Goal: Task Accomplishment & Management: Use online tool/utility

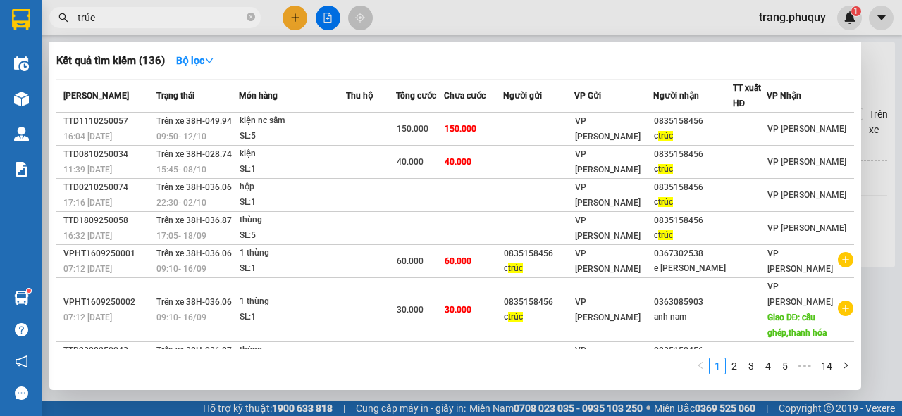
click at [302, 18] on div at bounding box center [451, 208] width 902 height 416
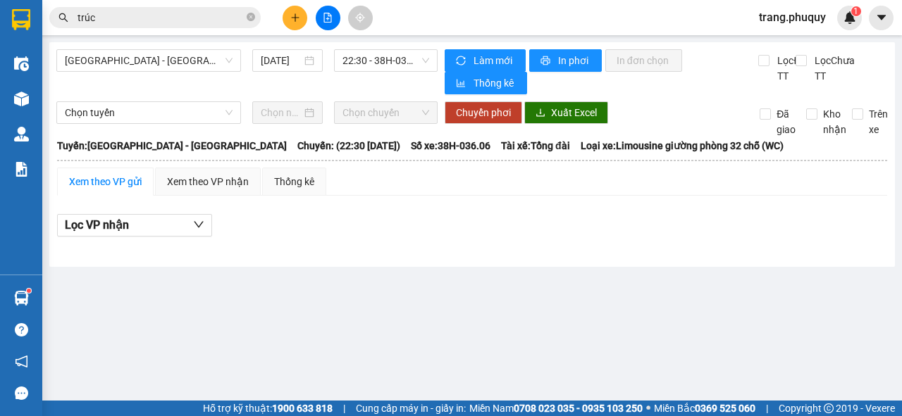
click at [406, 11] on div "Kết quả tìm kiếm ( 136 ) Bộ lọc Mã ĐH Trạng thái Món hàng Thu hộ Tổng cước Chưa…" at bounding box center [451, 17] width 902 height 35
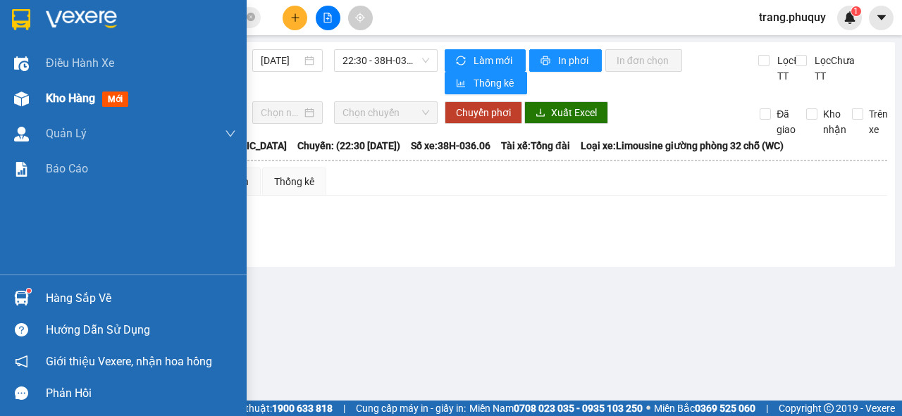
click at [65, 101] on span "Kho hàng" at bounding box center [70, 98] width 49 height 13
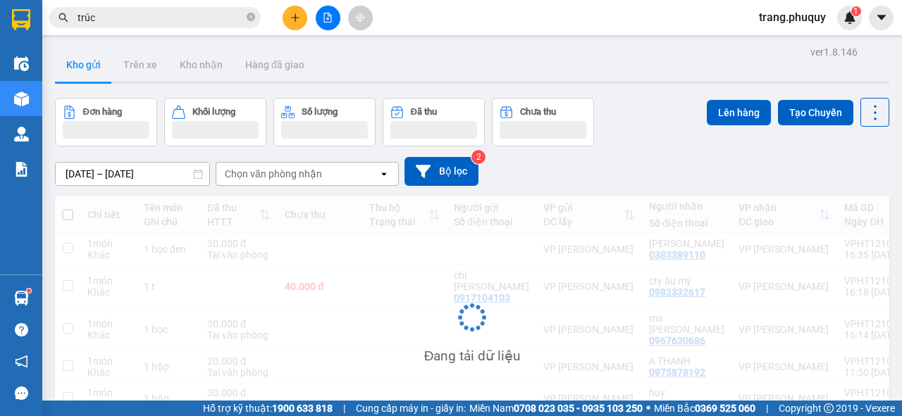
scroll to position [65, 0]
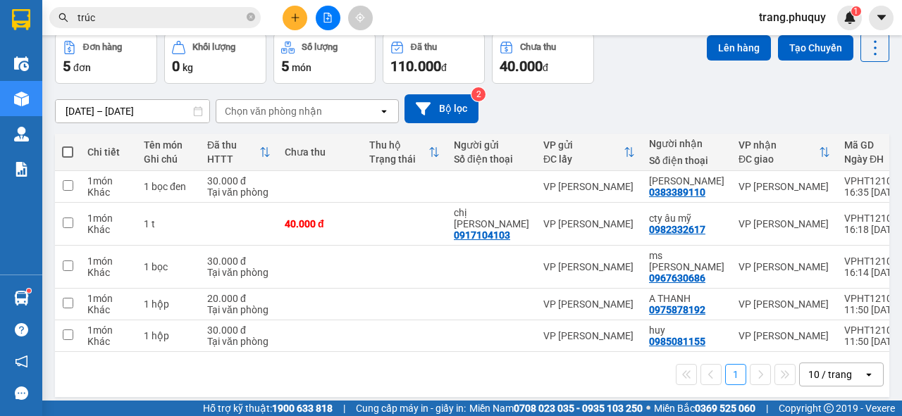
click at [65, 157] on span at bounding box center [67, 152] width 11 height 11
click at [68, 145] on input "checkbox" at bounding box center [68, 145] width 0 height 0
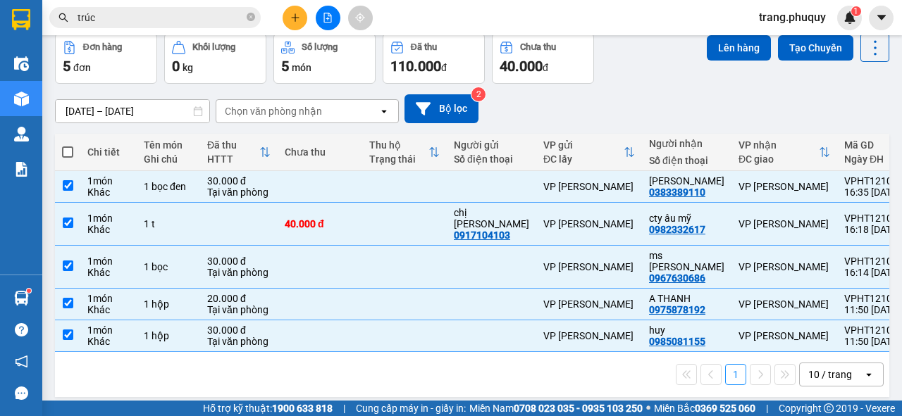
checkbox input "true"
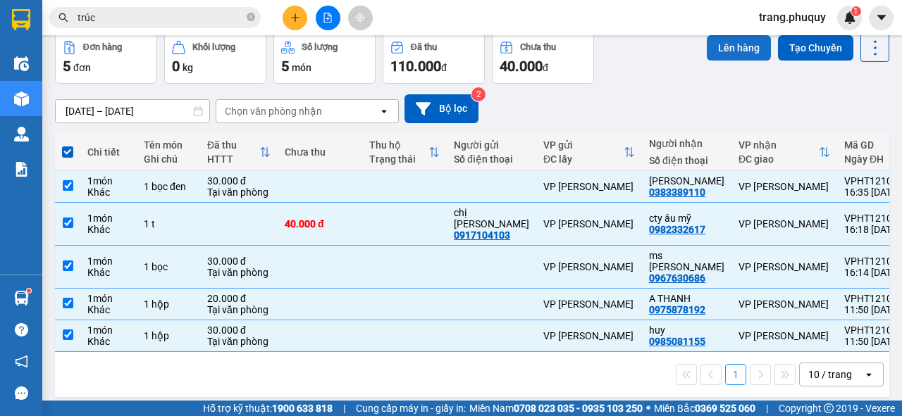
click at [716, 43] on button "Lên hàng" at bounding box center [739, 47] width 64 height 25
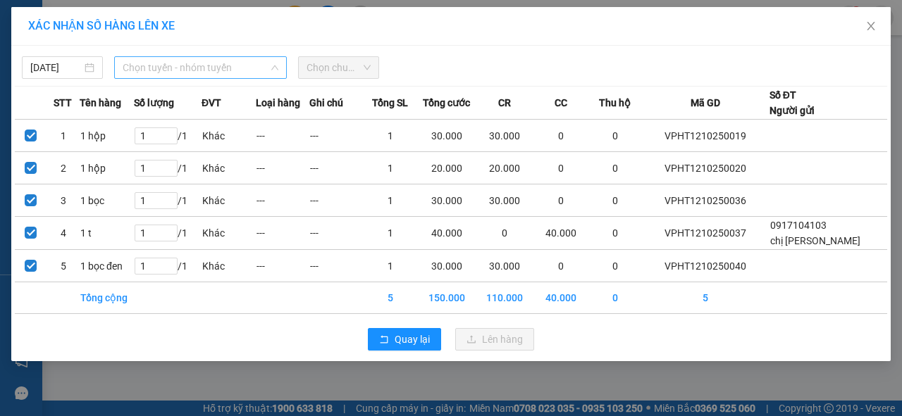
click at [140, 69] on span "Chọn tuyến - nhóm tuyến" at bounding box center [201, 67] width 156 height 21
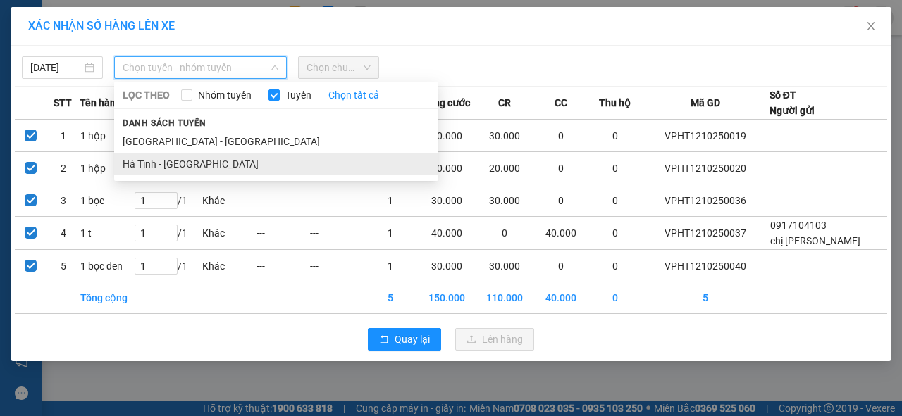
click at [175, 163] on li "Hà Tĩnh - [GEOGRAPHIC_DATA]" at bounding box center [276, 164] width 324 height 23
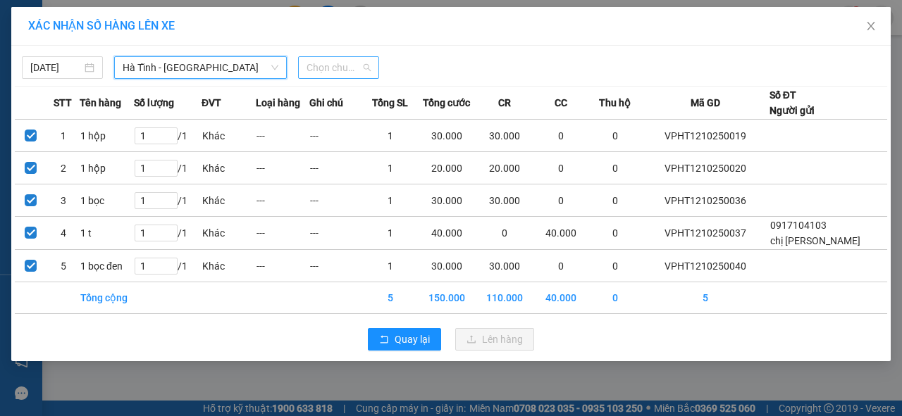
click at [342, 62] on span "Chọn chuyến" at bounding box center [338, 67] width 64 height 21
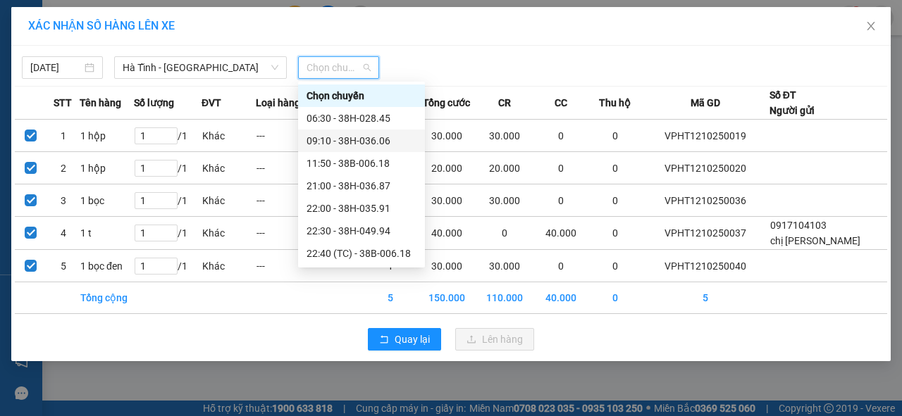
scroll to position [45, 0]
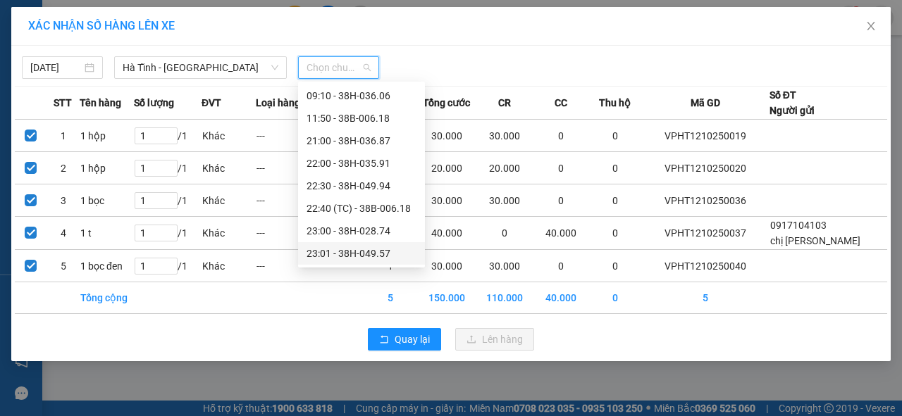
click at [370, 250] on div "23:01 - 38H-049.57" at bounding box center [361, 253] width 110 height 15
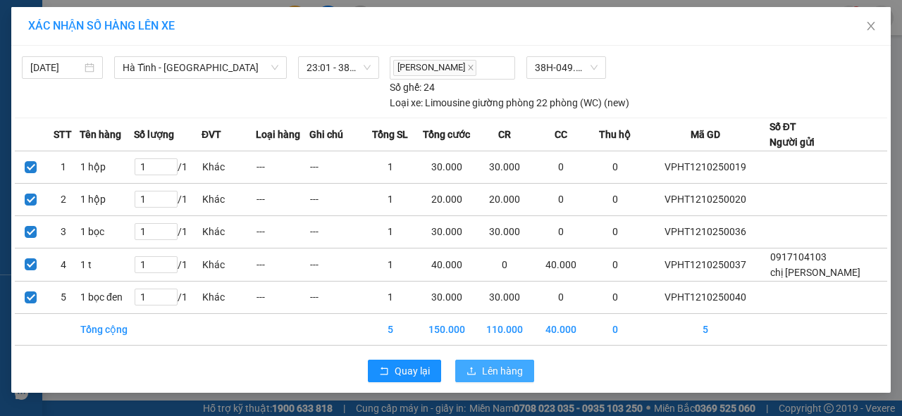
click at [503, 378] on button "Lên hàng" at bounding box center [494, 371] width 79 height 23
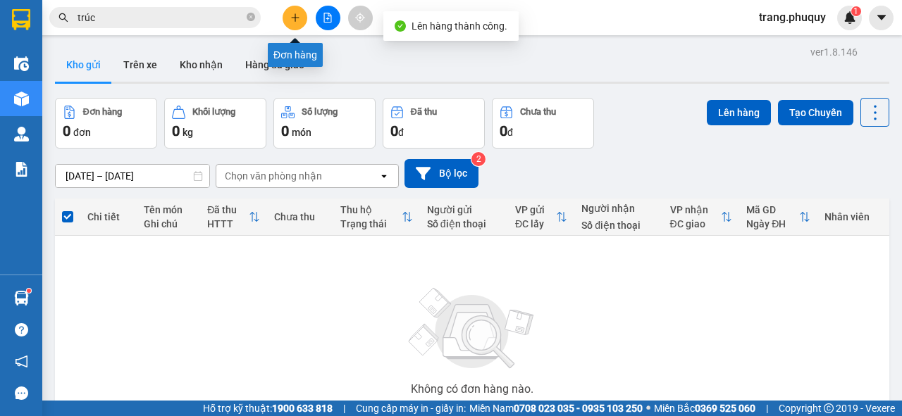
click at [291, 15] on icon "plus" at bounding box center [295, 18] width 10 height 10
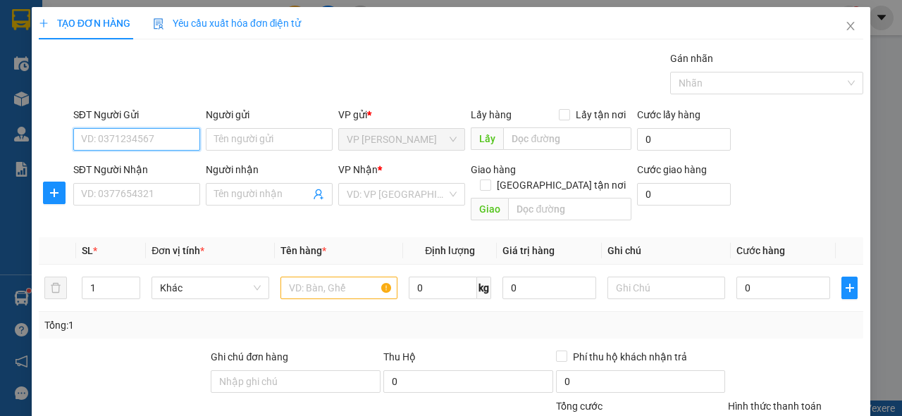
click at [125, 138] on input "SĐT Người Gửi" at bounding box center [136, 139] width 127 height 23
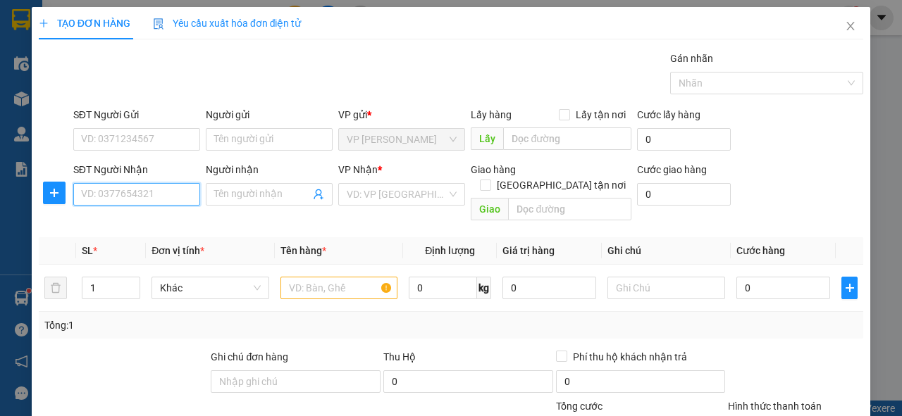
click at [125, 189] on input "SĐT Người Nhận" at bounding box center [136, 194] width 127 height 23
type input "0978944153"
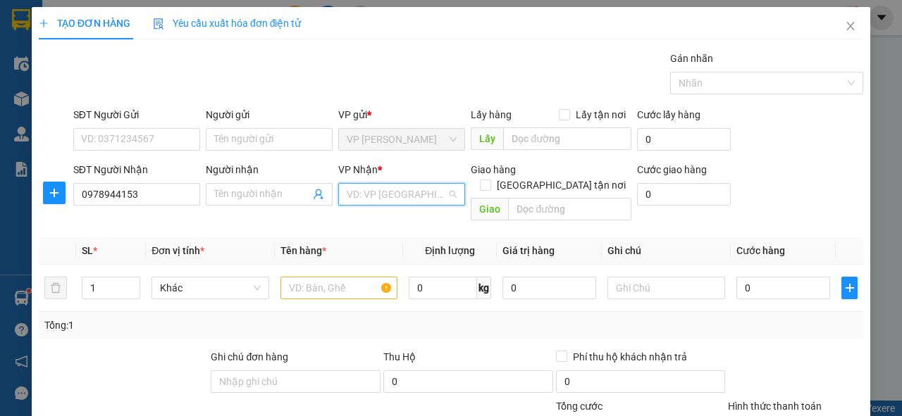
click at [423, 190] on input "search" at bounding box center [397, 194] width 100 height 21
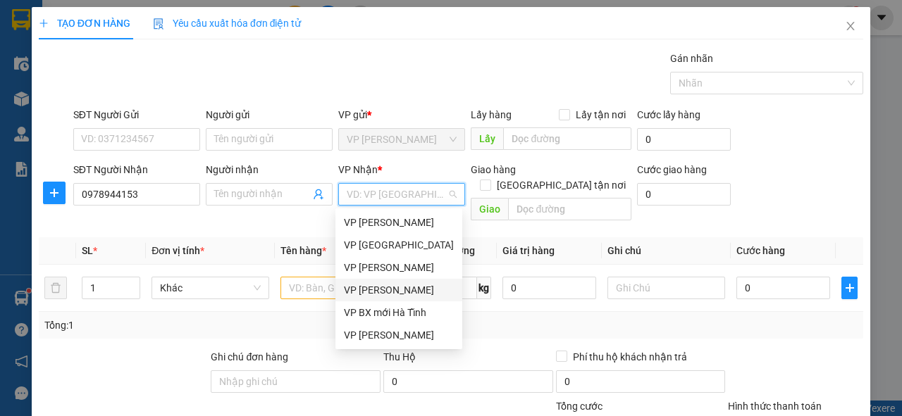
click at [398, 288] on div "VP [PERSON_NAME]" at bounding box center [399, 289] width 110 height 15
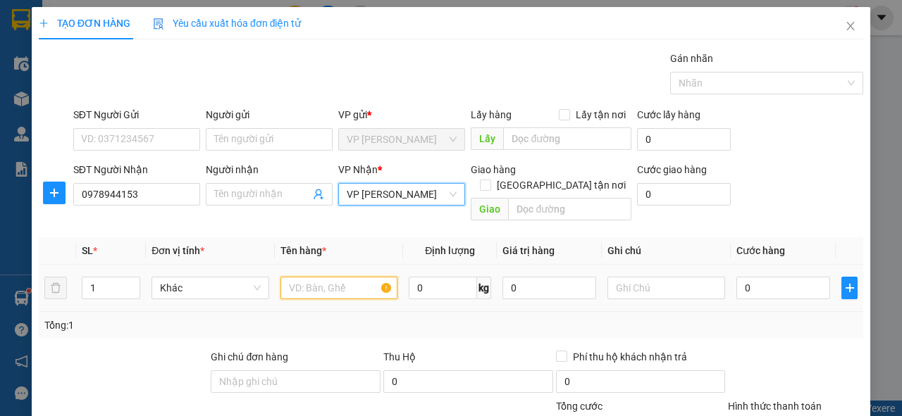
click at [302, 277] on input "text" at bounding box center [339, 288] width 118 height 23
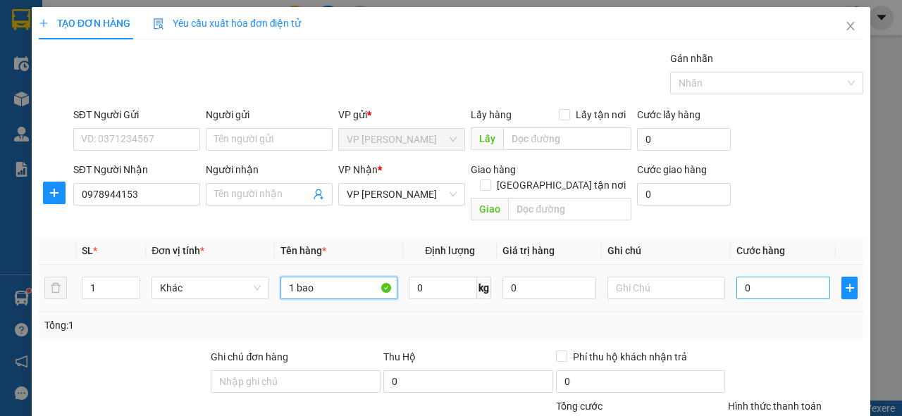
type input "1 bao"
click at [741, 277] on input "0" at bounding box center [783, 288] width 94 height 23
type input "1"
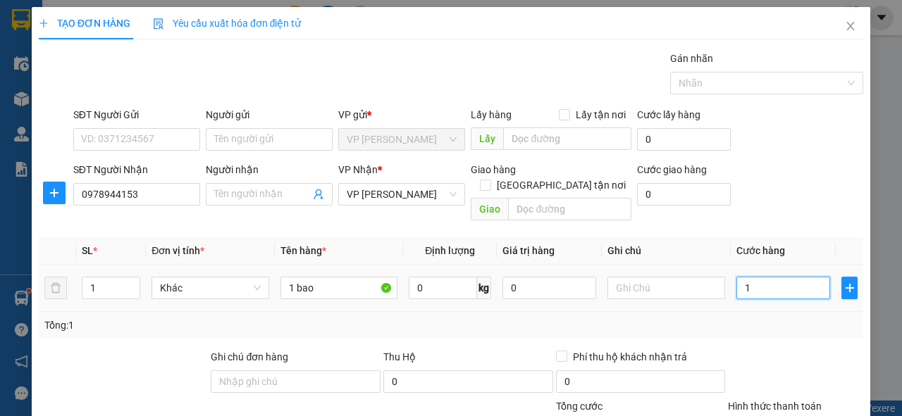
type input "10"
type input "100"
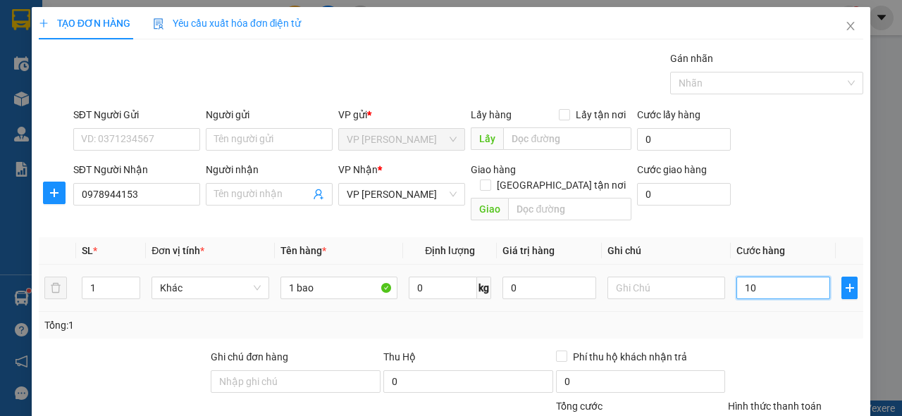
type input "100"
type input "100.000"
drag, startPoint x: 695, startPoint y: 273, endPoint x: 685, endPoint y: 275, distance: 10.1
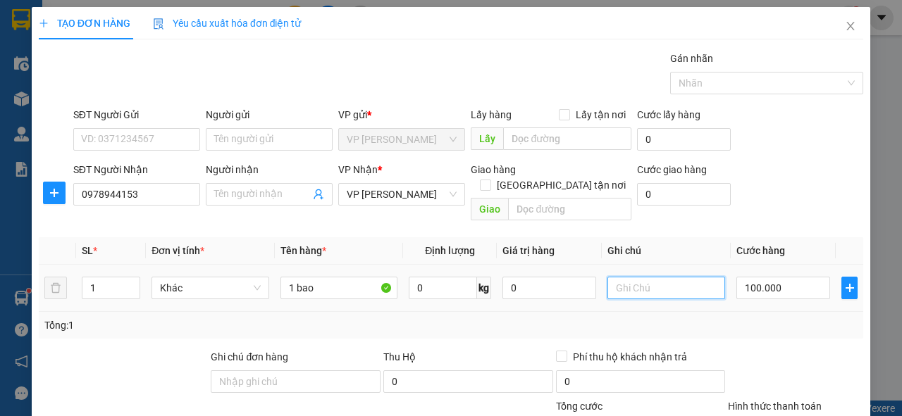
click at [685, 277] on input "text" at bounding box center [666, 288] width 118 height 23
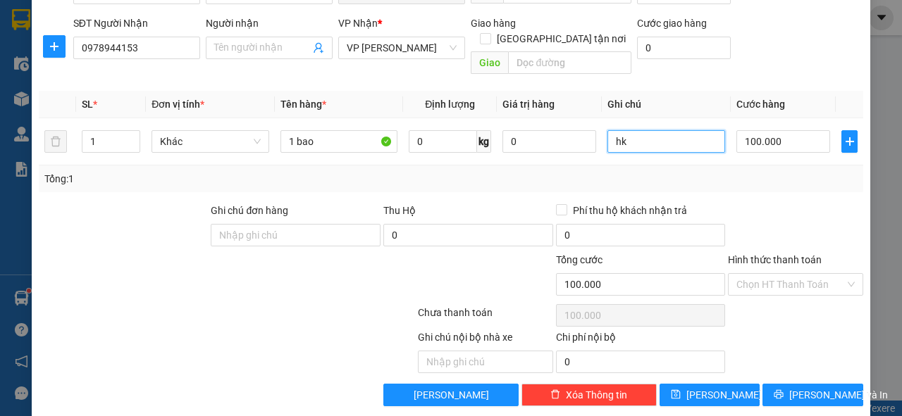
type input "hk"
click at [713, 390] on div "TẠO ĐƠN HÀNG Yêu cầu xuất hóa đơn điện tử Transit Pickup Surcharge Ids Transit …" at bounding box center [451, 139] width 838 height 557
click at [711, 387] on span "[PERSON_NAME]" at bounding box center [723, 394] width 75 height 15
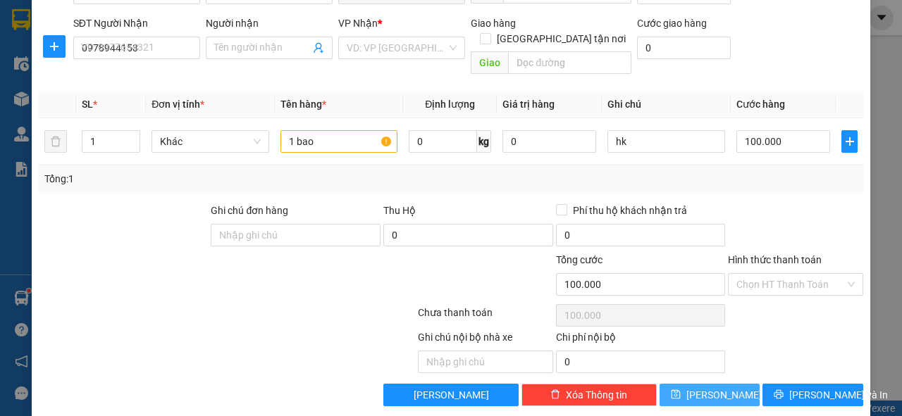
type input "0"
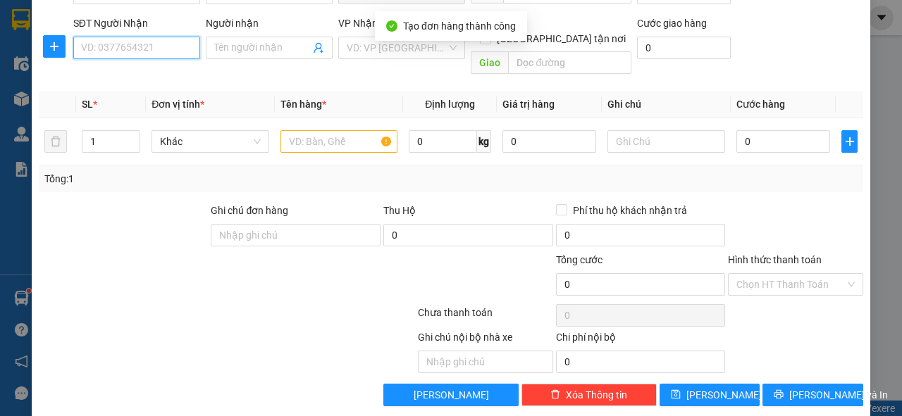
click at [146, 46] on input "SĐT Người Nhận" at bounding box center [136, 48] width 127 height 23
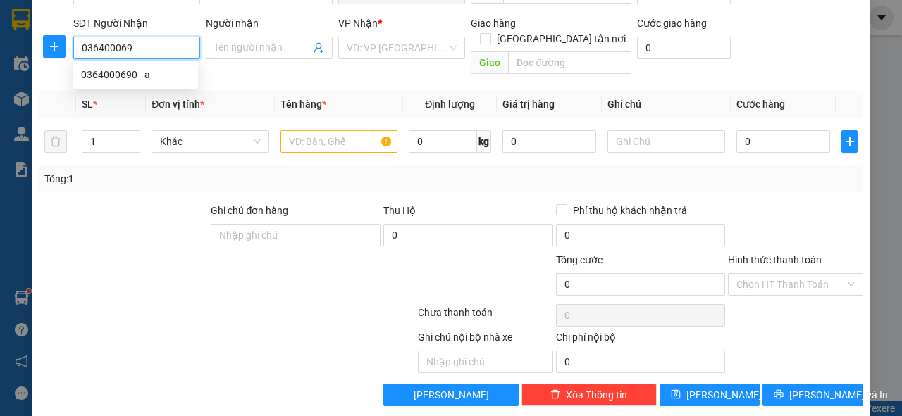
type input "0364000690"
click at [116, 73] on div "0364000690 - a" at bounding box center [135, 74] width 108 height 15
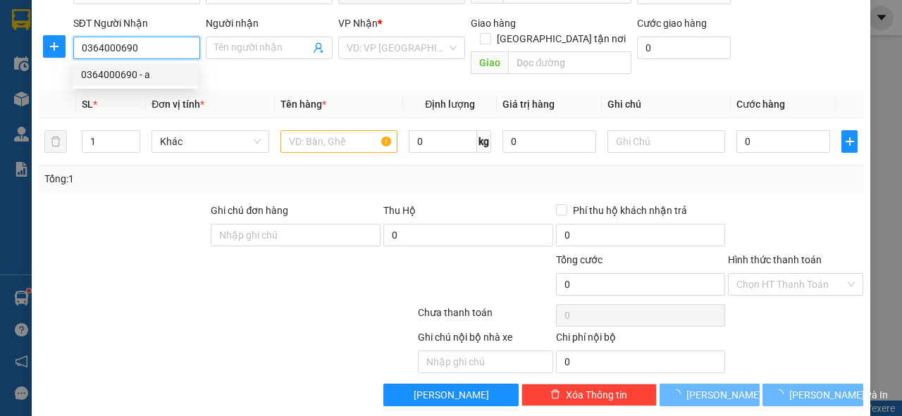
type input "a"
type input "Quỳ lưu"
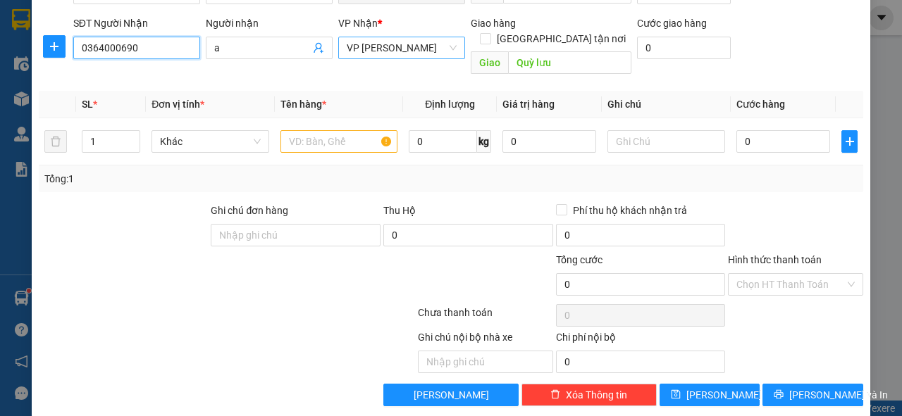
click at [384, 45] on span "VP [PERSON_NAME]" at bounding box center [402, 47] width 110 height 21
type input "0364000690"
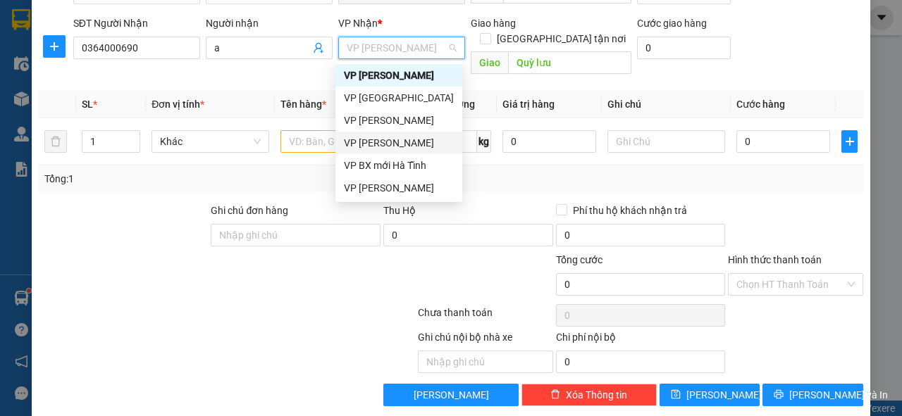
click at [400, 141] on div "VP [PERSON_NAME]" at bounding box center [399, 142] width 110 height 15
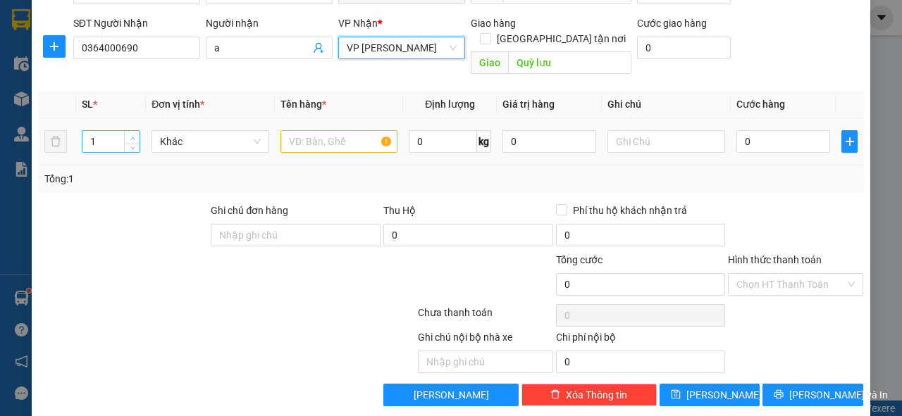
type input "2"
click at [132, 136] on icon "up" at bounding box center [132, 138] width 5 height 5
click at [292, 130] on input "text" at bounding box center [339, 141] width 118 height 23
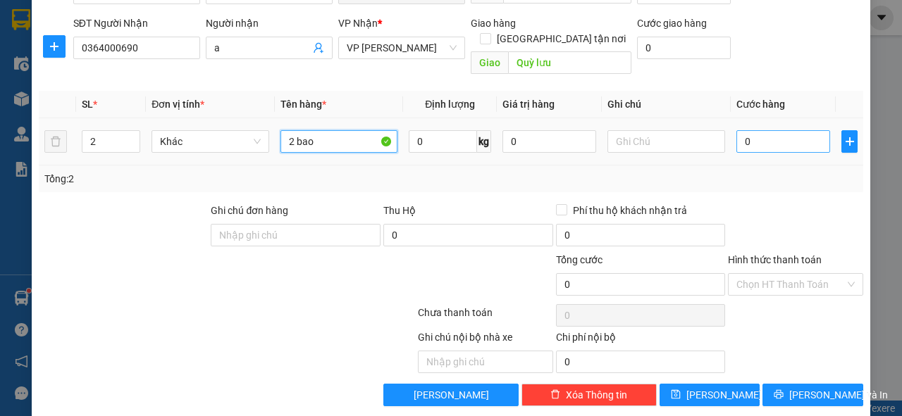
type input "2 bao"
click at [766, 130] on input "0" at bounding box center [783, 141] width 94 height 23
type input "2"
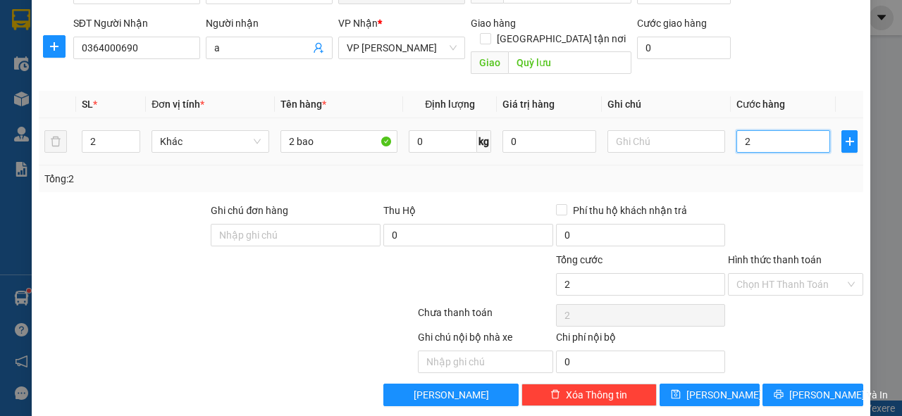
type input "20"
type input "200"
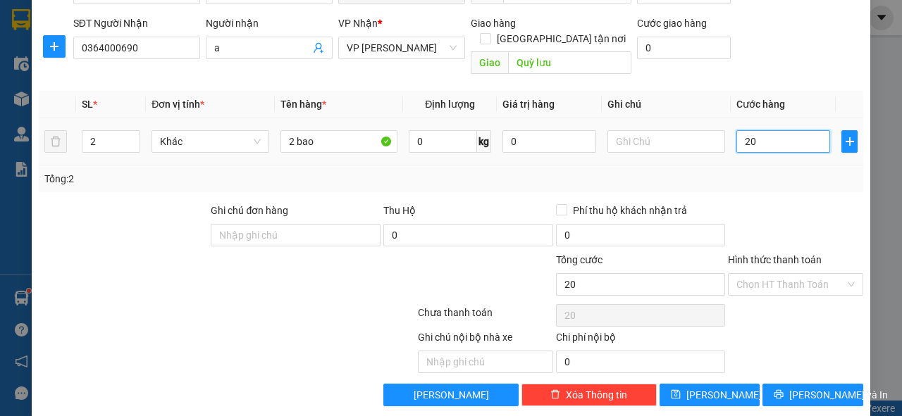
type input "200"
type input "200.000"
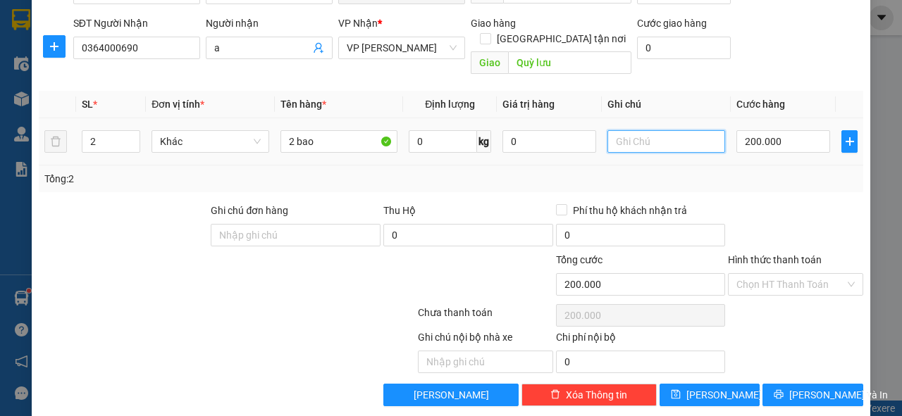
click at [672, 130] on input "text" at bounding box center [666, 141] width 118 height 23
type input "hk"
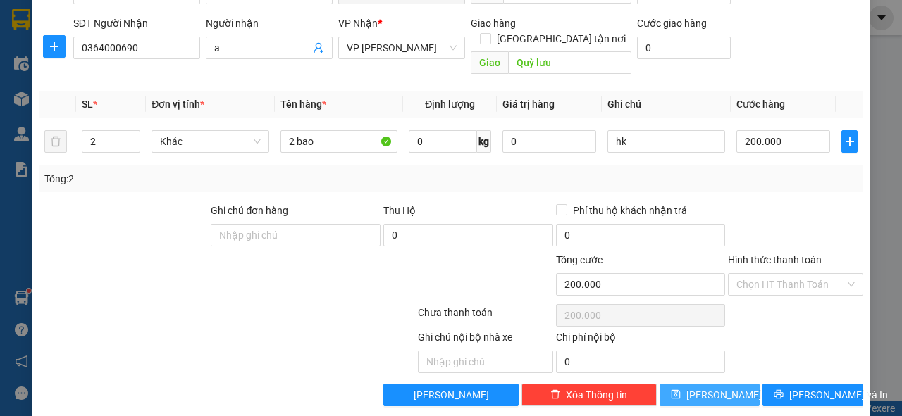
click at [728, 384] on button "[PERSON_NAME]" at bounding box center [709, 395] width 101 height 23
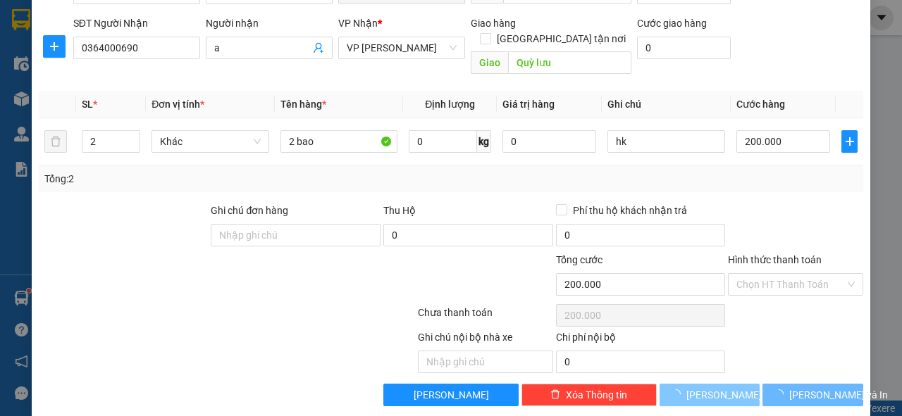
type input "1"
type input "0"
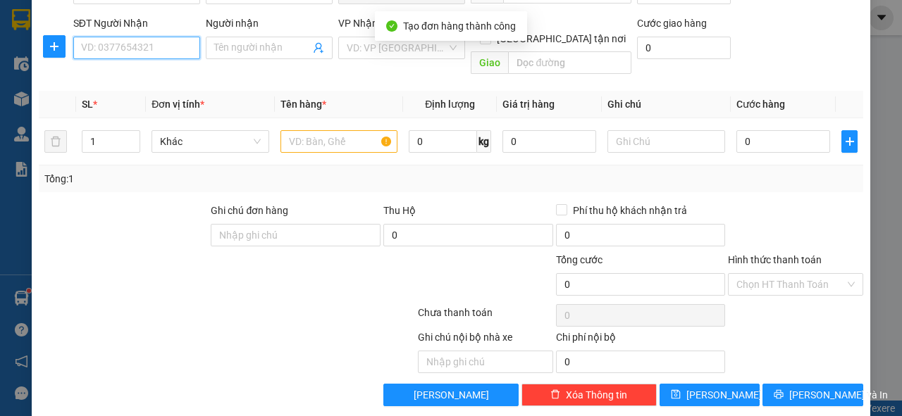
click at [122, 42] on input "SĐT Người Nhận" at bounding box center [136, 48] width 127 height 23
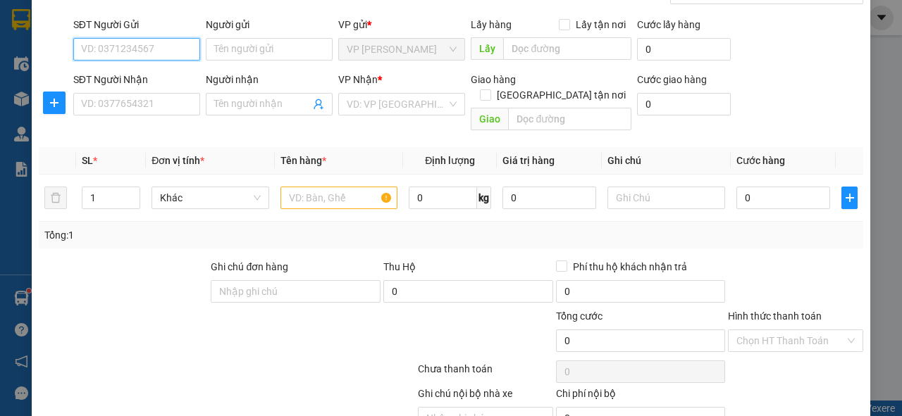
click at [122, 40] on input "SĐT Người Gửi" at bounding box center [136, 49] width 127 height 23
type input "0968719630"
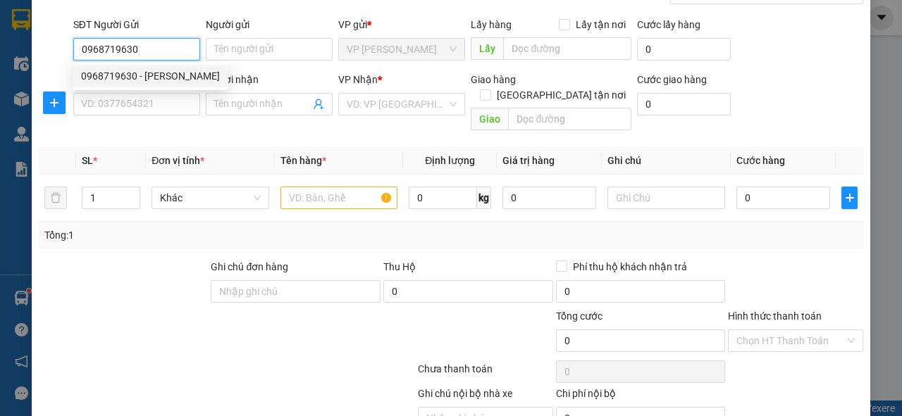
click at [138, 75] on div "0968719630 - [PERSON_NAME]" at bounding box center [150, 75] width 139 height 15
type input "[PERSON_NAME]"
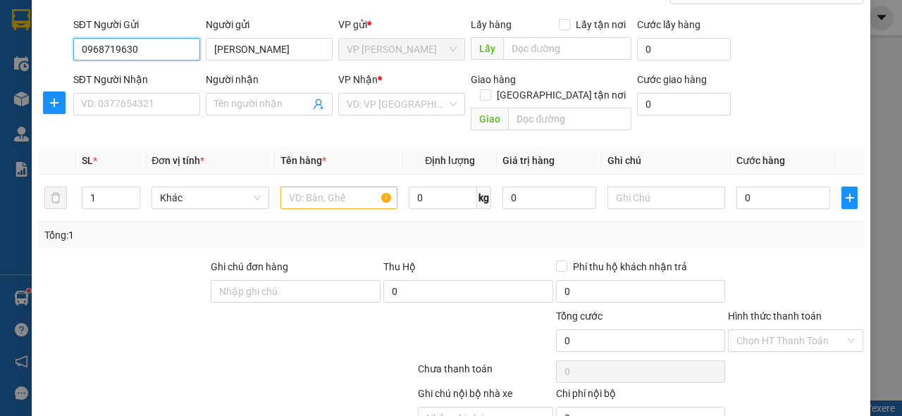
type input "0968719630"
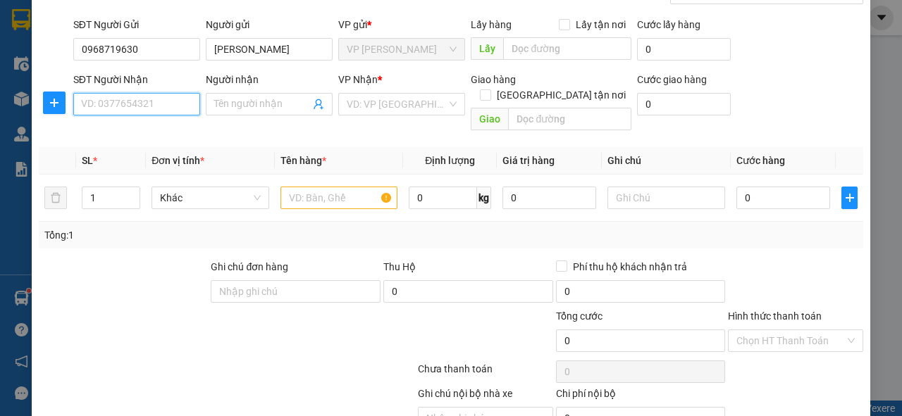
click at [137, 104] on input "SĐT Người Nhận" at bounding box center [136, 104] width 127 height 23
click at [106, 137] on div "0918016618" at bounding box center [135, 130] width 108 height 15
click at [393, 102] on span "VP [PERSON_NAME]" at bounding box center [402, 104] width 110 height 21
type input "0918016618"
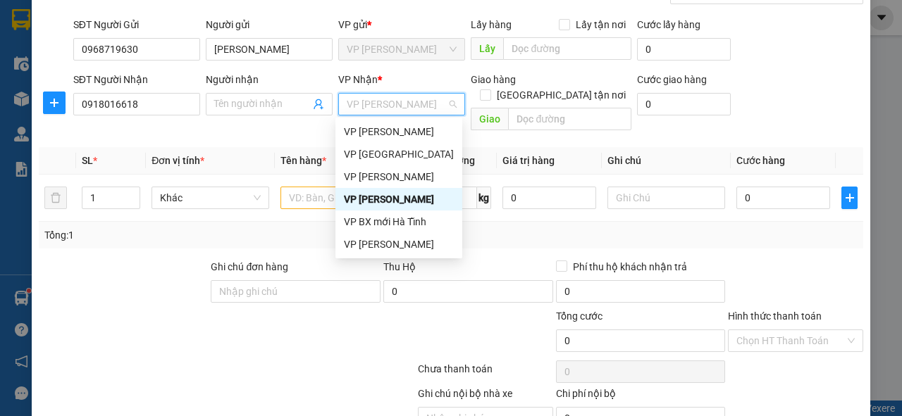
click at [390, 106] on span "VP [PERSON_NAME]" at bounding box center [402, 104] width 110 height 21
click at [406, 199] on div "VP [PERSON_NAME]" at bounding box center [399, 199] width 110 height 15
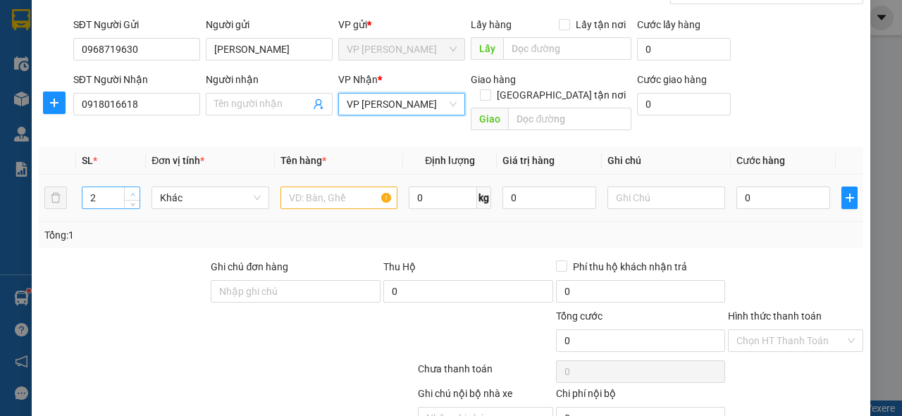
click at [128, 190] on span "up" at bounding box center [132, 194] width 8 height 8
type input "3"
click at [128, 190] on span "up" at bounding box center [132, 194] width 8 height 8
click at [313, 184] on div at bounding box center [339, 198] width 118 height 28
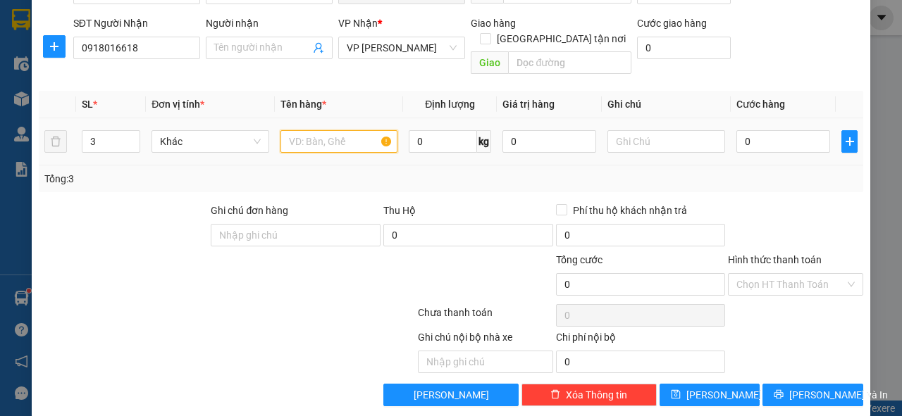
click at [312, 130] on input "text" at bounding box center [339, 141] width 118 height 23
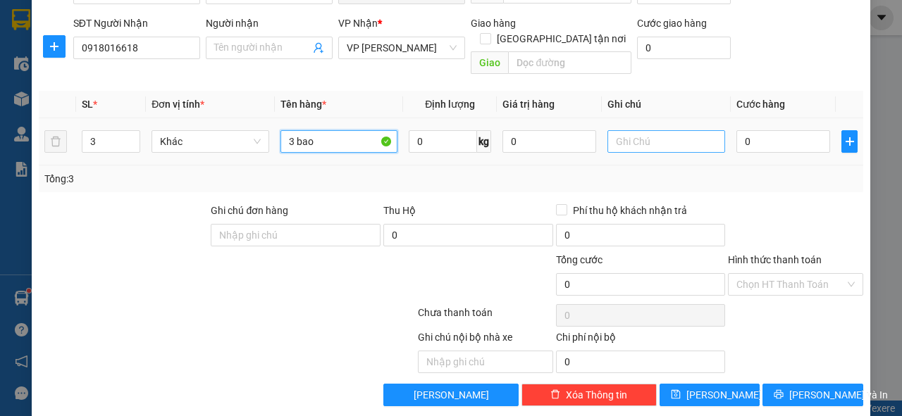
type input "3 bao"
click at [632, 134] on input "text" at bounding box center [666, 141] width 118 height 23
type input "hk"
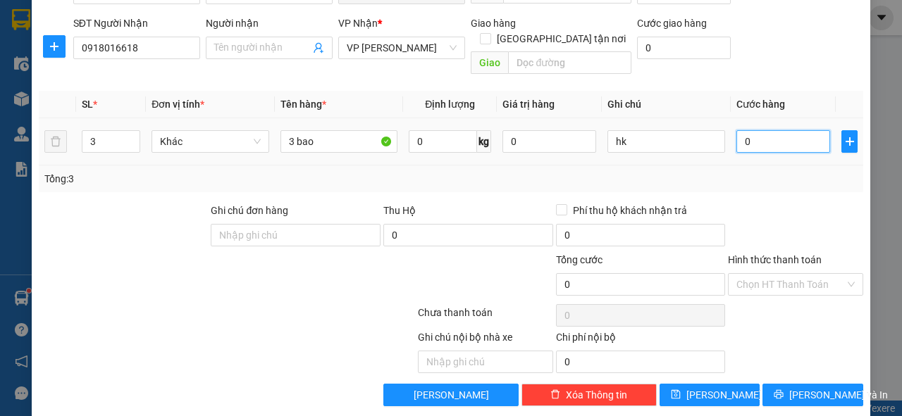
click at [744, 130] on input "0" at bounding box center [783, 141] width 94 height 23
type input "3"
type input "30"
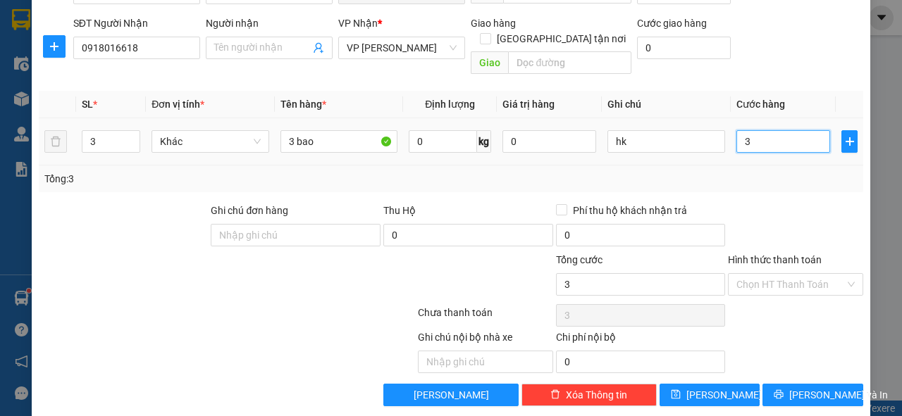
type input "30"
type input "300"
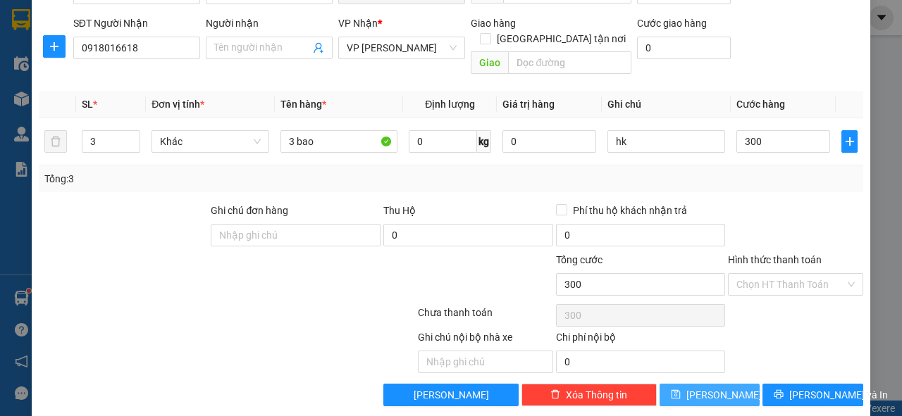
type input "300.000"
click at [703, 387] on span "[PERSON_NAME]" at bounding box center [723, 394] width 75 height 15
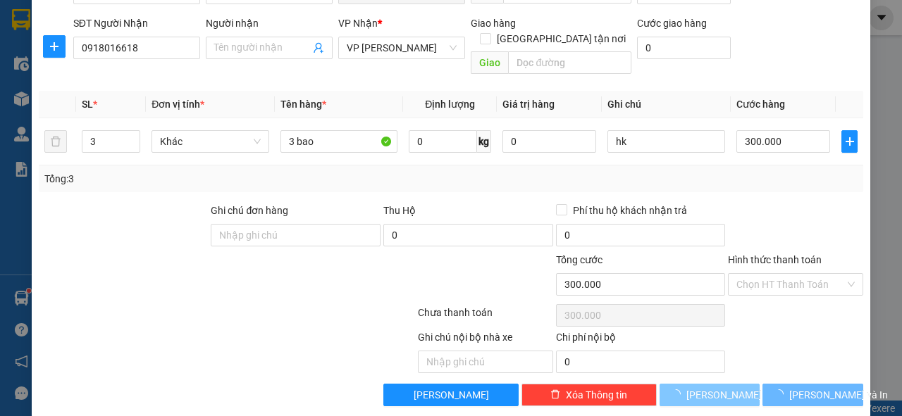
type input "1"
type input "0"
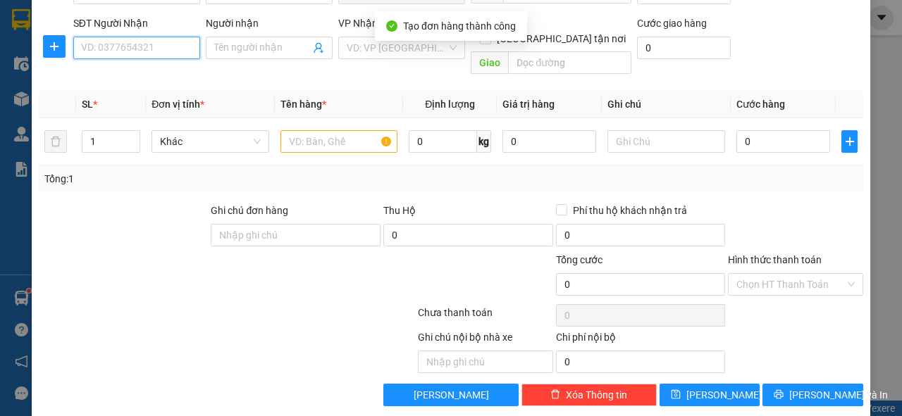
click at [147, 51] on input "SĐT Người Nhận" at bounding box center [136, 48] width 127 height 23
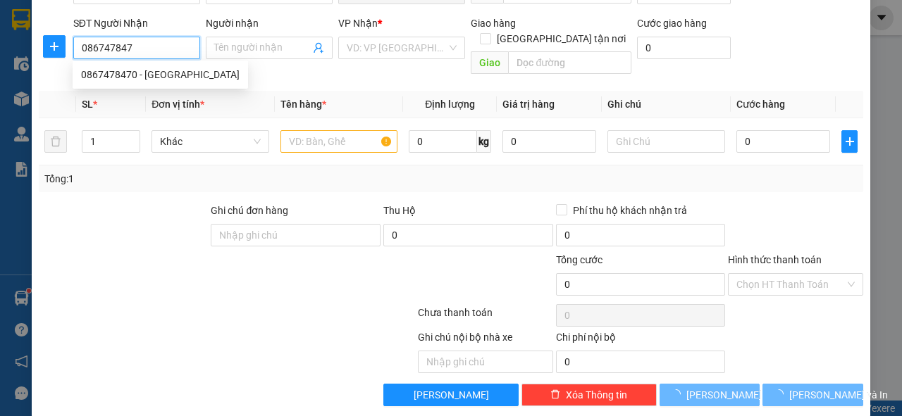
type input "0867478470"
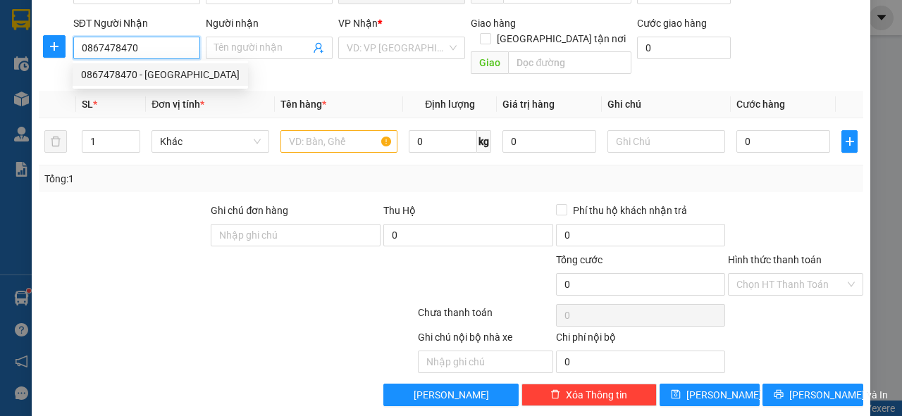
click at [138, 82] on div "0867478470 - [GEOGRAPHIC_DATA]" at bounding box center [160, 74] width 159 height 15
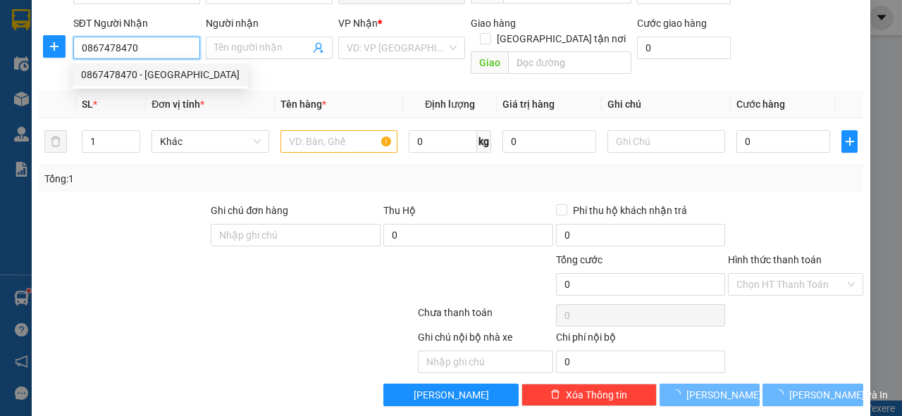
type input "đức"
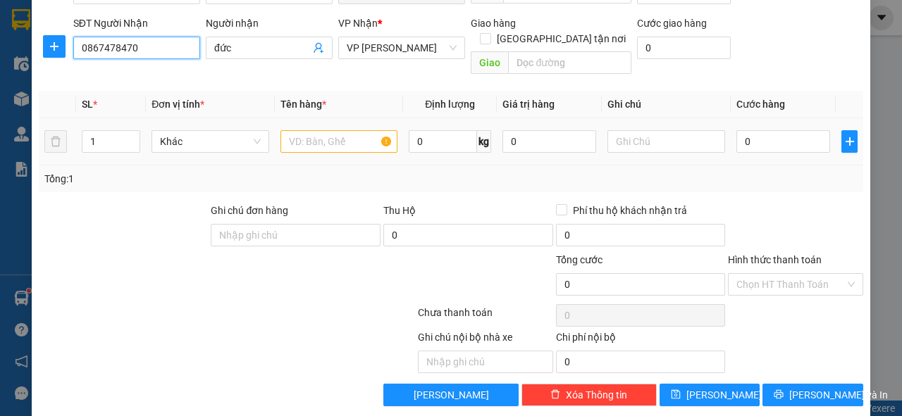
type input "0867478470"
click at [328, 132] on input "text" at bounding box center [339, 141] width 118 height 23
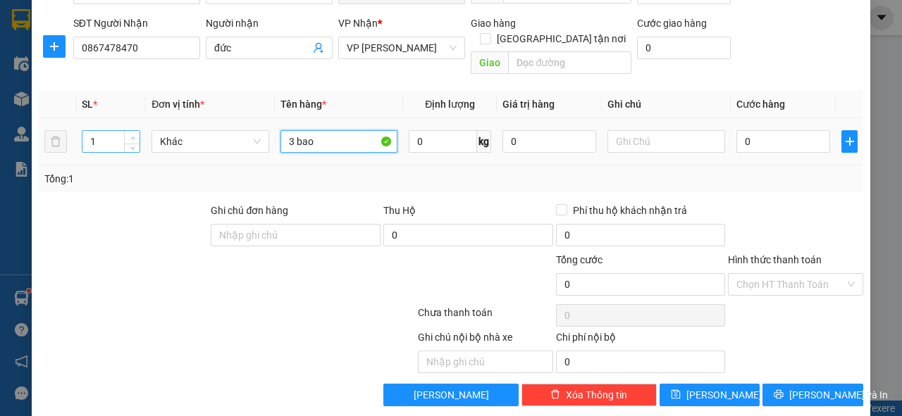
type input "3 bao"
click at [126, 131] on span "Increase Value" at bounding box center [131, 137] width 15 height 13
type input "3"
click at [126, 131] on span "Increase Value" at bounding box center [131, 137] width 15 height 13
click at [685, 130] on input "text" at bounding box center [666, 141] width 118 height 23
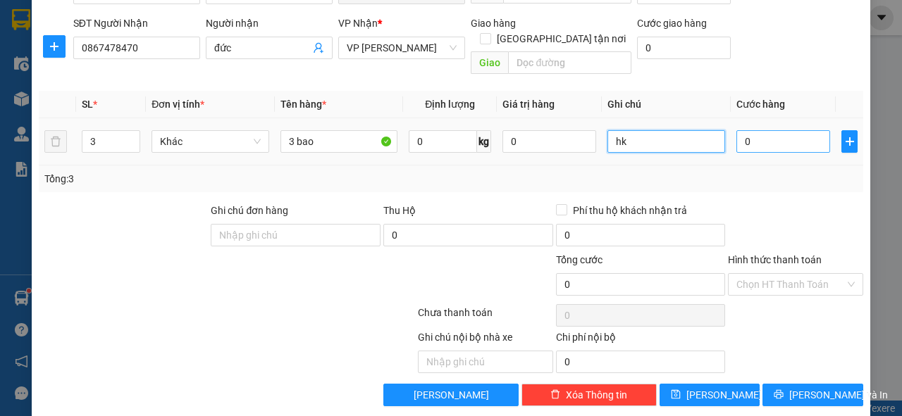
type input "hk"
click at [759, 130] on input "0" at bounding box center [783, 141] width 94 height 23
type input "3"
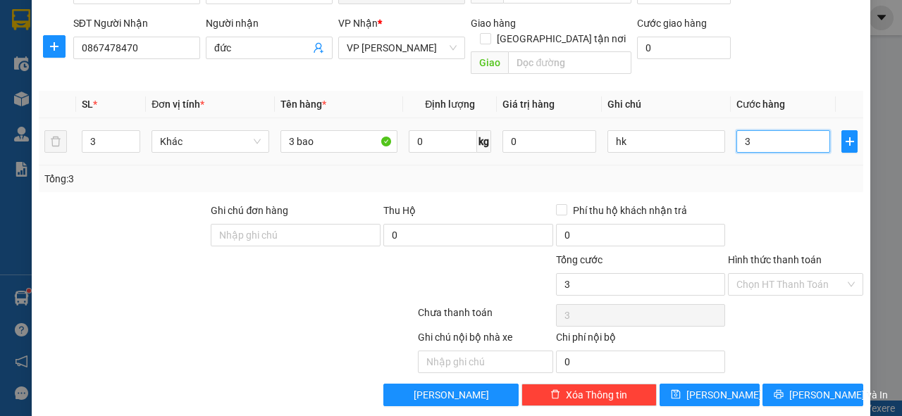
type input "30"
type input "300"
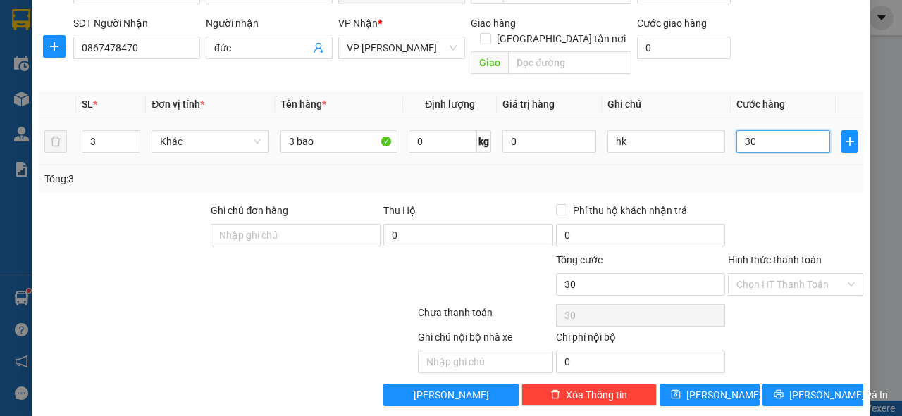
type input "300"
type input "300.000"
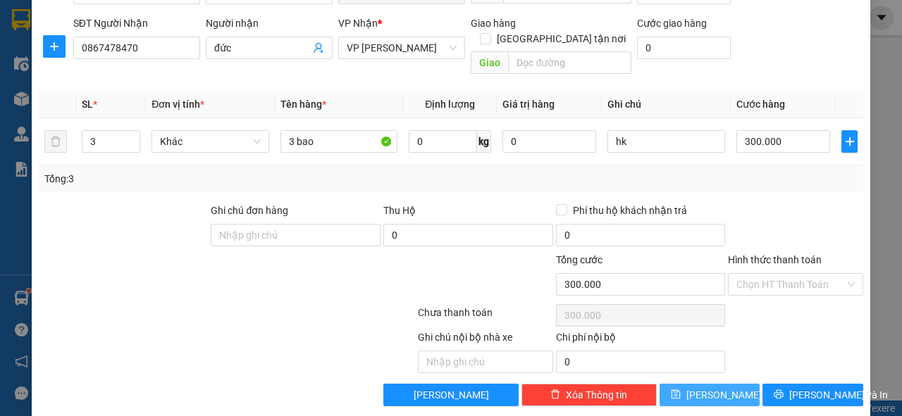
click at [711, 387] on span "[PERSON_NAME]" at bounding box center [723, 394] width 75 height 15
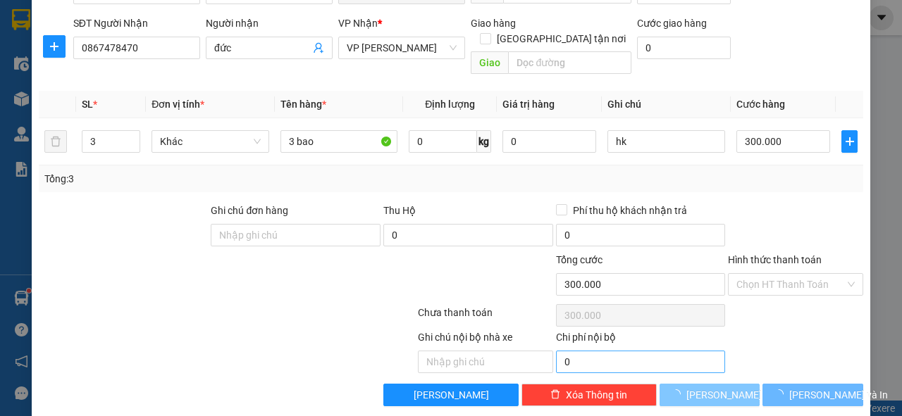
type input "1"
type input "0"
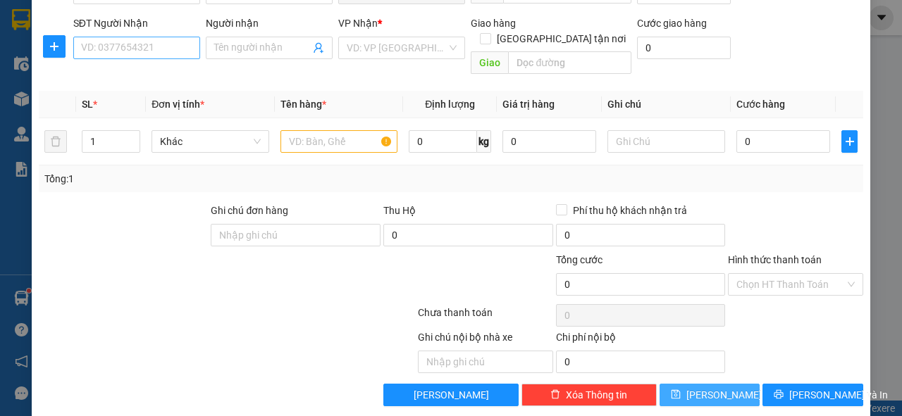
scroll to position [34, 0]
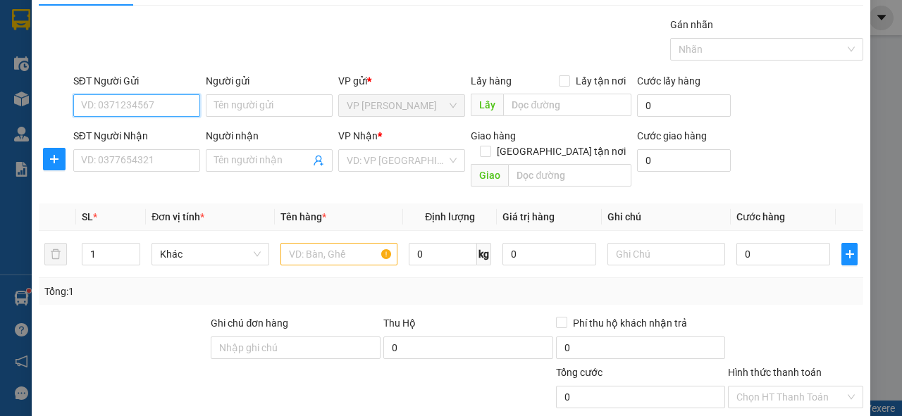
click at [117, 106] on input "SĐT Người Gửi" at bounding box center [136, 105] width 127 height 23
click at [128, 130] on div "0395425918" at bounding box center [135, 132] width 108 height 15
type input "0395425918"
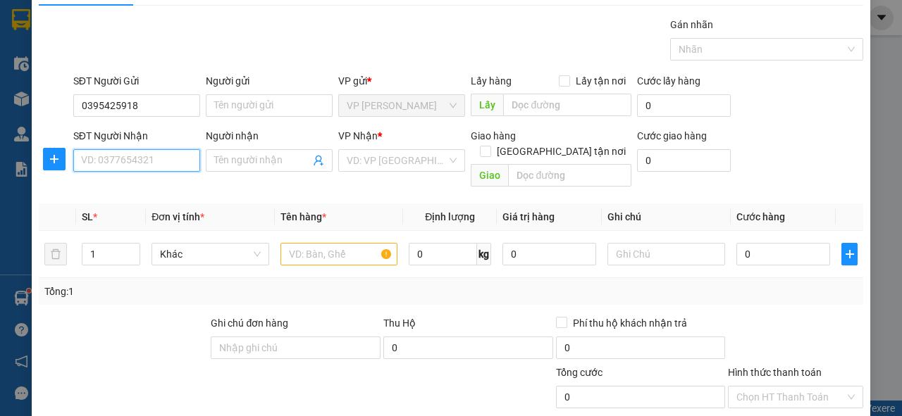
click at [129, 161] on input "SĐT Người Nhận" at bounding box center [136, 160] width 127 height 23
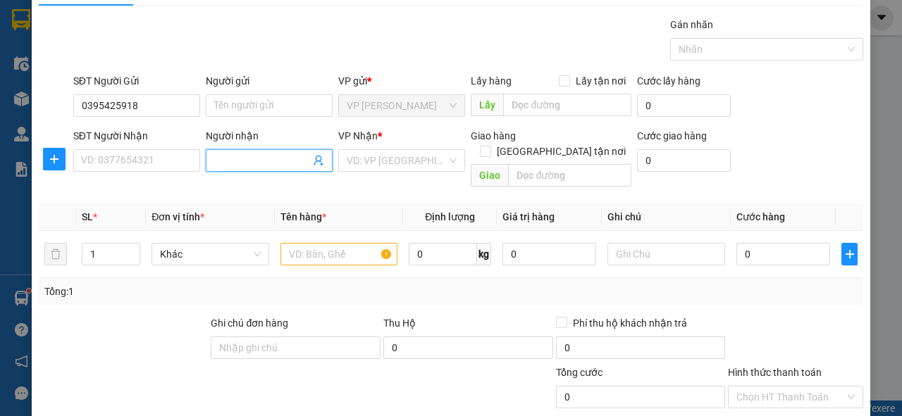
click at [238, 158] on input "Người nhận" at bounding box center [262, 160] width 96 height 15
type input "o"
type input "ông tính ship"
click at [414, 162] on input "search" at bounding box center [397, 160] width 100 height 21
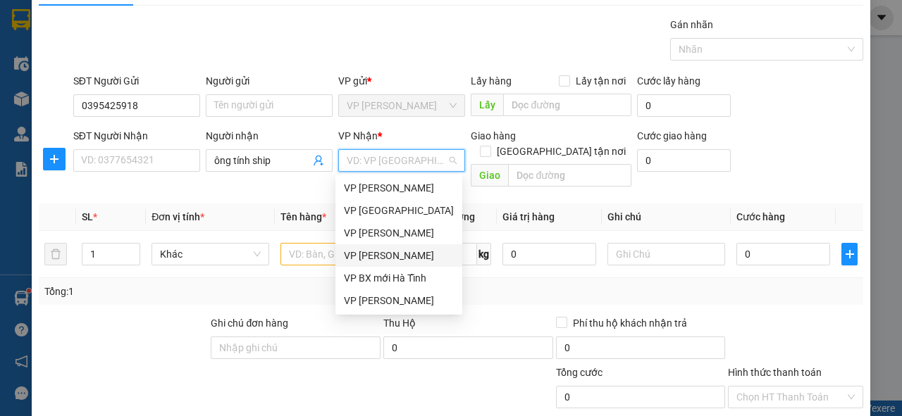
drag, startPoint x: 411, startPoint y: 254, endPoint x: 367, endPoint y: 245, distance: 45.2
click at [411, 254] on div "VP [PERSON_NAME]" at bounding box center [399, 255] width 110 height 15
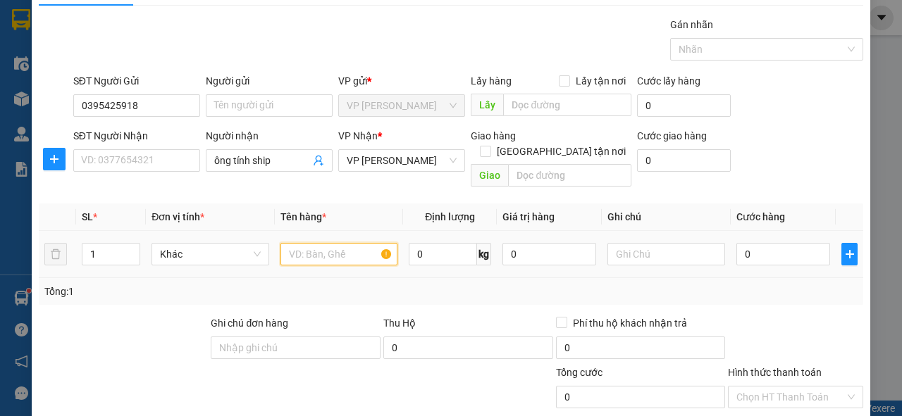
click at [290, 243] on input "text" at bounding box center [339, 254] width 118 height 23
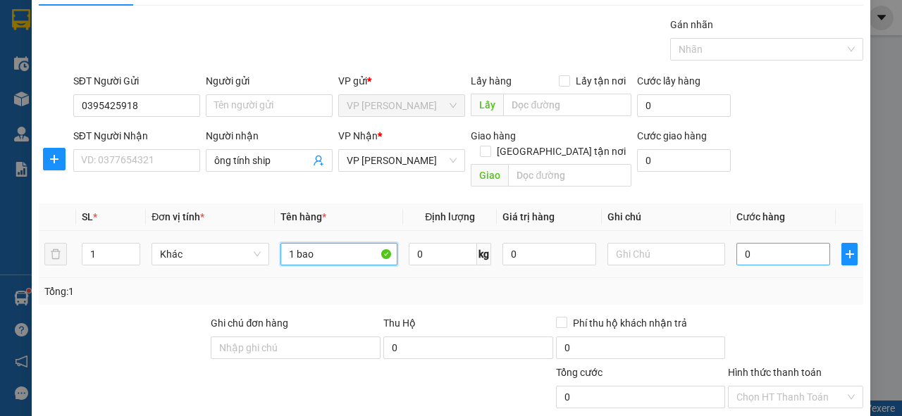
type input "1 bao"
click at [755, 243] on input "0" at bounding box center [783, 254] width 94 height 23
type input "1"
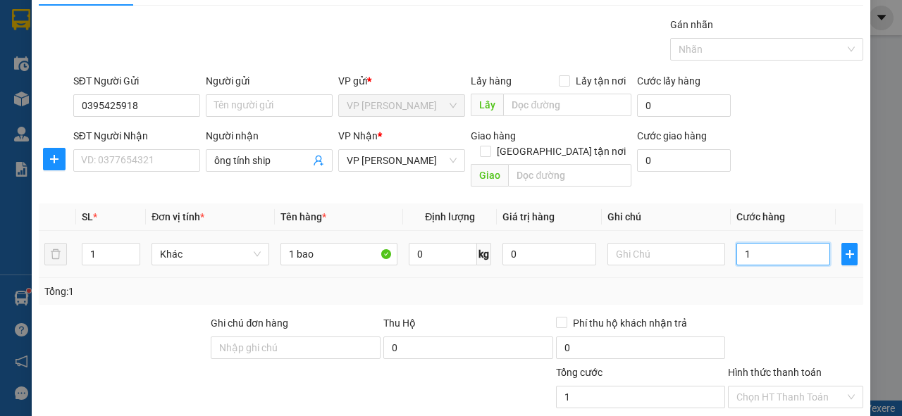
type input "10"
type input "100"
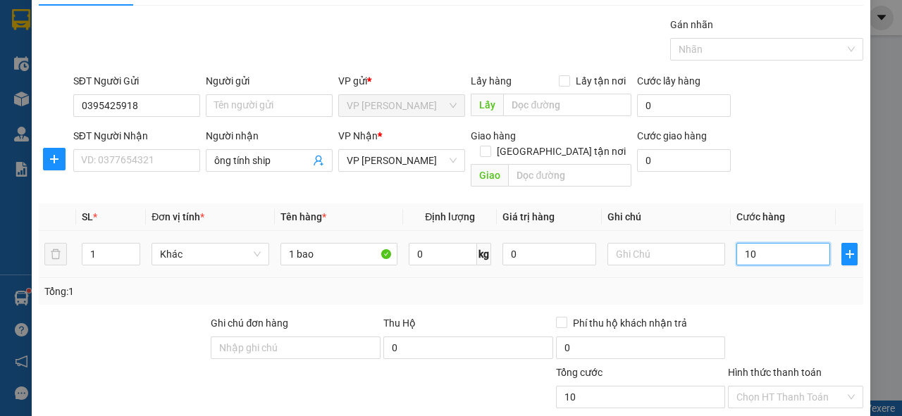
type input "100"
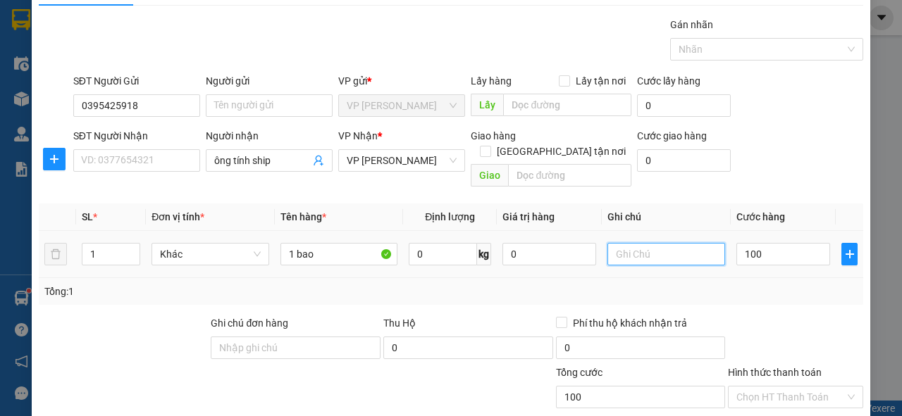
type input "100.000"
click at [661, 243] on input "text" at bounding box center [666, 254] width 118 height 23
type input "hk"
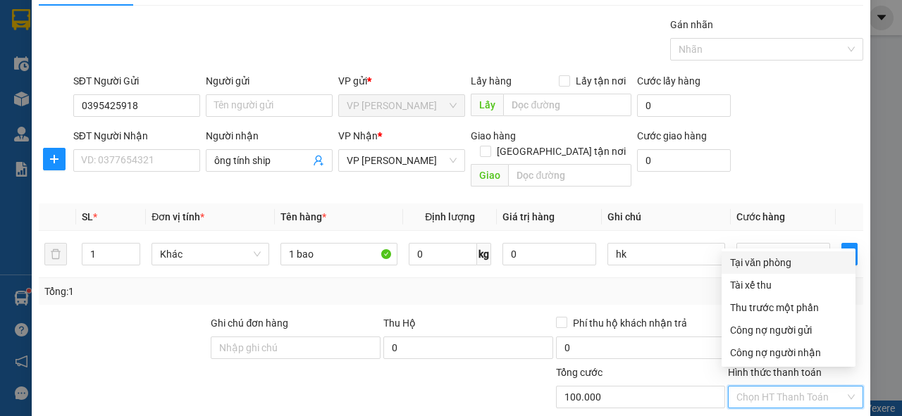
click at [779, 387] on input "Hình thức thanh toán" at bounding box center [790, 397] width 108 height 21
click at [771, 262] on div "Tại văn phòng" at bounding box center [788, 262] width 117 height 15
type input "0"
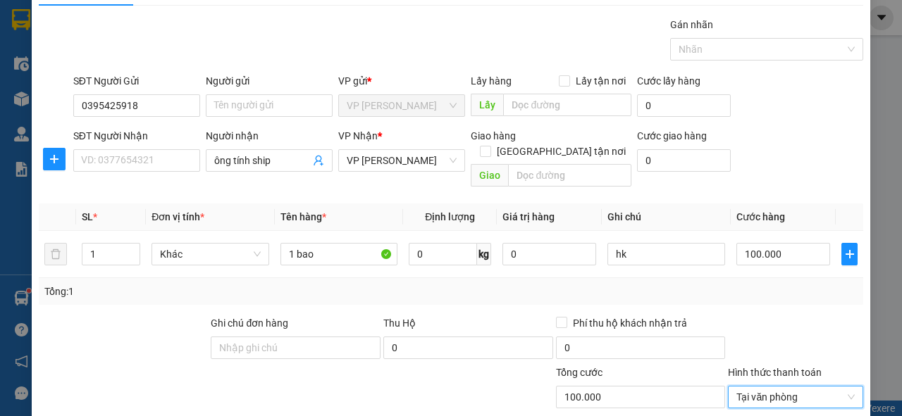
scroll to position [147, 0]
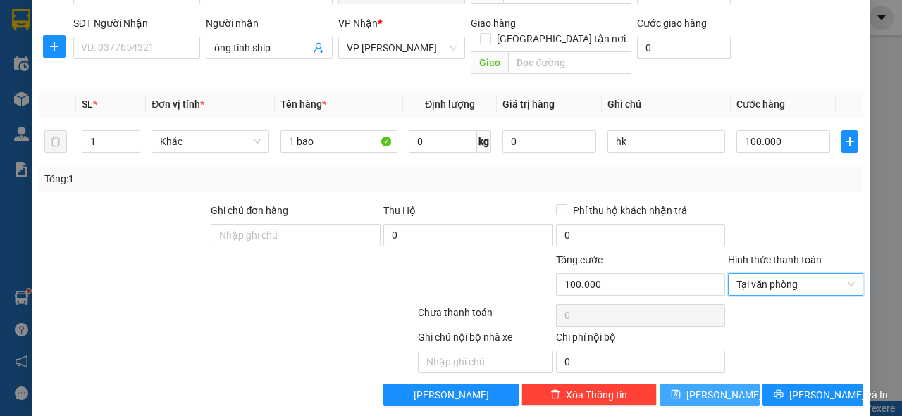
click at [704, 387] on span "[PERSON_NAME]" at bounding box center [723, 394] width 75 height 15
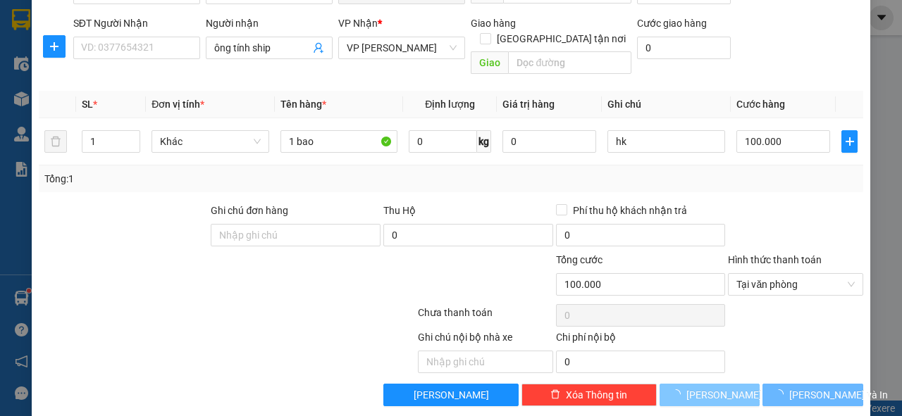
type input "0"
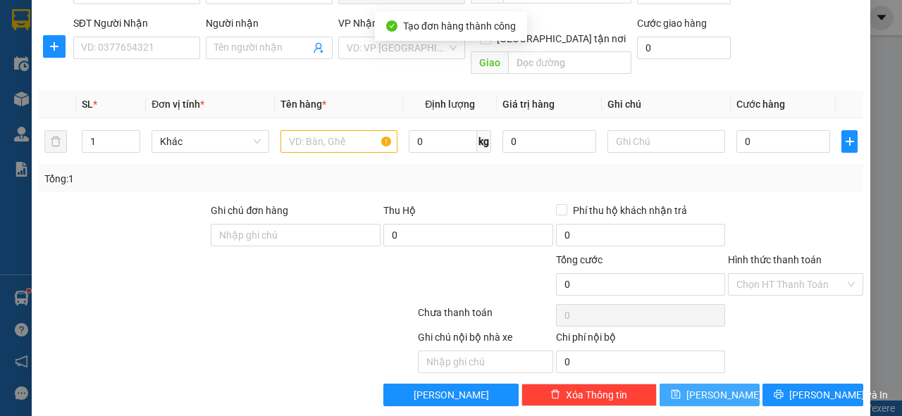
scroll to position [0, 0]
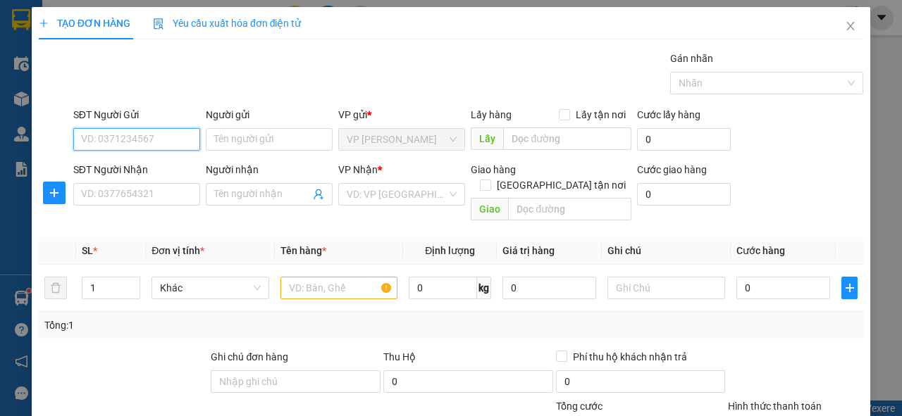
click at [154, 146] on input "SĐT Người Gửi" at bounding box center [136, 139] width 127 height 23
click at [147, 165] on div "0944911225" at bounding box center [135, 166] width 108 height 15
type input "0944911225"
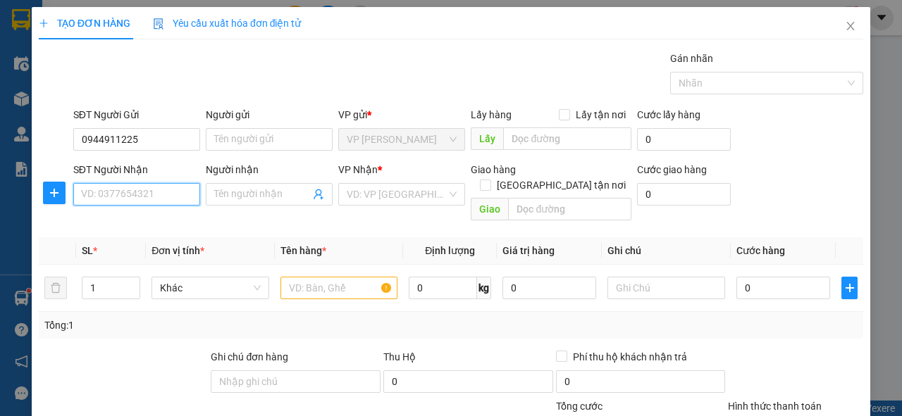
click at [118, 201] on input "SĐT Người Nhận" at bounding box center [136, 194] width 127 height 23
type input "0869224755"
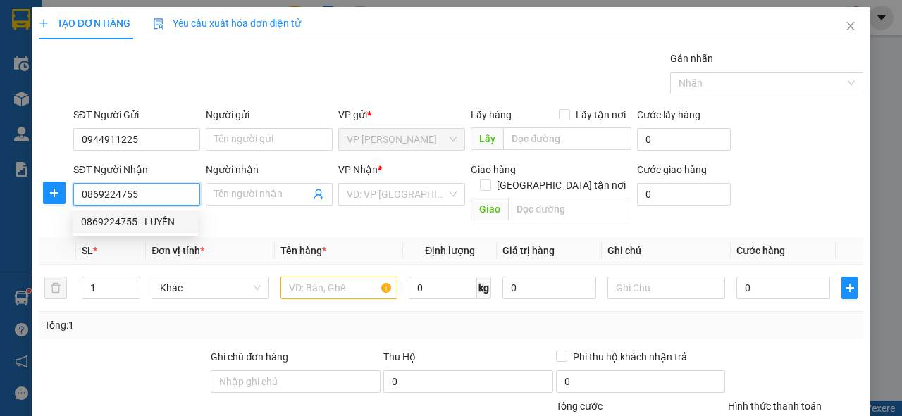
click at [129, 223] on div "0869224755 - LUYẾN" at bounding box center [135, 221] width 108 height 15
type input "LUYẾN"
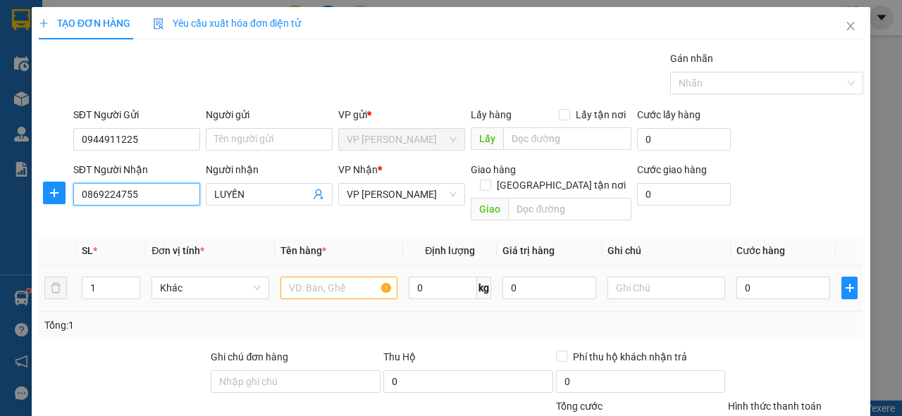
type input "0869224755"
click at [306, 277] on input "text" at bounding box center [339, 288] width 118 height 23
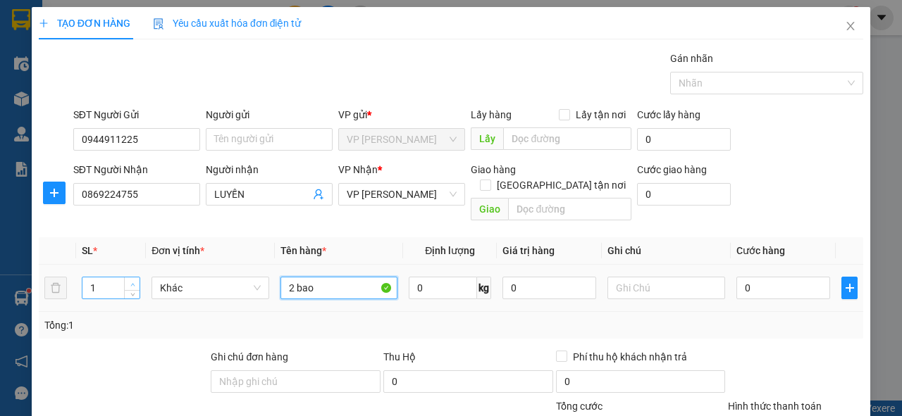
type input "2 bao"
type input "2"
click at [128, 278] on span "Increase Value" at bounding box center [131, 284] width 15 height 13
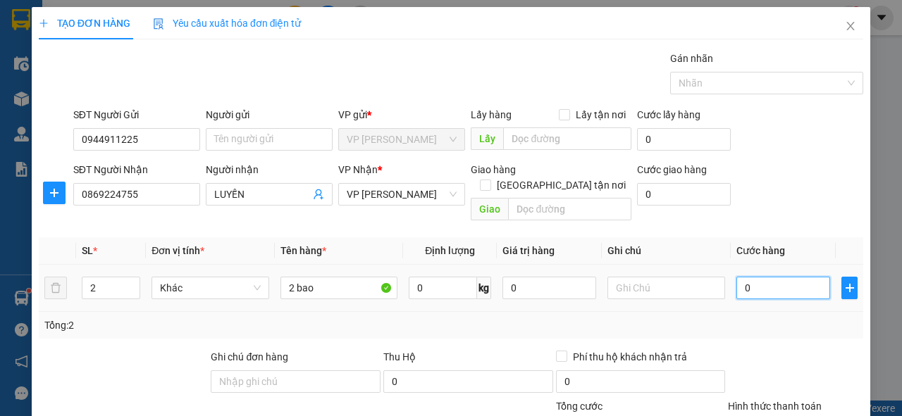
click at [766, 277] on input "0" at bounding box center [783, 288] width 94 height 23
type input "2"
type input "20"
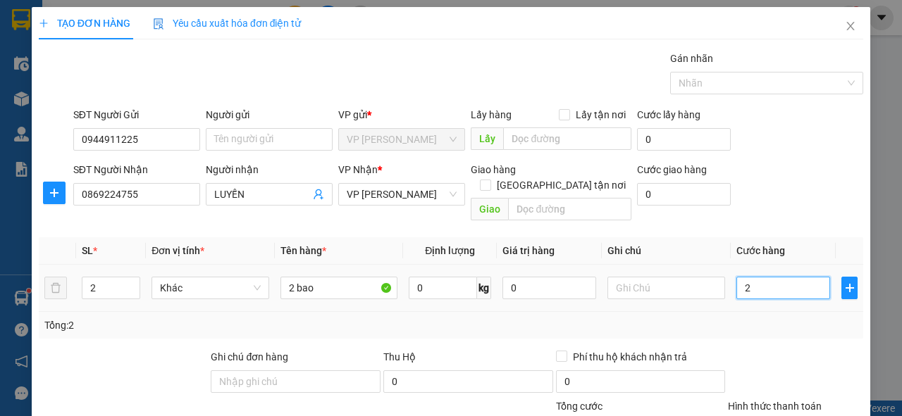
type input "20"
type input "200"
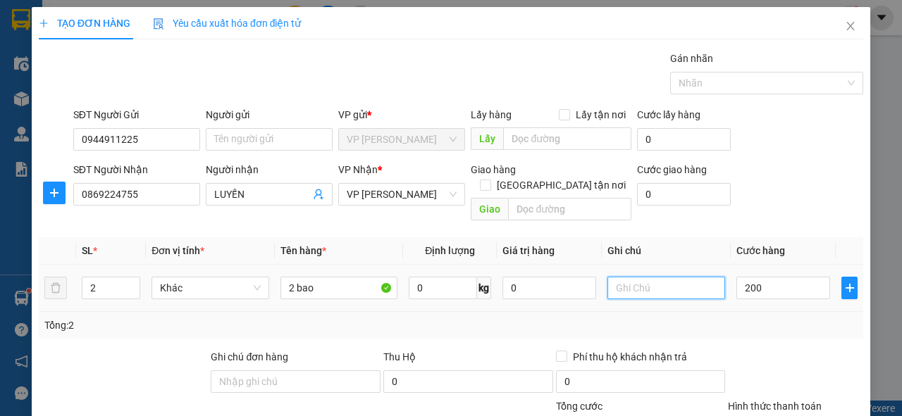
type input "200.000"
click at [621, 277] on input "text" at bounding box center [666, 288] width 118 height 23
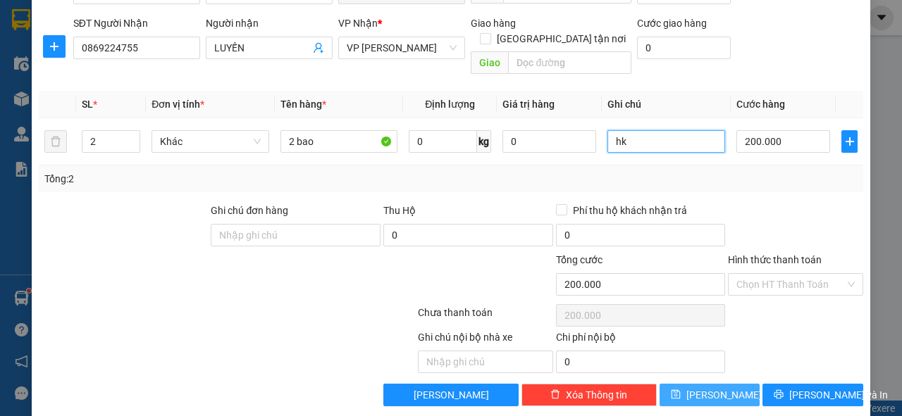
type input "hk"
click at [717, 387] on span "[PERSON_NAME]" at bounding box center [723, 394] width 75 height 15
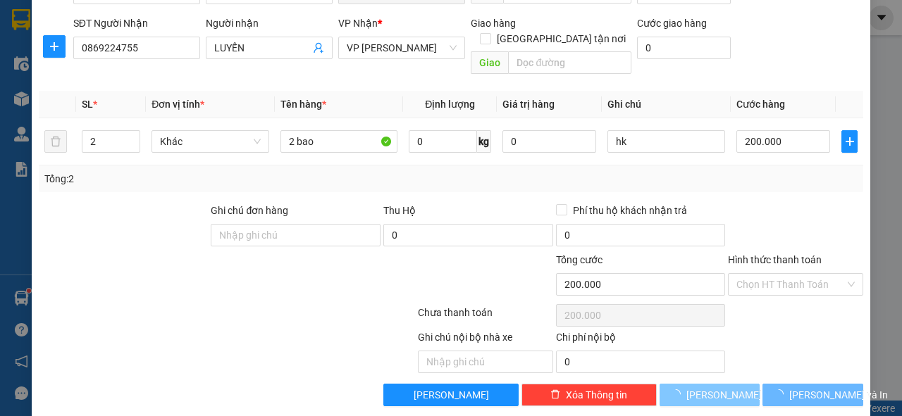
type input "1"
type input "0"
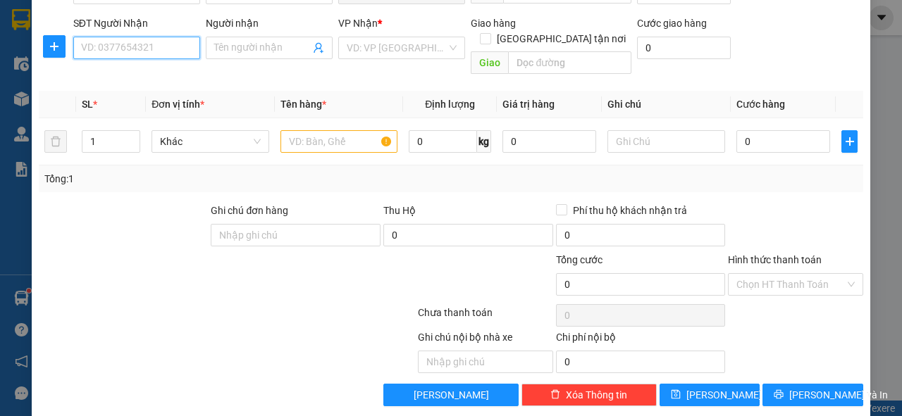
click at [89, 51] on input "SĐT Người Nhận" at bounding box center [136, 48] width 127 height 23
type input "0355408298"
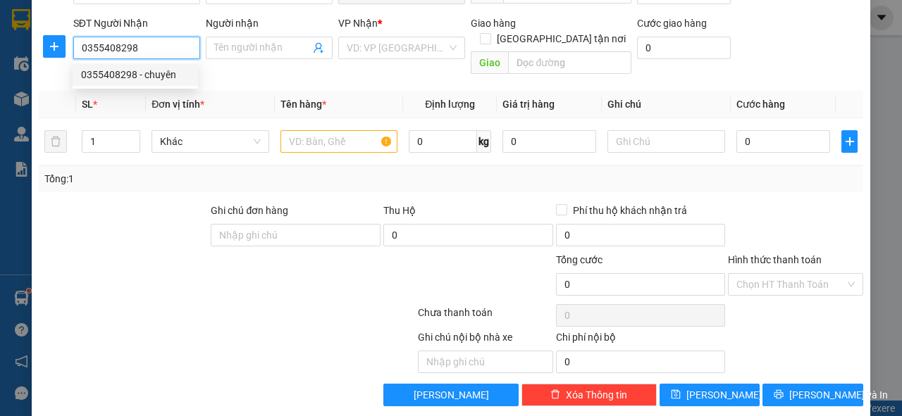
click at [108, 75] on div "0355408298 - chuyên" at bounding box center [135, 74] width 108 height 15
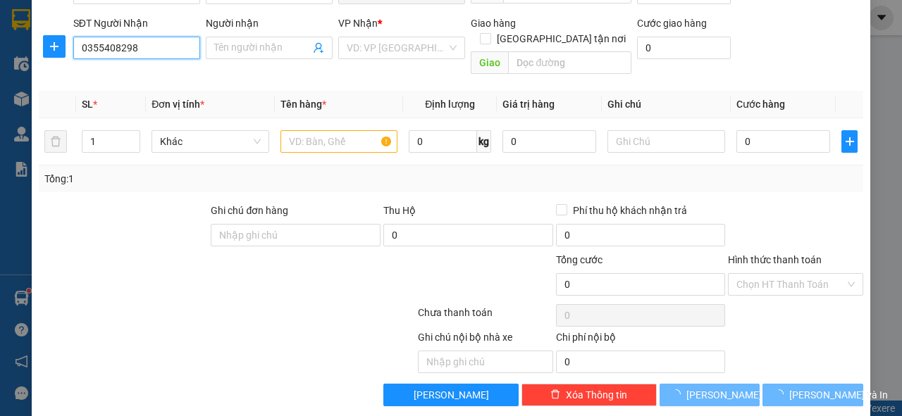
type input "chuyên"
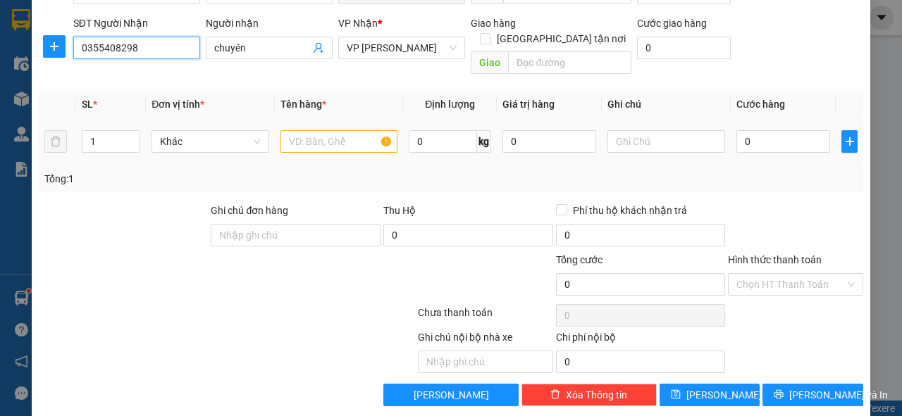
type input "0355408298"
click at [321, 130] on input "text" at bounding box center [339, 141] width 118 height 23
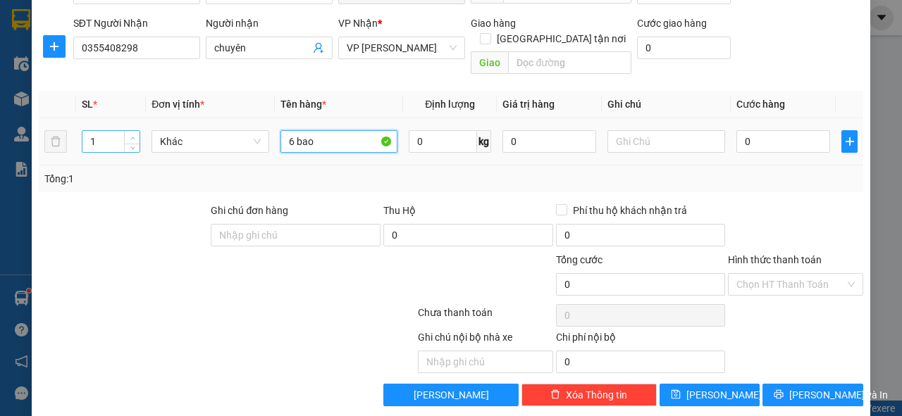
type input "6 bao"
click at [133, 136] on icon "up" at bounding box center [132, 138] width 5 height 5
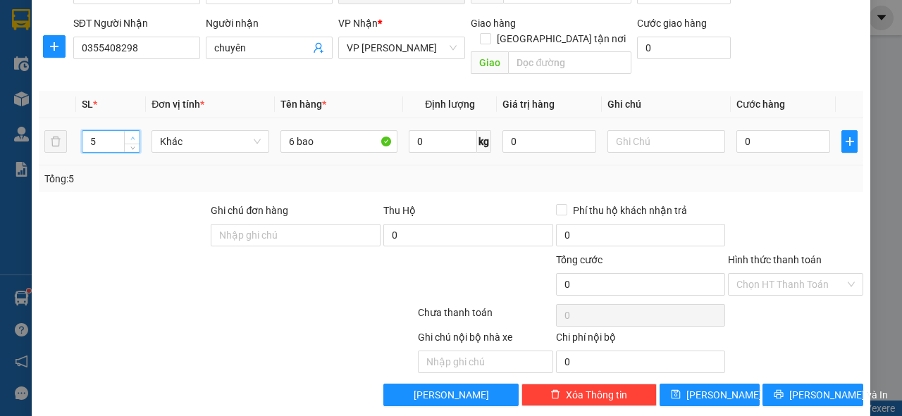
type input "6"
click at [133, 136] on icon "up" at bounding box center [132, 138] width 5 height 5
click at [656, 130] on input "text" at bounding box center [666, 141] width 118 height 23
type input "hk"
drag, startPoint x: 733, startPoint y: 97, endPoint x: 738, endPoint y: 110, distance: 14.5
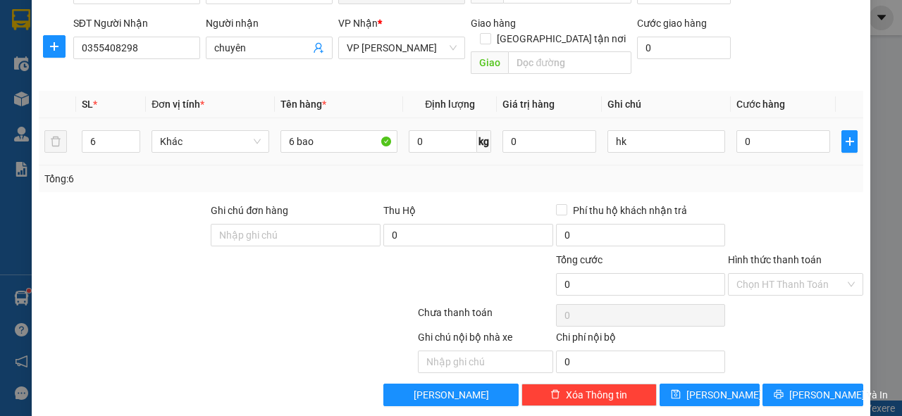
click at [733, 99] on th "Cước hàng" at bounding box center [783, 104] width 105 height 27
click at [744, 130] on input "0" at bounding box center [783, 141] width 94 height 23
type input "6"
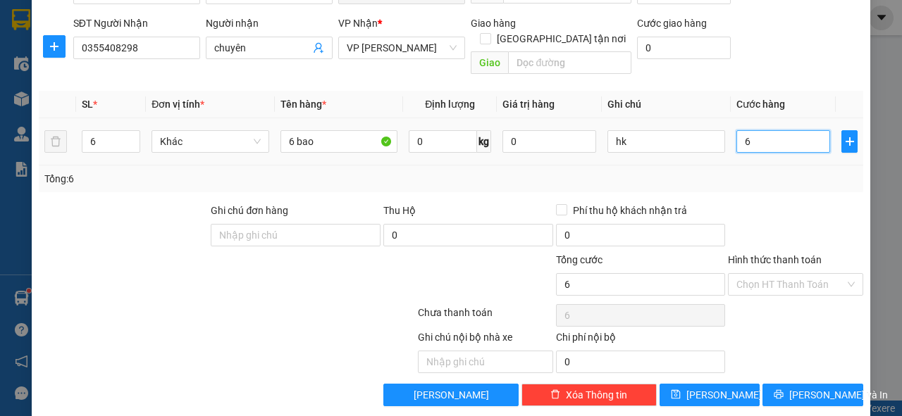
type input "60"
type input "600"
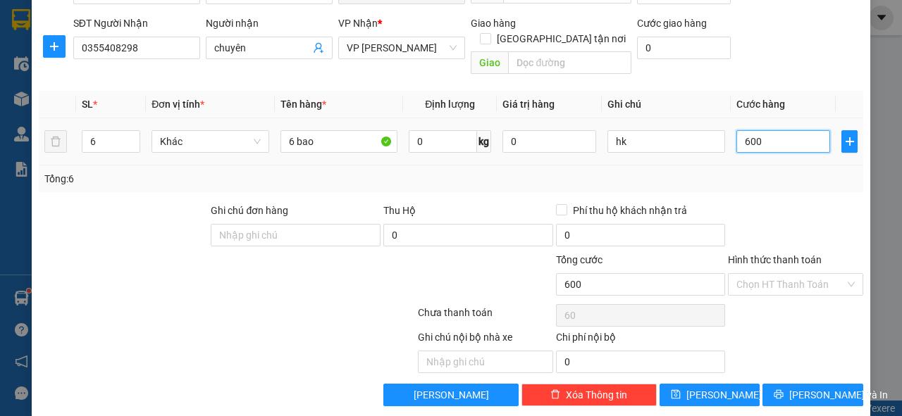
type input "600"
type input "600.000"
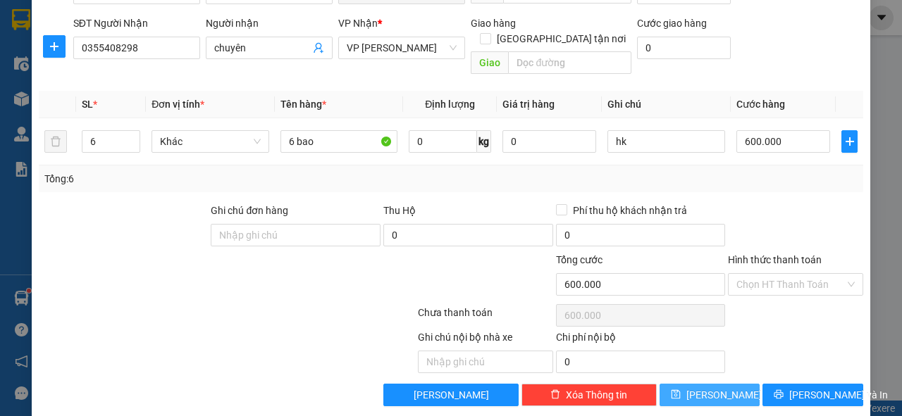
click at [720, 384] on button "[PERSON_NAME]" at bounding box center [709, 395] width 101 height 23
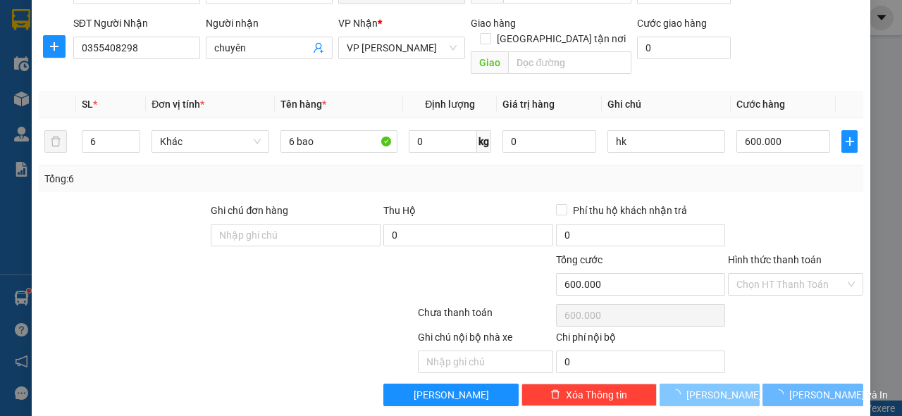
type input "1"
type input "0"
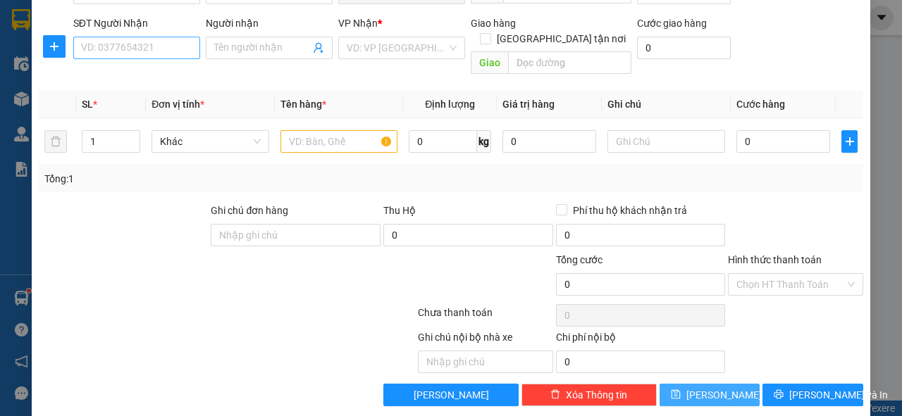
scroll to position [34, 0]
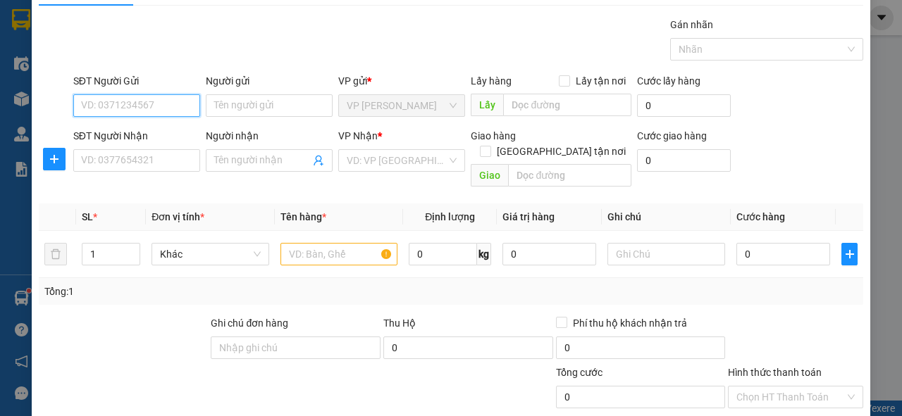
click at [155, 104] on input "SĐT Người Gửi" at bounding box center [136, 105] width 127 height 23
click at [97, 103] on input "0974821178" at bounding box center [136, 105] width 127 height 23
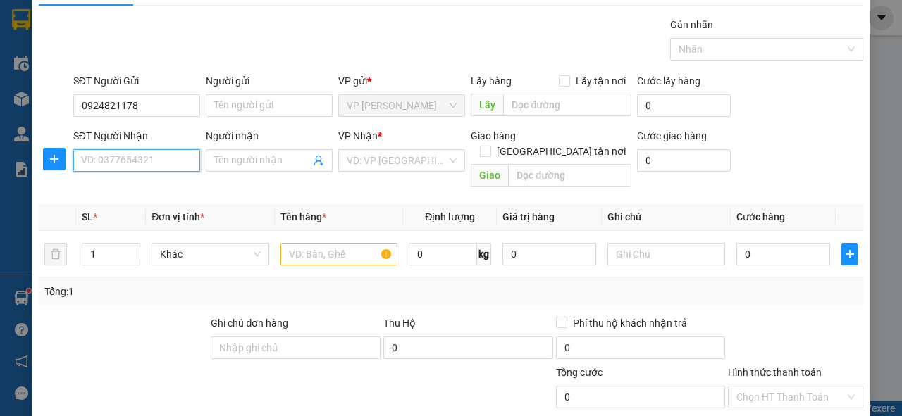
click at [113, 164] on input "SĐT Người Nhận" at bounding box center [136, 160] width 127 height 23
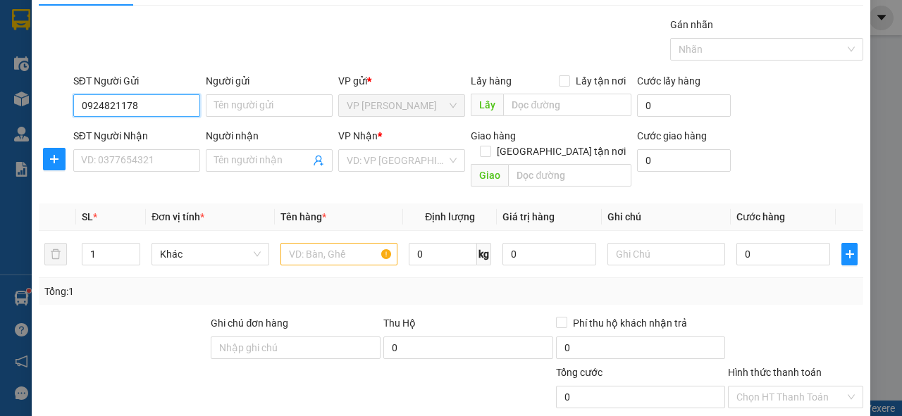
click at [95, 104] on input "0924821178" at bounding box center [136, 105] width 127 height 23
type input "0974821178"
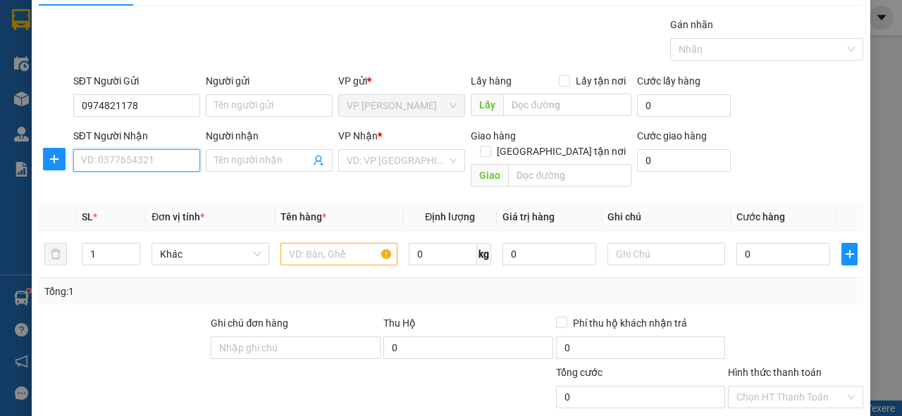
click at [132, 158] on input "SĐT Người Nhận" at bounding box center [136, 160] width 127 height 23
type input "0987466430"
click at [151, 188] on div "0987466430 - hằng" at bounding box center [135, 187] width 108 height 15
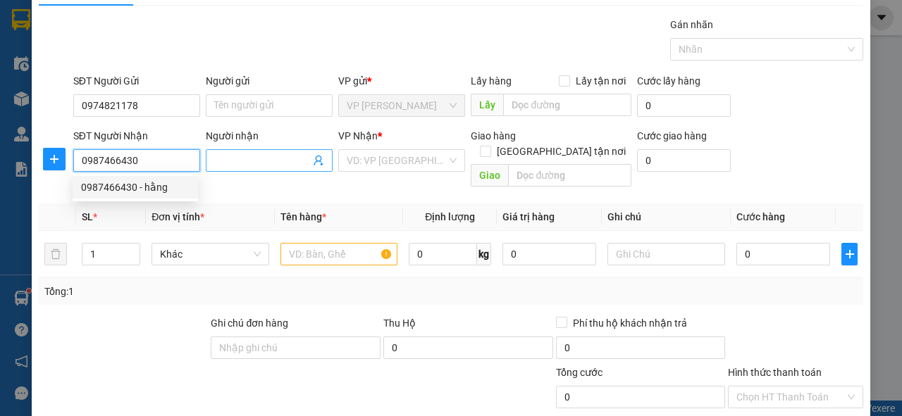
type input "hằng"
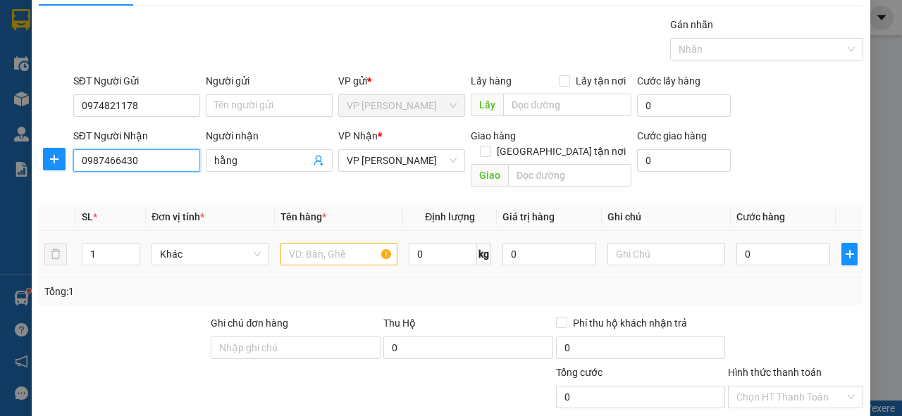
type input "0987466430"
click at [318, 243] on input "text" at bounding box center [339, 254] width 118 height 23
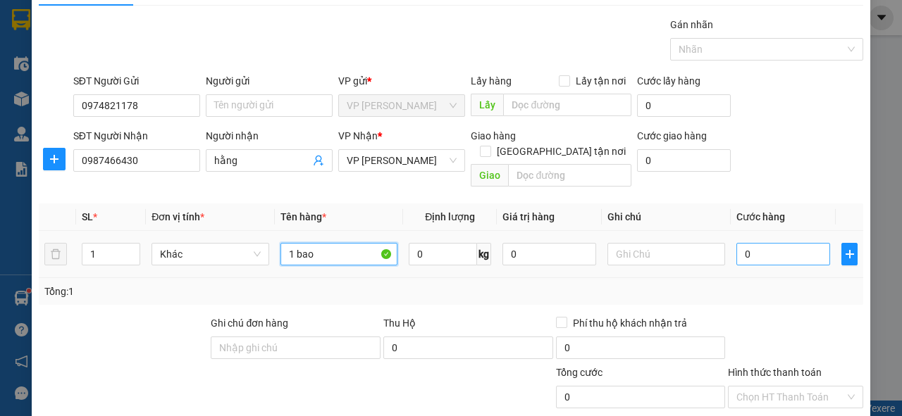
type input "1 bao"
click at [779, 244] on input "0" at bounding box center [783, 254] width 94 height 23
type input "1"
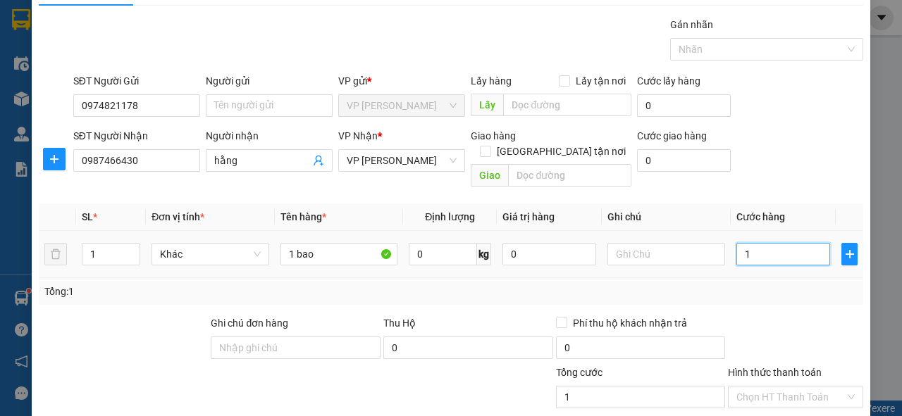
type input "10"
type input "100"
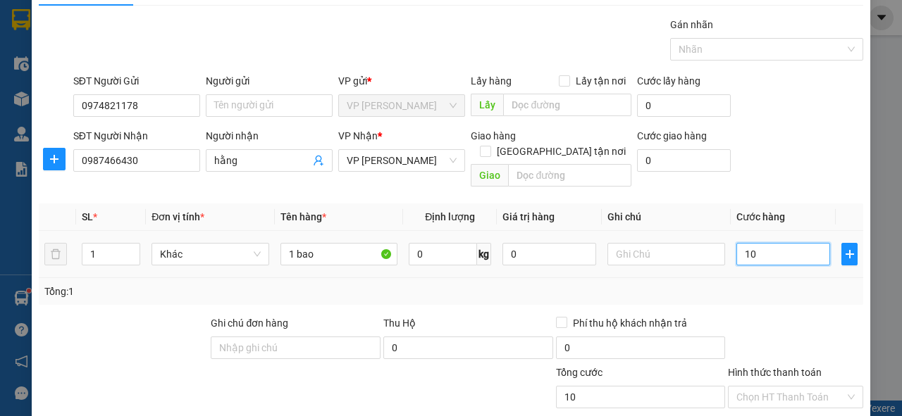
type input "100"
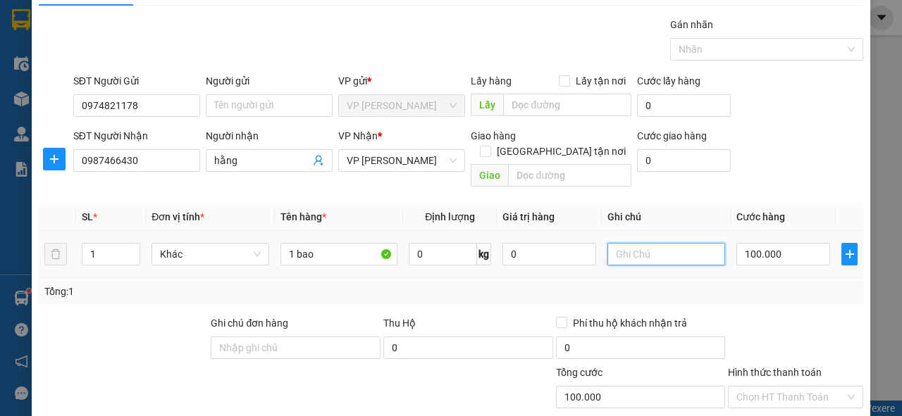
click at [666, 246] on input "text" at bounding box center [666, 254] width 118 height 23
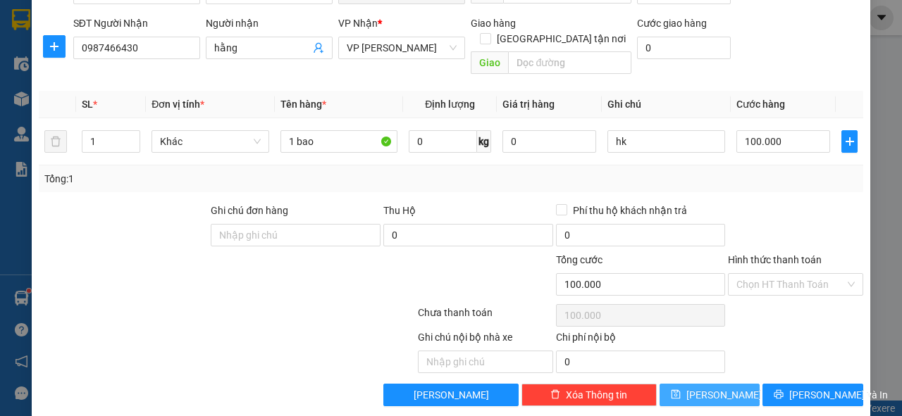
click at [724, 384] on button "[PERSON_NAME]" at bounding box center [709, 395] width 101 height 23
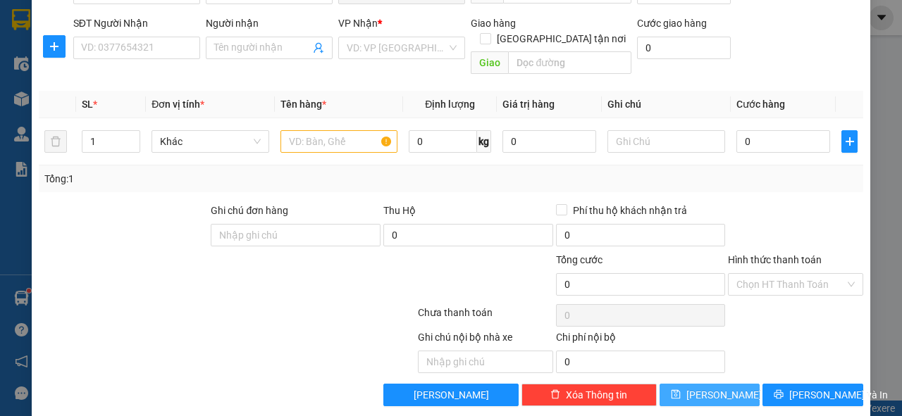
scroll to position [34, 0]
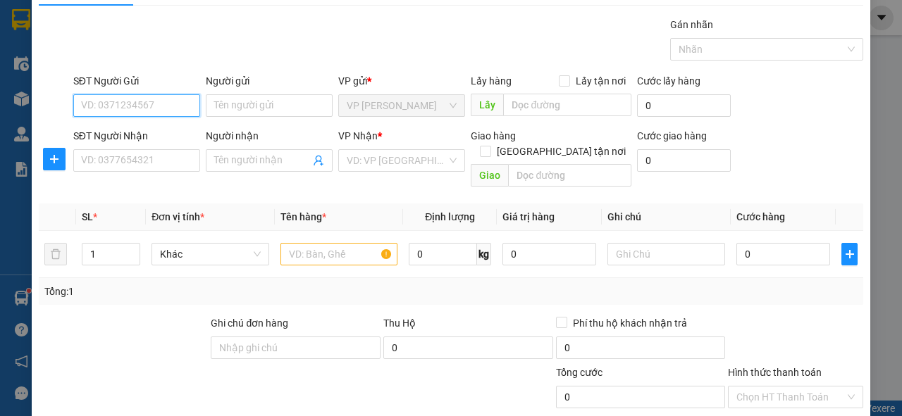
click at [130, 108] on input "SĐT Người Gửi" at bounding box center [136, 105] width 127 height 23
click at [132, 125] on div "0395425918" at bounding box center [135, 132] width 108 height 15
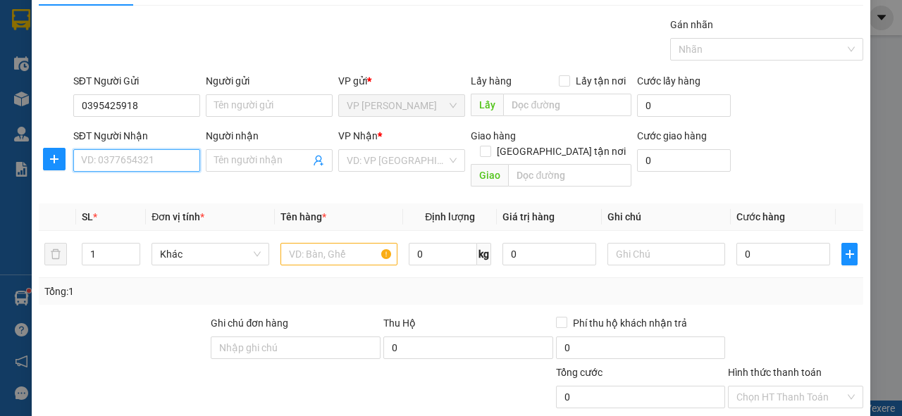
click at [127, 166] on input "SĐT Người Nhận" at bounding box center [136, 160] width 127 height 23
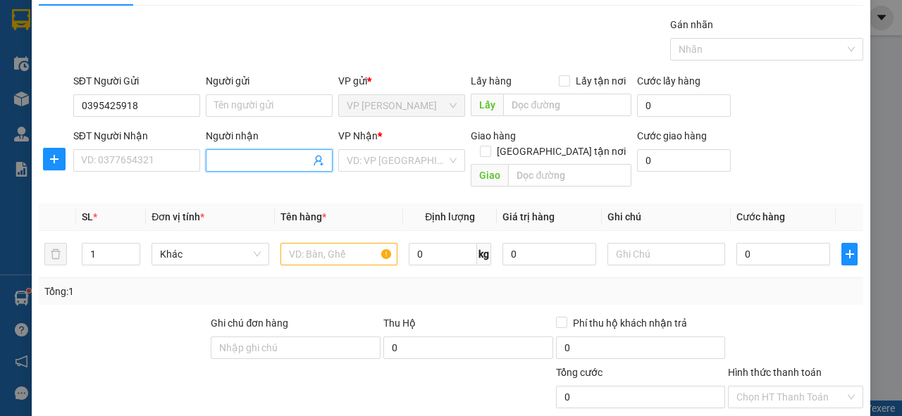
click at [230, 159] on input "Người nhận" at bounding box center [262, 160] width 96 height 15
click at [399, 163] on input "search" at bounding box center [397, 160] width 100 height 21
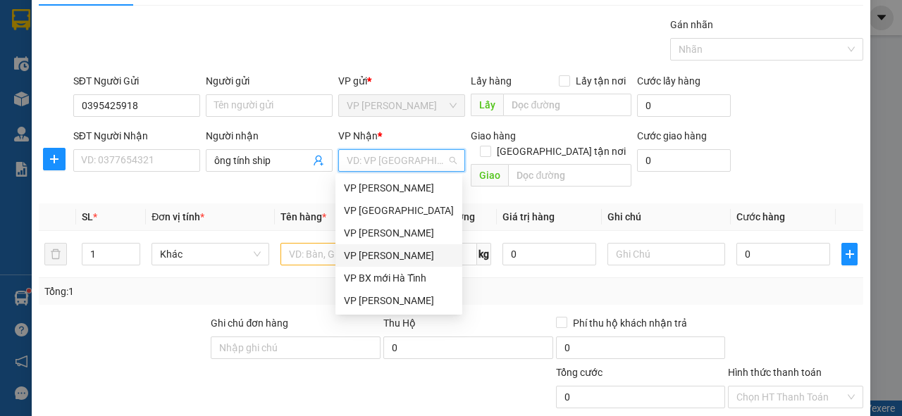
click at [414, 254] on div "VP [PERSON_NAME]" at bounding box center [399, 255] width 110 height 15
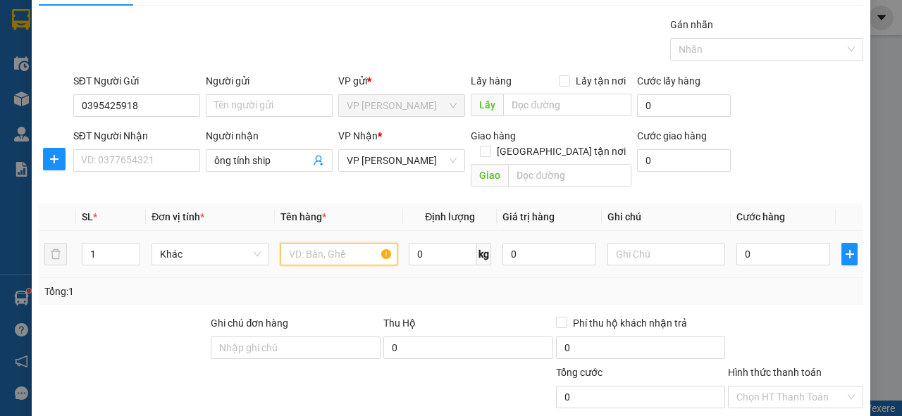
click at [299, 243] on input "text" at bounding box center [339, 254] width 118 height 23
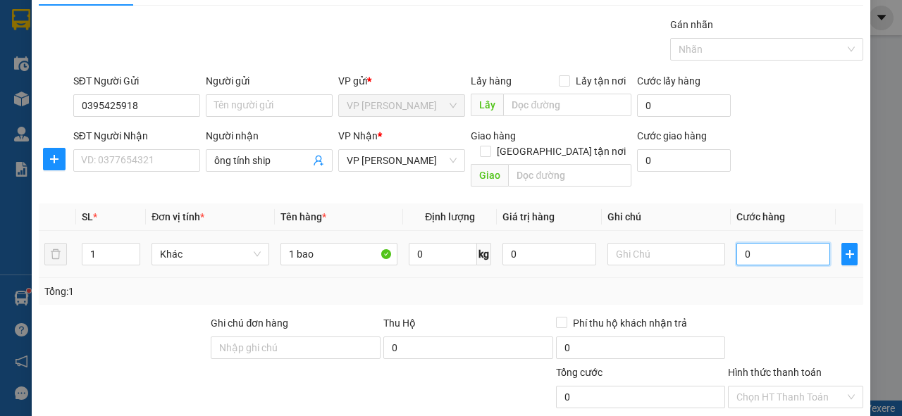
click at [783, 243] on input "0" at bounding box center [783, 254] width 94 height 23
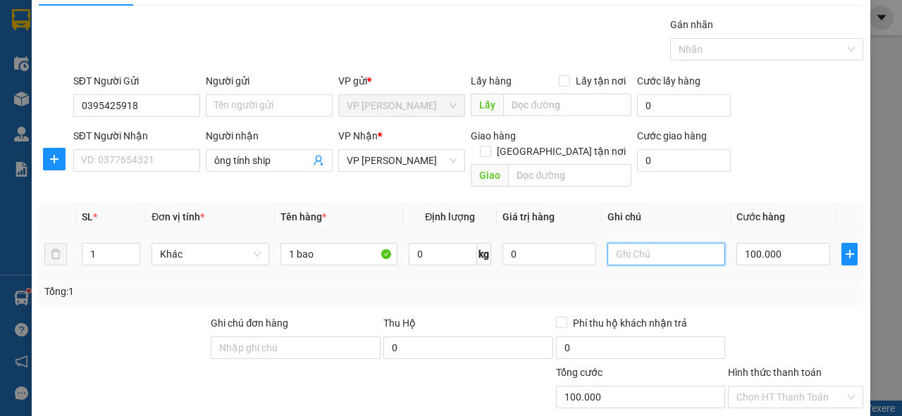
click at [646, 245] on input "text" at bounding box center [666, 254] width 118 height 23
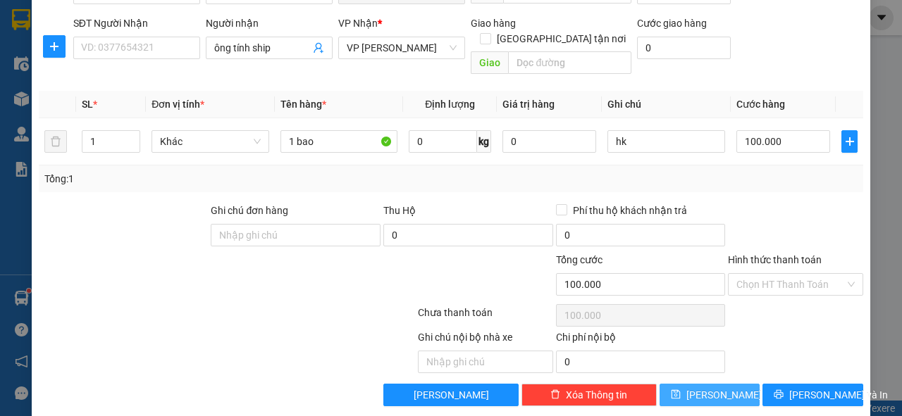
click at [716, 387] on span "[PERSON_NAME]" at bounding box center [723, 394] width 75 height 15
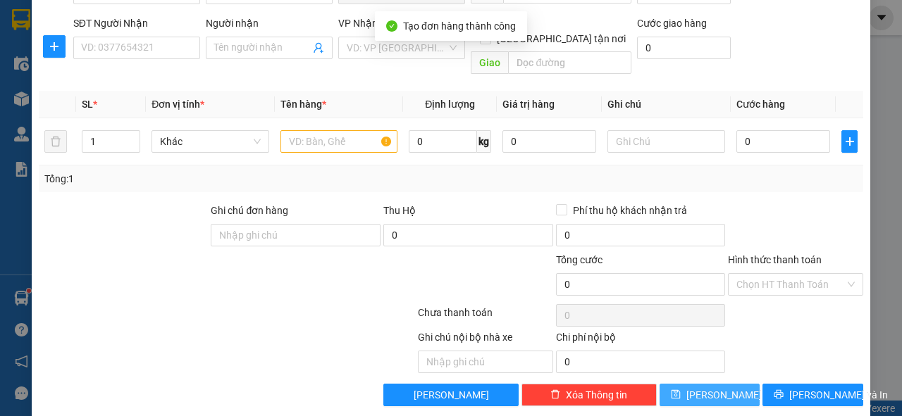
scroll to position [0, 0]
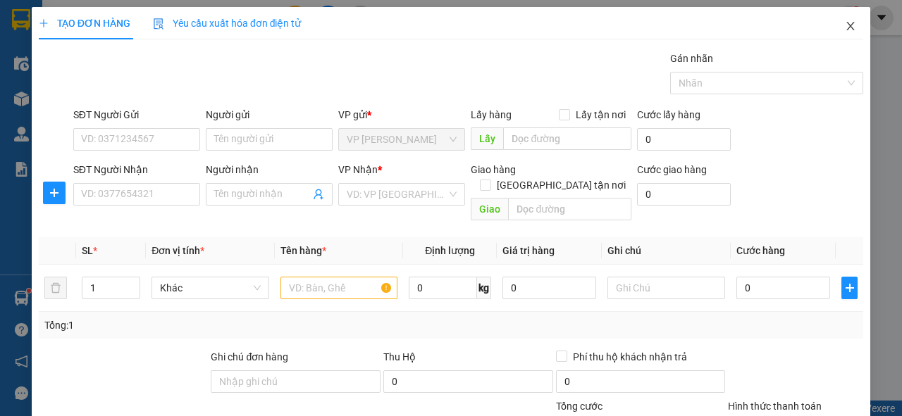
click at [845, 25] on icon "close" at bounding box center [850, 25] width 11 height 11
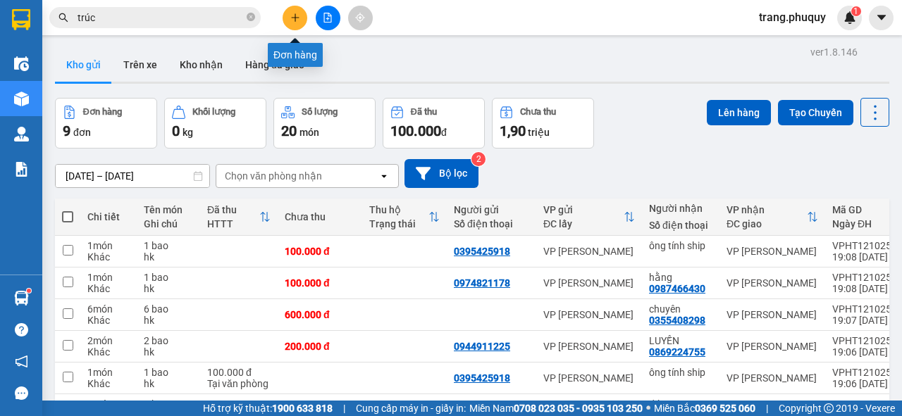
click at [291, 20] on icon "plus" at bounding box center [295, 18] width 10 height 10
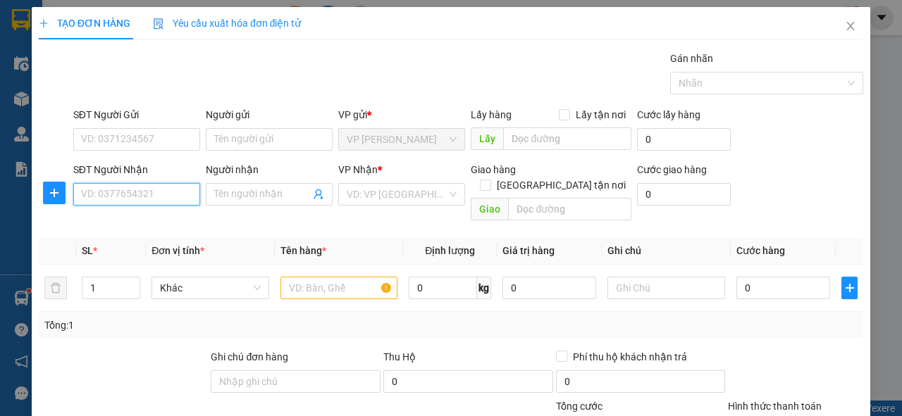
click at [160, 193] on input "SĐT Người Nhận" at bounding box center [136, 194] width 127 height 23
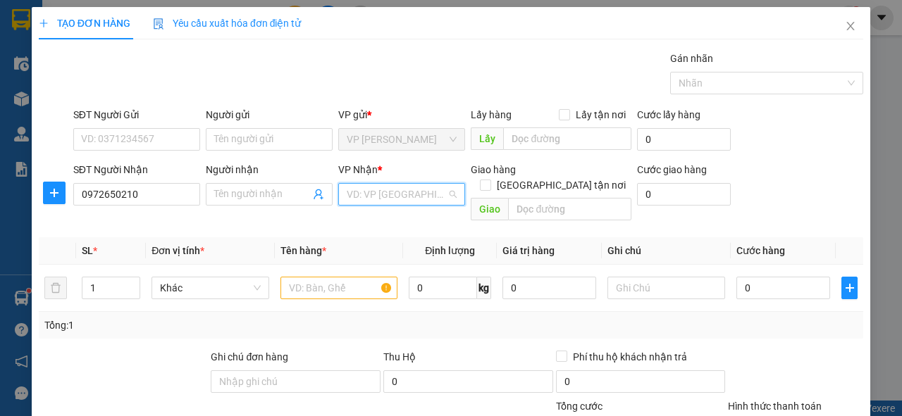
click at [394, 187] on input "search" at bounding box center [397, 194] width 100 height 21
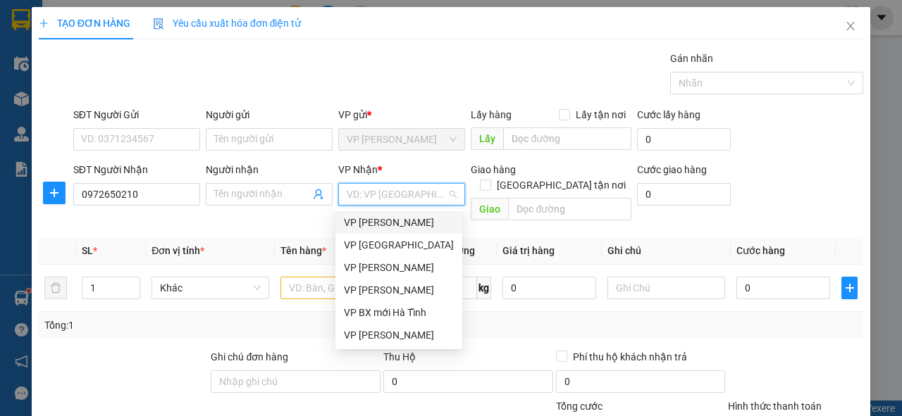
click at [399, 225] on div "VP [PERSON_NAME]" at bounding box center [399, 222] width 110 height 15
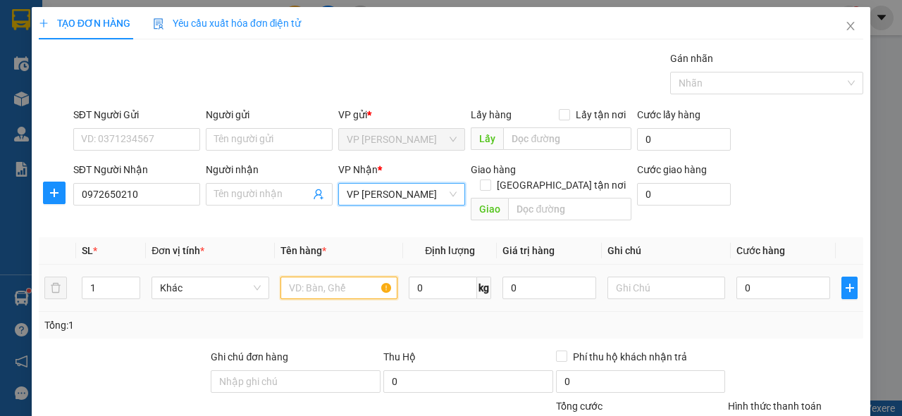
click at [304, 277] on input "text" at bounding box center [339, 288] width 118 height 23
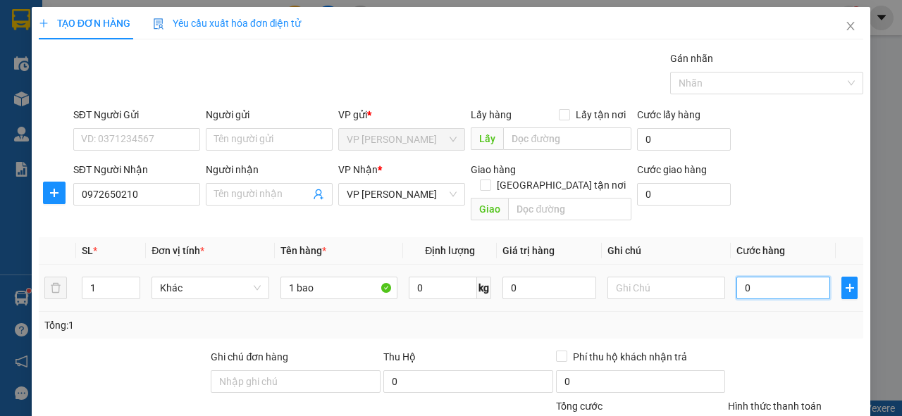
click at [750, 277] on input "0" at bounding box center [783, 288] width 94 height 23
click at [673, 277] on input "text" at bounding box center [666, 288] width 118 height 23
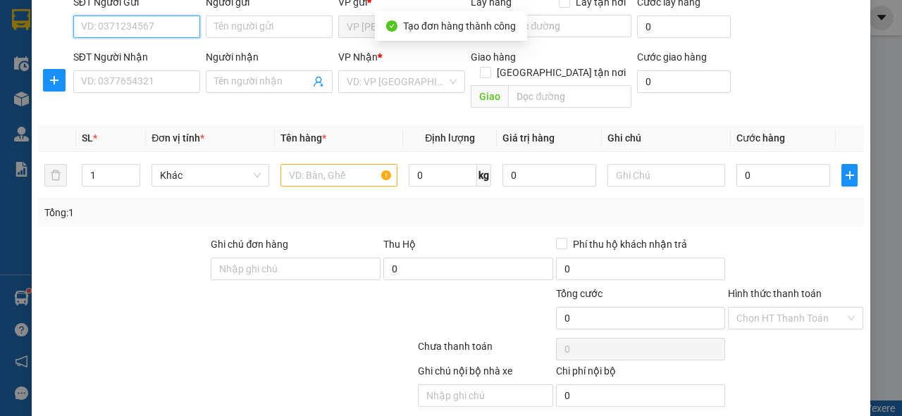
click at [119, 23] on input "SĐT Người Gửi" at bounding box center [136, 26] width 127 height 23
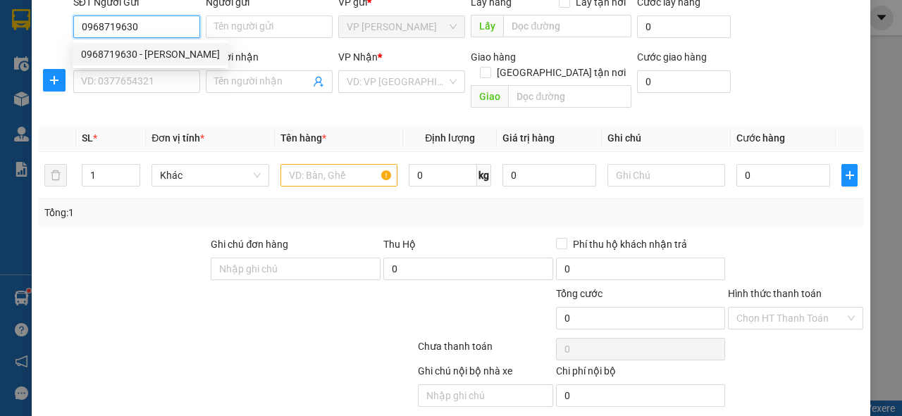
click at [125, 54] on div "0968719630 - [PERSON_NAME]" at bounding box center [150, 53] width 139 height 15
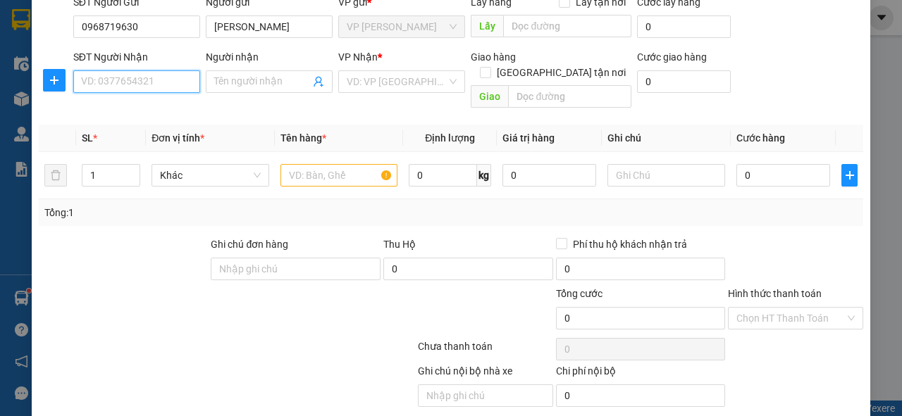
click at [159, 88] on input "SĐT Người Nhận" at bounding box center [136, 81] width 127 height 23
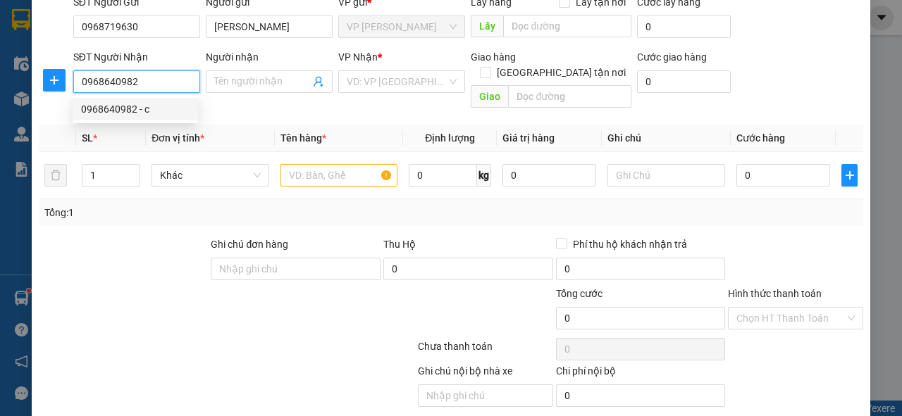
click at [164, 99] on div "0968640982 - c" at bounding box center [135, 109] width 125 height 23
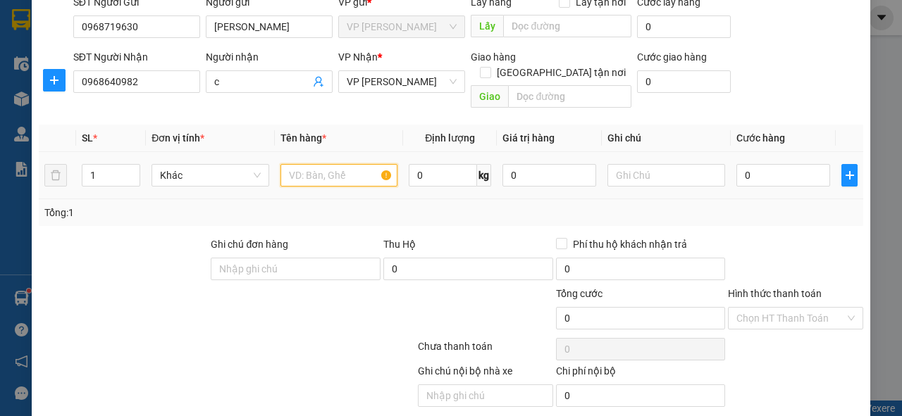
click at [304, 164] on input "text" at bounding box center [339, 175] width 118 height 23
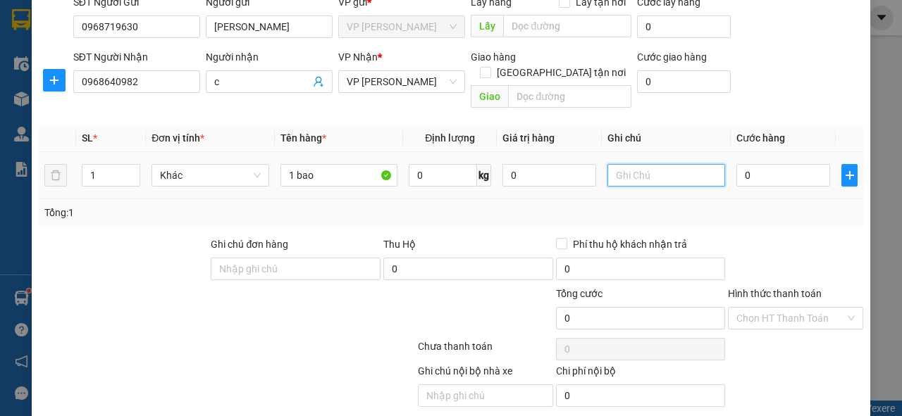
click at [666, 164] on input "text" at bounding box center [666, 175] width 118 height 23
click at [764, 152] on td "0" at bounding box center [783, 175] width 105 height 47
click at [764, 166] on input "0" at bounding box center [783, 175] width 94 height 23
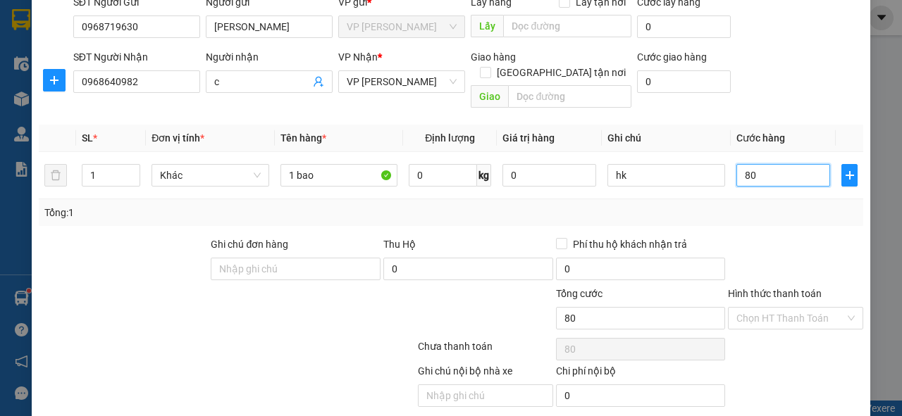
scroll to position [147, 0]
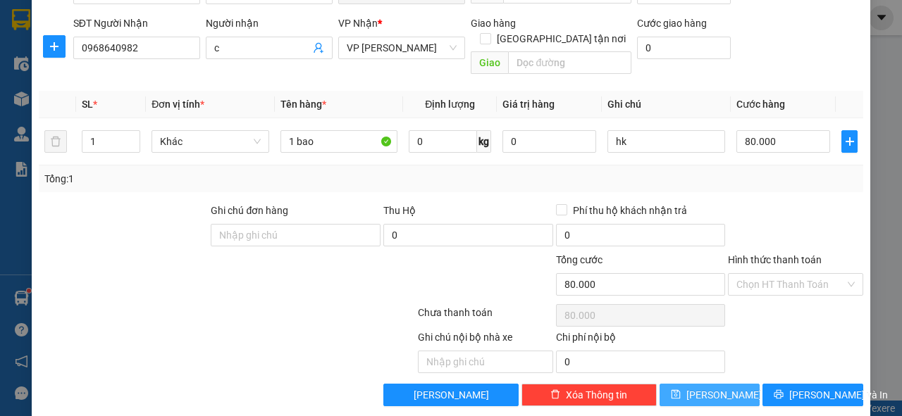
click at [716, 387] on span "[PERSON_NAME]" at bounding box center [723, 394] width 75 height 15
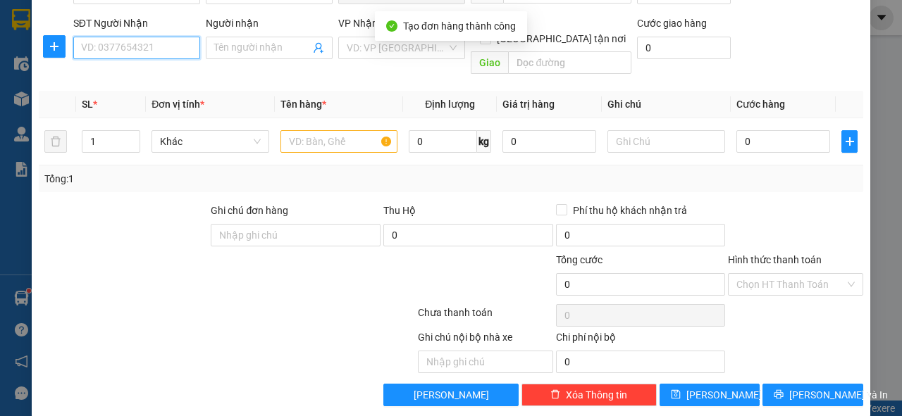
click at [137, 46] on input "SĐT Người Nhận" at bounding box center [136, 48] width 127 height 23
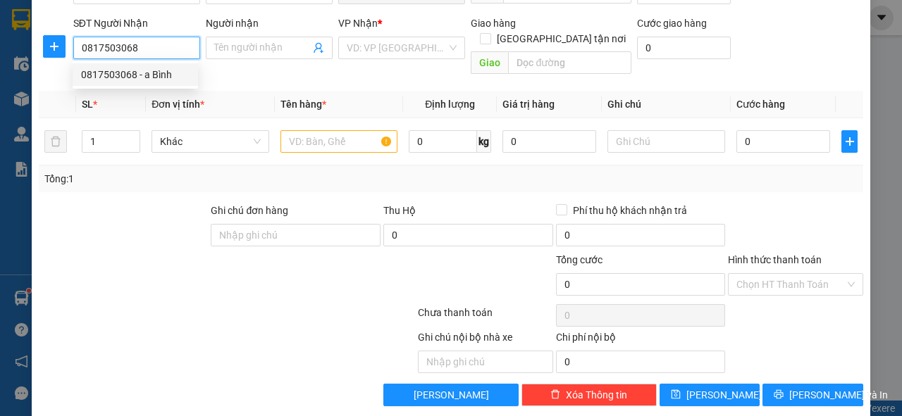
click at [133, 73] on div "0817503068 - a Bình" at bounding box center [135, 74] width 108 height 15
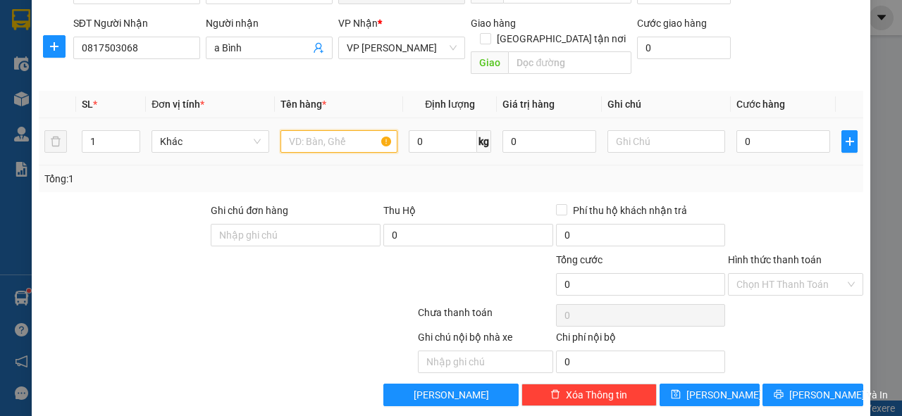
click at [318, 130] on input "text" at bounding box center [339, 141] width 118 height 23
click at [132, 137] on icon "up" at bounding box center [132, 138] width 4 height 3
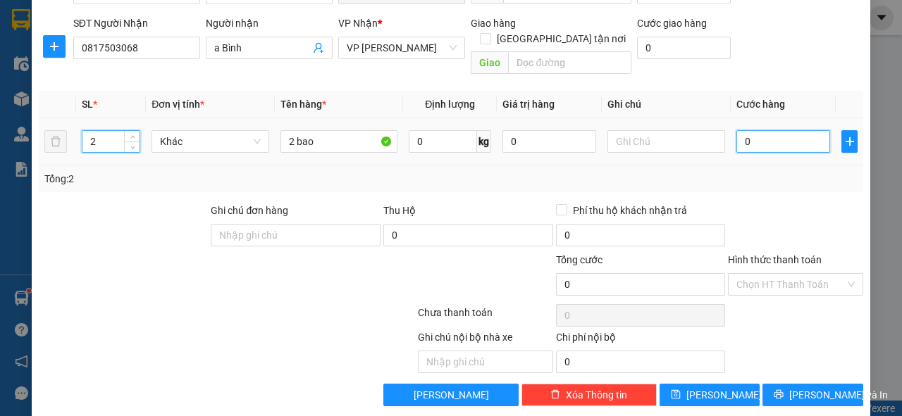
click at [741, 130] on input "0" at bounding box center [783, 141] width 94 height 23
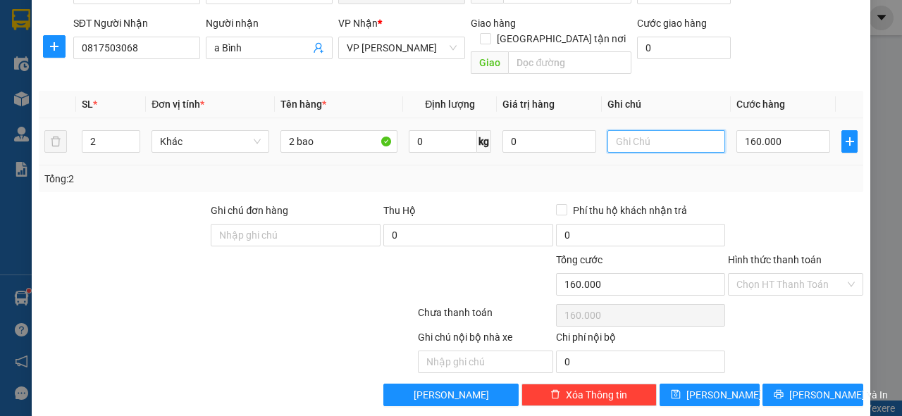
click at [690, 130] on input "text" at bounding box center [666, 141] width 118 height 23
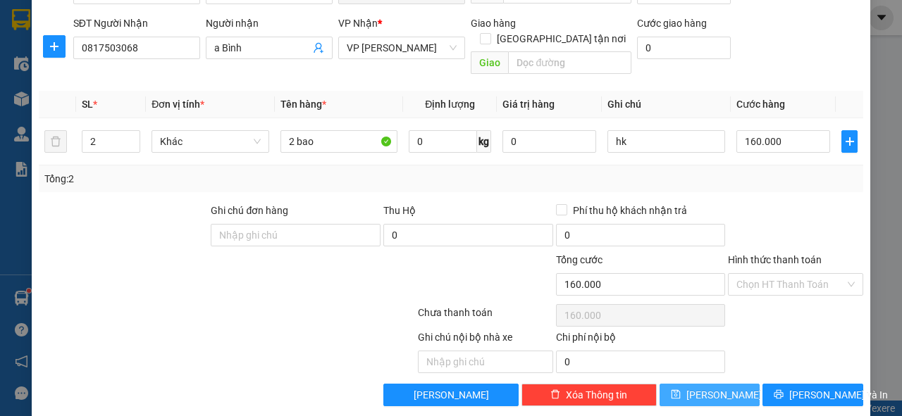
click at [710, 387] on span "[PERSON_NAME]" at bounding box center [723, 394] width 75 height 15
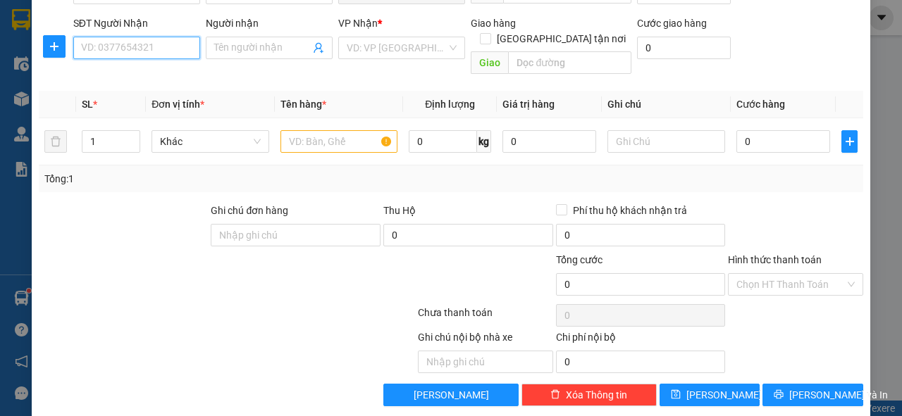
click at [155, 47] on input "SĐT Người Nhận" at bounding box center [136, 48] width 127 height 23
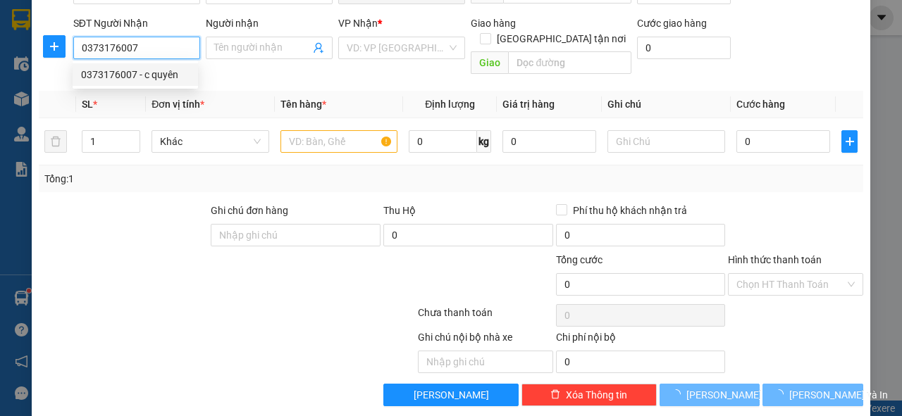
click at [147, 75] on div "0373176007 - c quyên" at bounding box center [135, 74] width 108 height 15
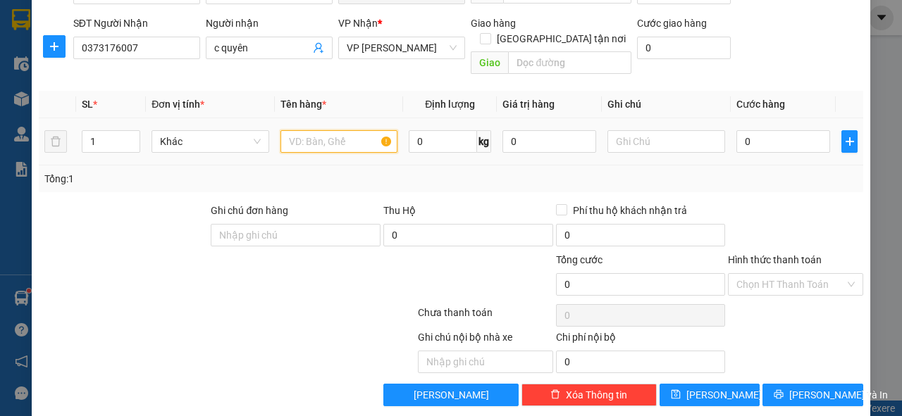
click at [302, 130] on input "text" at bounding box center [339, 141] width 118 height 23
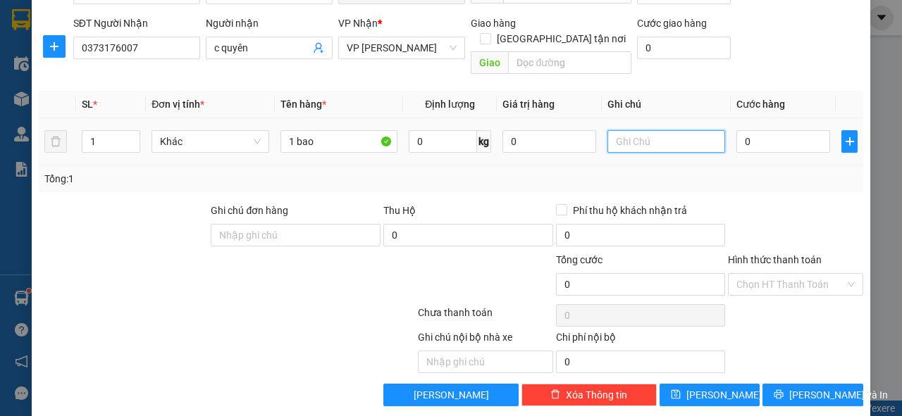
click at [635, 130] on input "text" at bounding box center [666, 141] width 118 height 23
click at [777, 130] on input "0" at bounding box center [783, 141] width 94 height 23
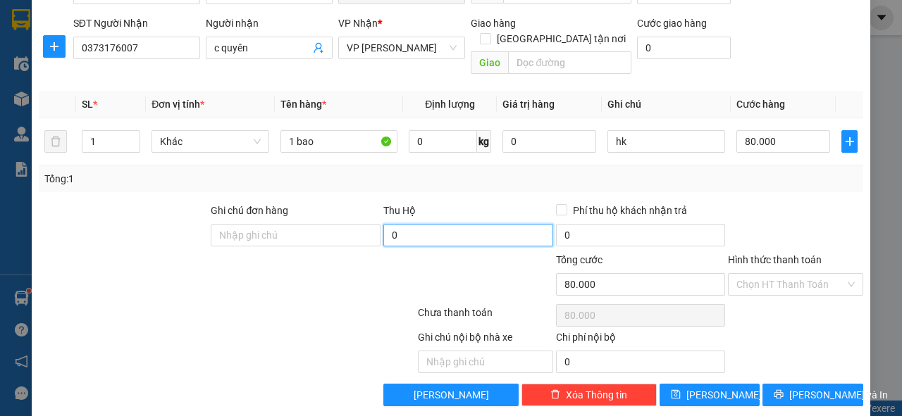
click at [476, 224] on input "0" at bounding box center [468, 235] width 170 height 23
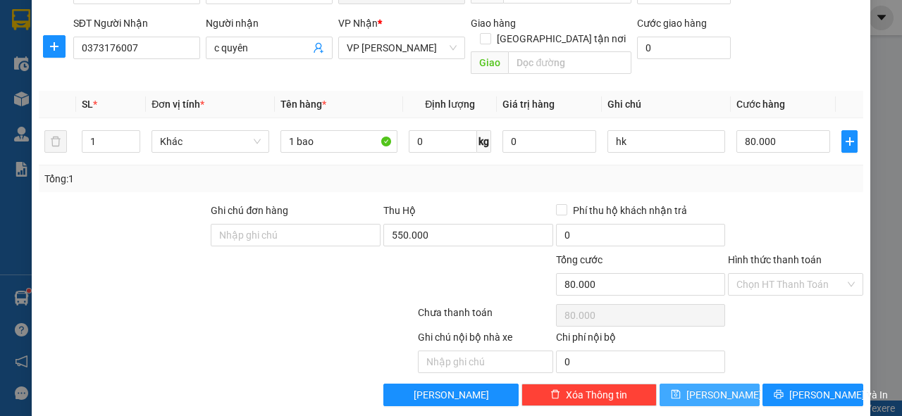
click at [710, 387] on span "[PERSON_NAME]" at bounding box center [723, 394] width 75 height 15
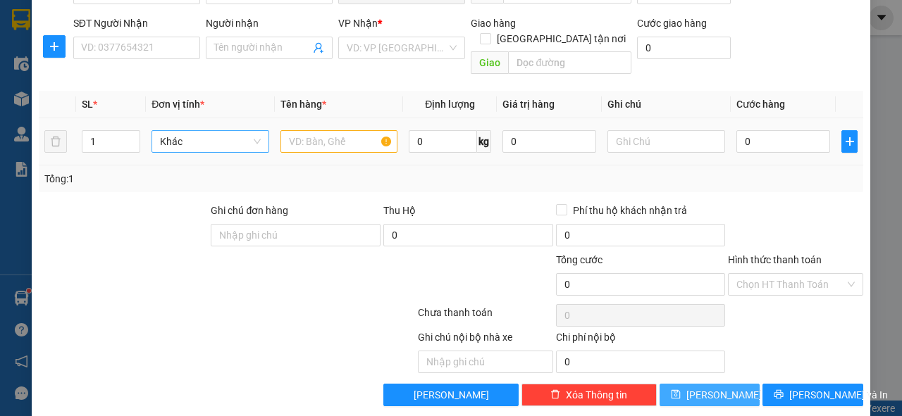
scroll to position [34, 0]
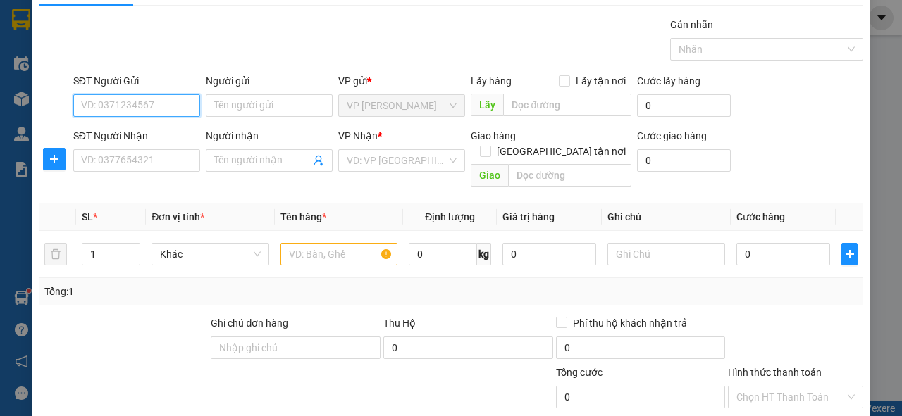
click at [148, 101] on input "SĐT Người Gửi" at bounding box center [136, 105] width 127 height 23
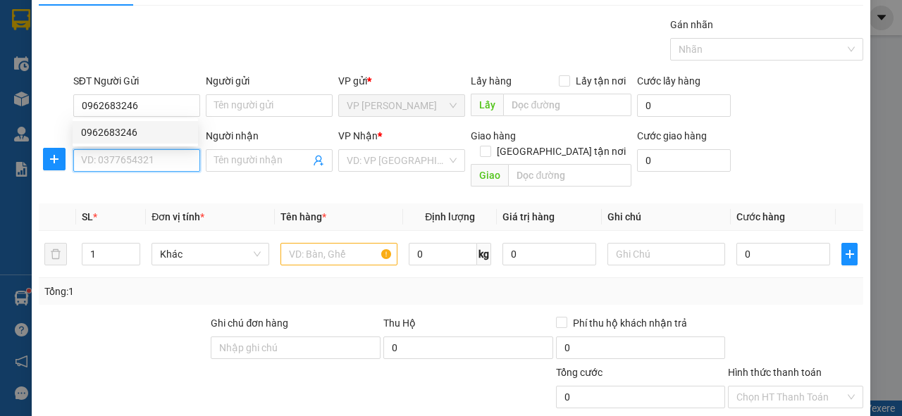
click at [128, 159] on input "SĐT Người Nhận" at bounding box center [136, 160] width 127 height 23
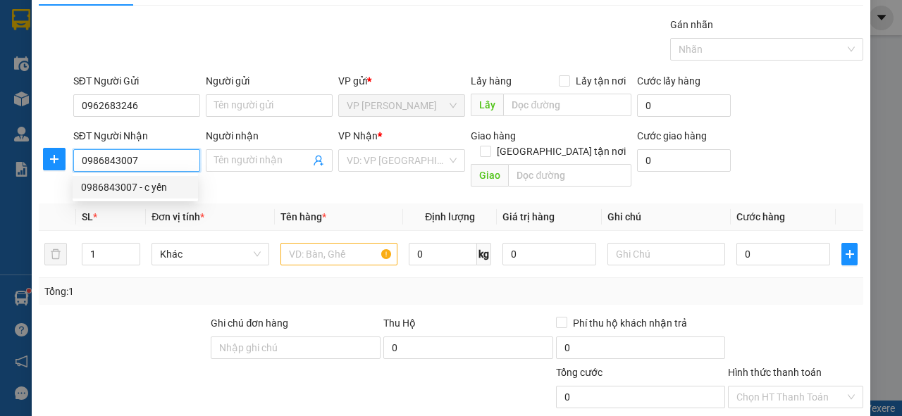
click at [121, 189] on div "0986843007 - c yến" at bounding box center [135, 187] width 108 height 15
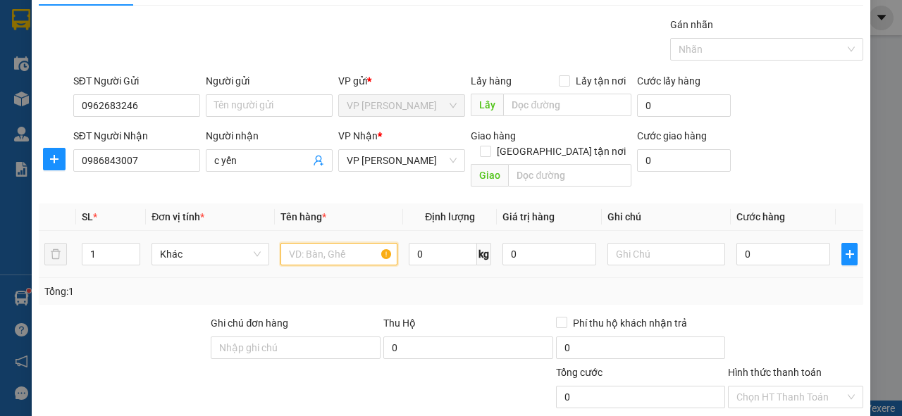
click at [310, 243] on input "text" at bounding box center [339, 254] width 118 height 23
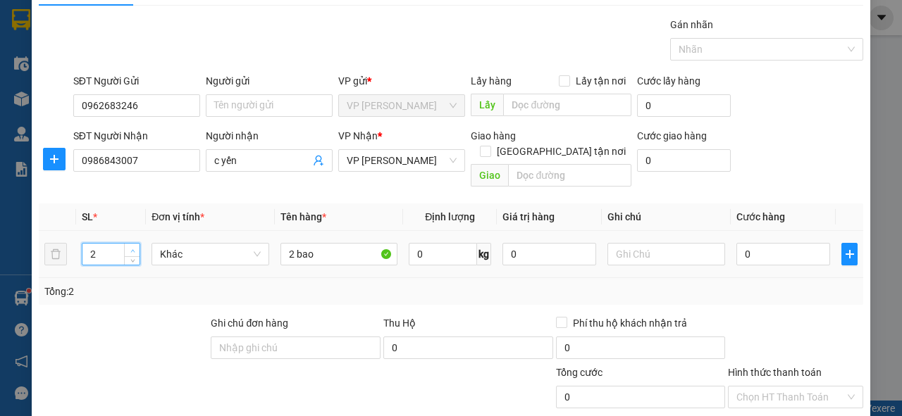
click at [130, 249] on icon "up" at bounding box center [132, 251] width 5 height 5
click at [788, 243] on input "0" at bounding box center [783, 254] width 94 height 23
drag, startPoint x: 787, startPoint y: 240, endPoint x: 737, endPoint y: 247, distance: 50.6
click at [737, 247] on input "1.460" at bounding box center [783, 254] width 94 height 23
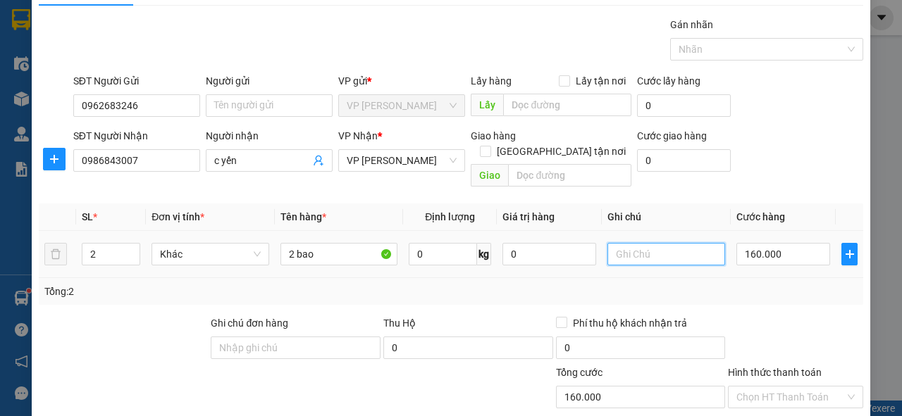
click at [676, 243] on input "text" at bounding box center [666, 254] width 118 height 23
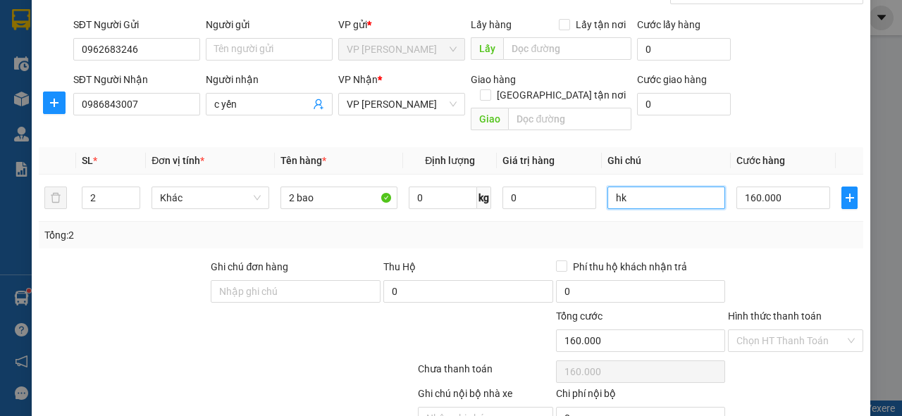
scroll to position [147, 0]
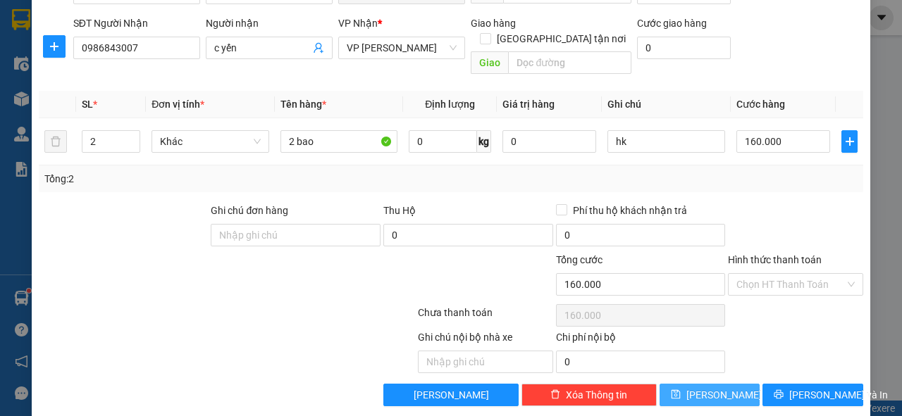
click at [728, 384] on button "[PERSON_NAME]" at bounding box center [709, 395] width 101 height 23
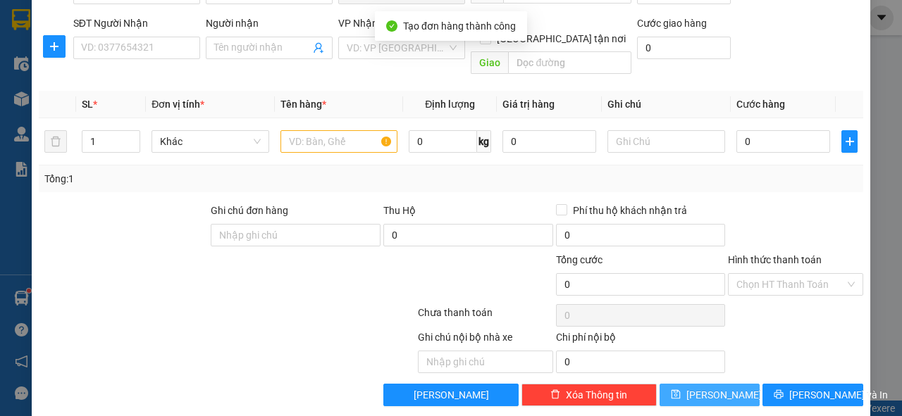
scroll to position [34, 0]
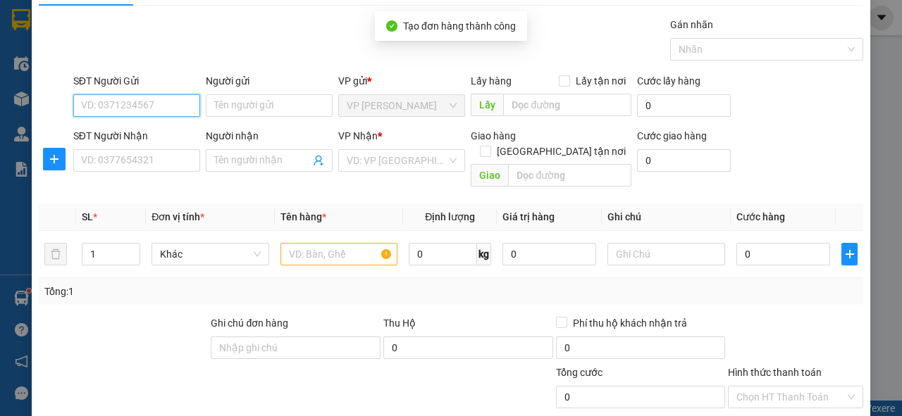
click at [128, 103] on input "SĐT Người Gửi" at bounding box center [136, 105] width 127 height 23
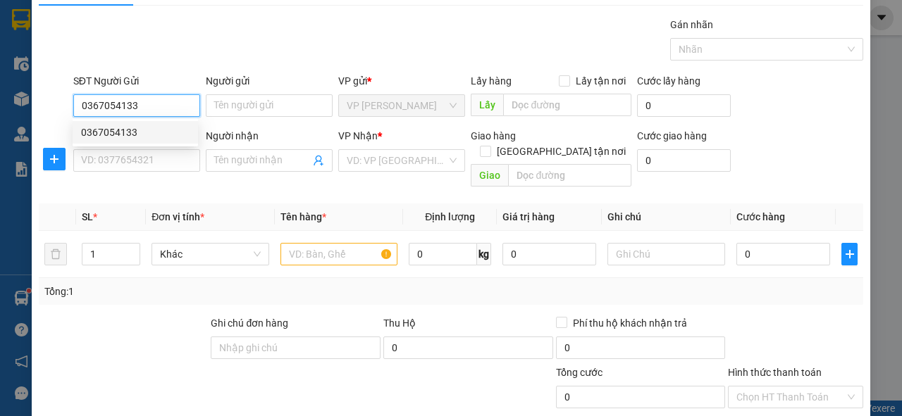
click at [124, 130] on div "0367054133" at bounding box center [135, 132] width 108 height 15
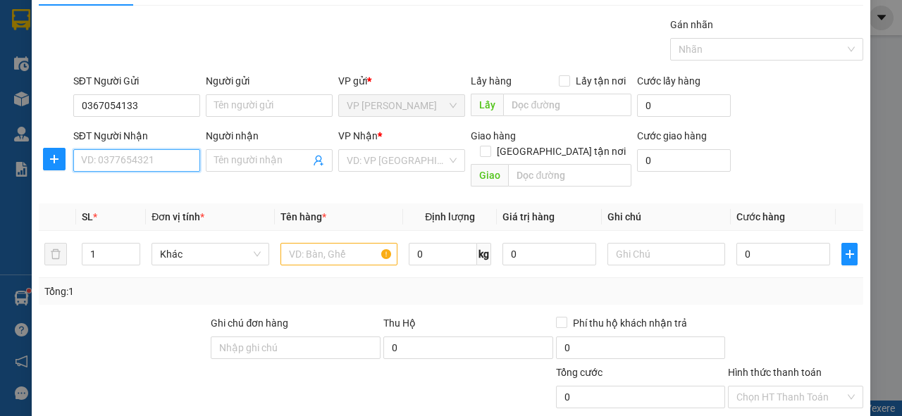
click at [119, 160] on input "SĐT Người Nhận" at bounding box center [136, 160] width 127 height 23
click at [121, 187] on div "0362485856" at bounding box center [135, 187] width 108 height 15
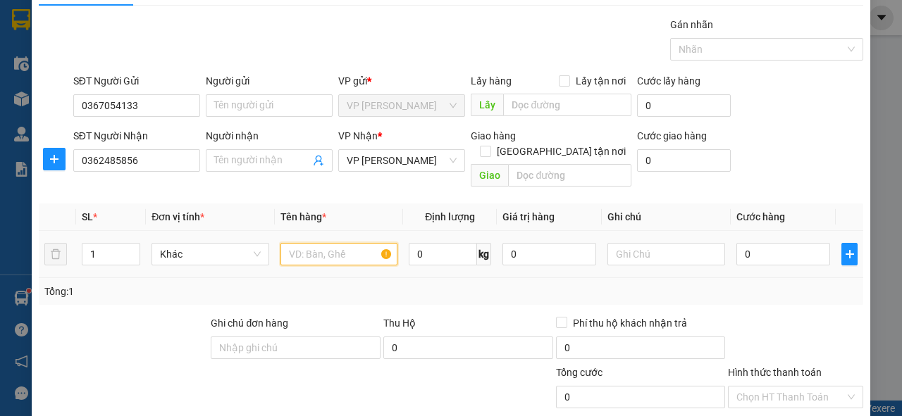
click at [344, 243] on input "text" at bounding box center [339, 254] width 118 height 23
click at [136, 244] on span "Increase Value" at bounding box center [131, 250] width 15 height 13
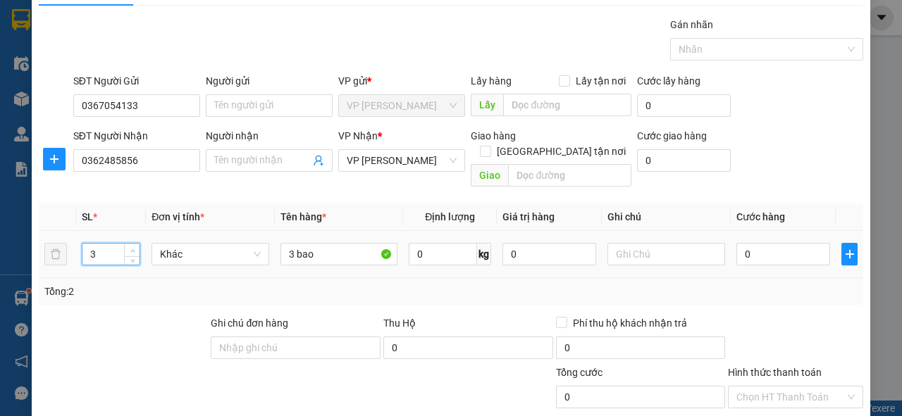
click at [136, 244] on span "Increase Value" at bounding box center [131, 250] width 15 height 13
click at [748, 243] on input "0" at bounding box center [783, 254] width 94 height 23
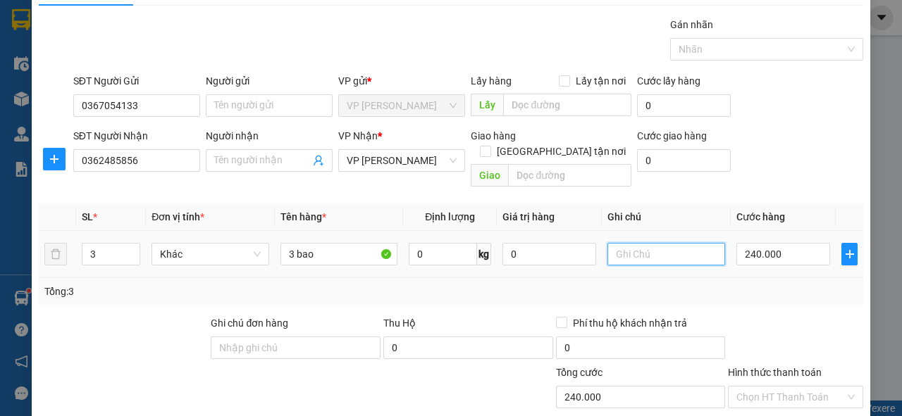
click at [626, 243] on input "text" at bounding box center [666, 254] width 118 height 23
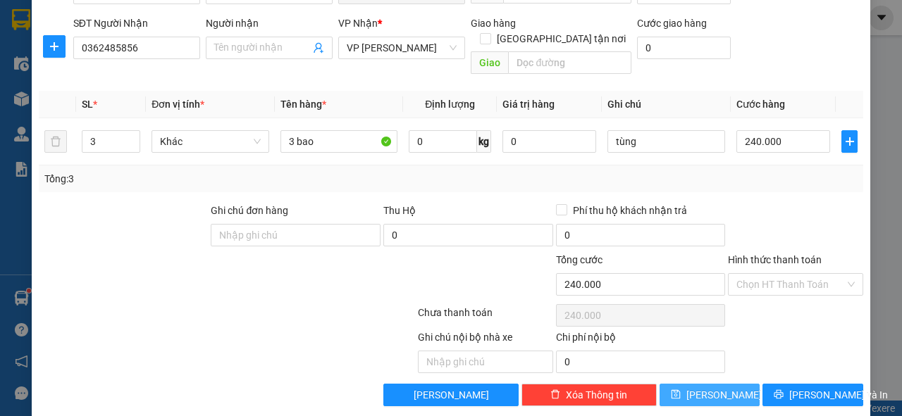
click at [709, 387] on span "[PERSON_NAME]" at bounding box center [723, 394] width 75 height 15
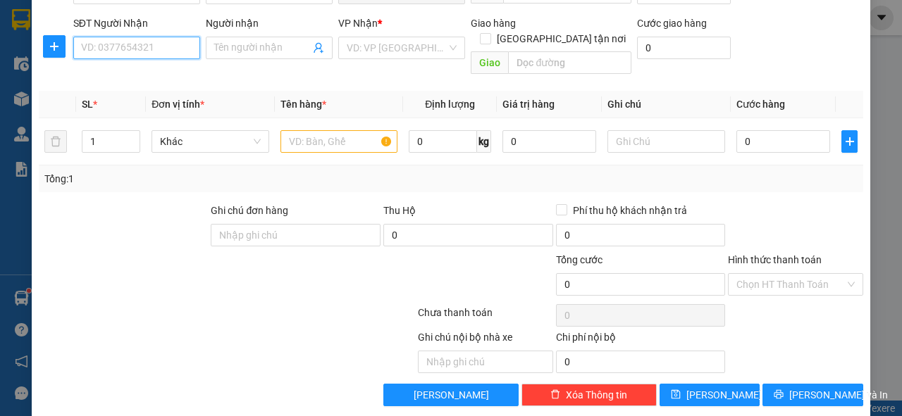
click at [142, 48] on input "SĐT Người Nhận" at bounding box center [136, 48] width 127 height 23
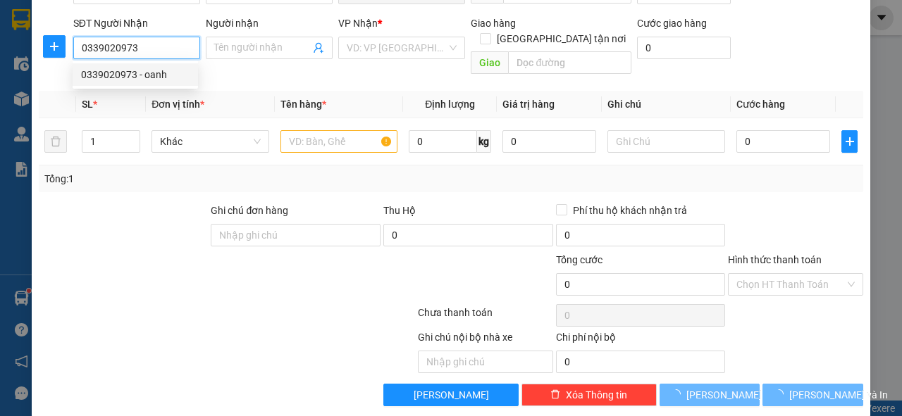
click at [135, 70] on div "0339020973 - oanh" at bounding box center [135, 74] width 108 height 15
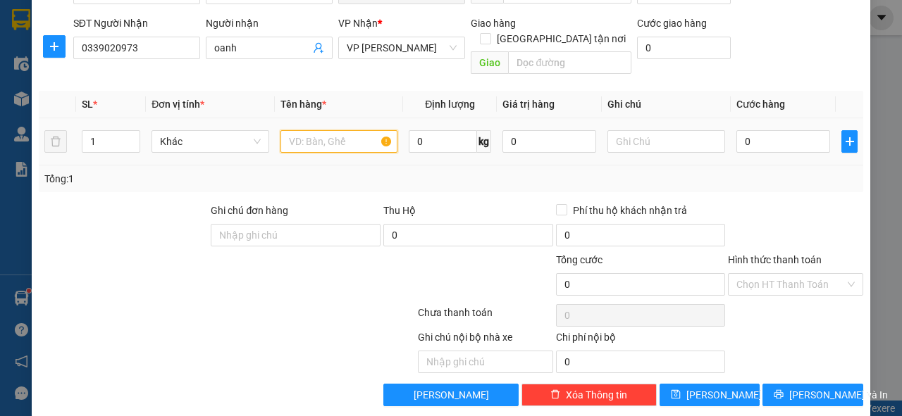
click at [290, 130] on input "text" at bounding box center [339, 141] width 118 height 23
click at [326, 130] on input "text" at bounding box center [339, 141] width 118 height 23
click at [773, 138] on div "0" at bounding box center [783, 142] width 94 height 28
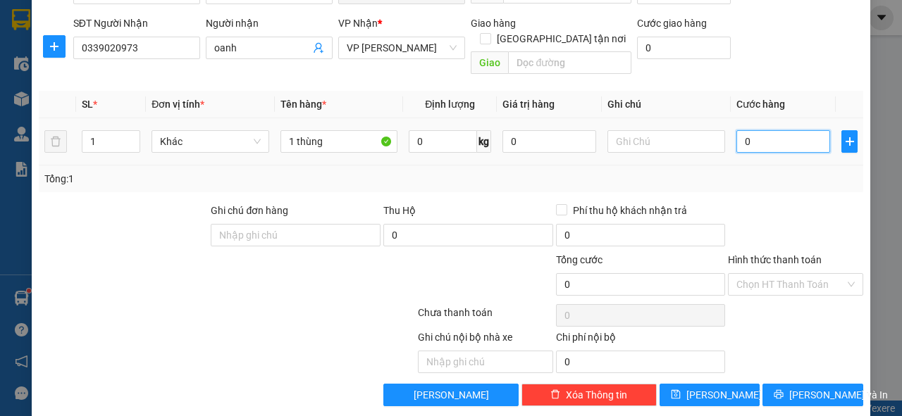
click at [767, 130] on input "0" at bounding box center [783, 141] width 94 height 23
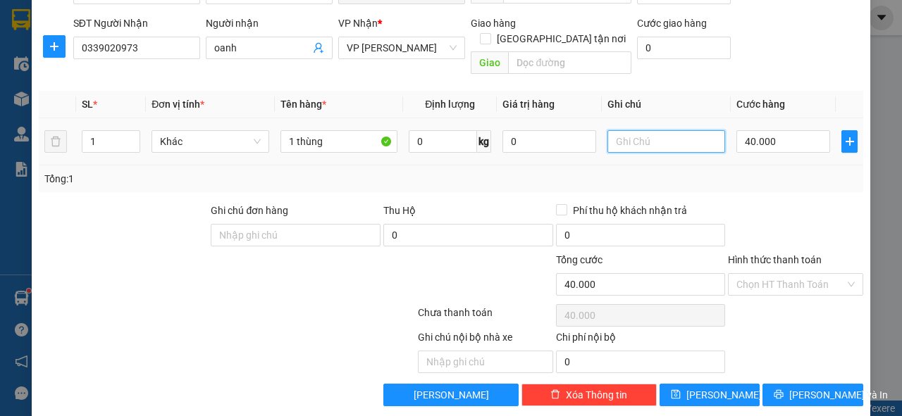
click at [662, 130] on input "text" at bounding box center [666, 141] width 118 height 23
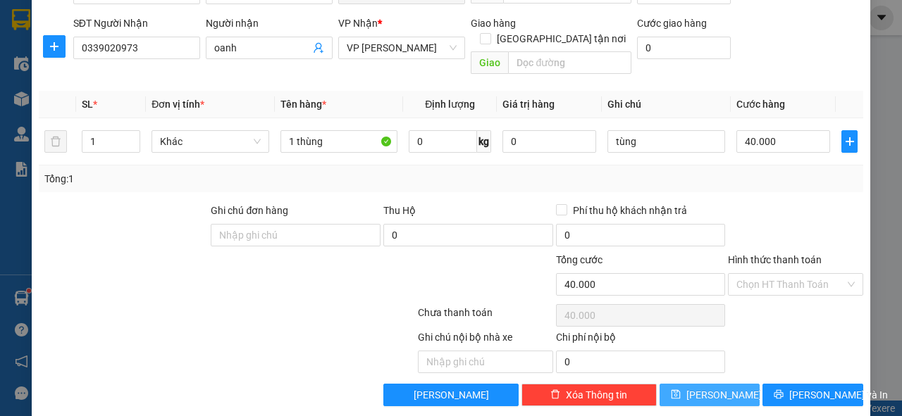
click at [700, 384] on button "[PERSON_NAME]" at bounding box center [709, 395] width 101 height 23
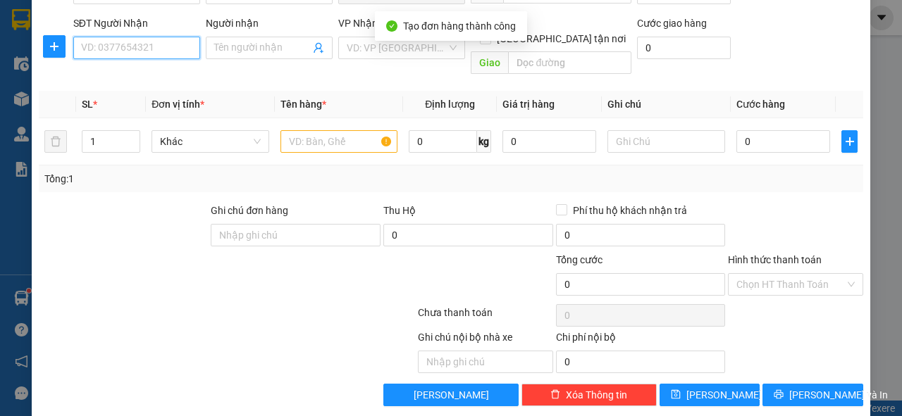
click at [111, 45] on input "SĐT Người Nhận" at bounding box center [136, 48] width 127 height 23
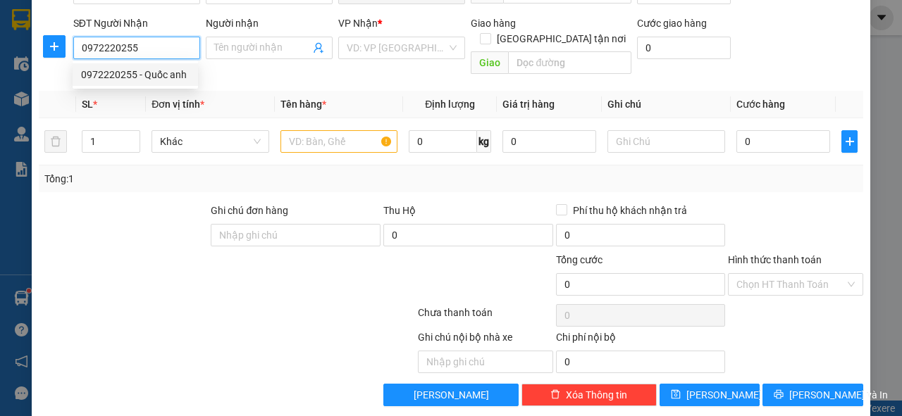
click at [155, 75] on div "0972220255 - Quốc anh" at bounding box center [135, 74] width 108 height 15
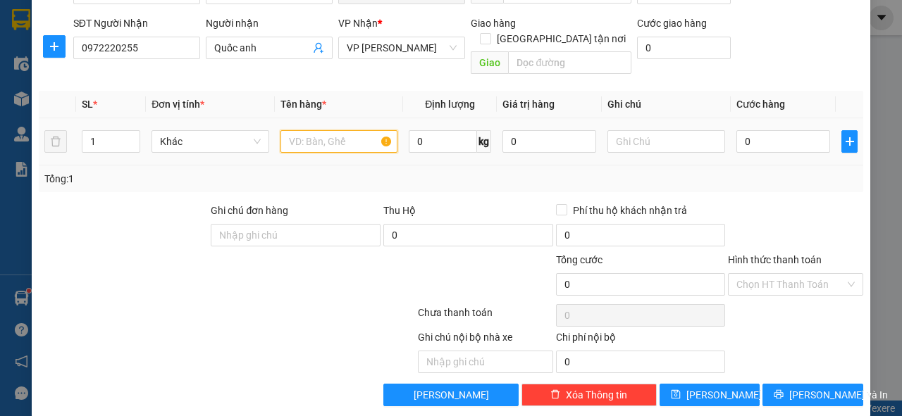
click at [309, 130] on input "text" at bounding box center [339, 141] width 118 height 23
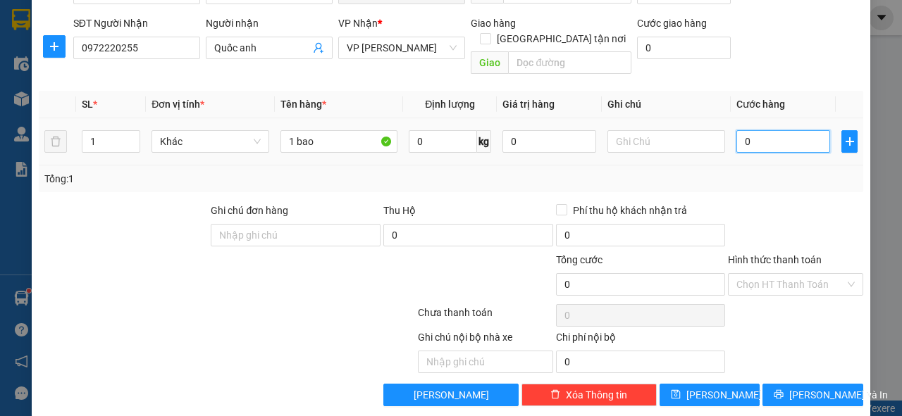
click at [752, 130] on input "0" at bounding box center [783, 141] width 94 height 23
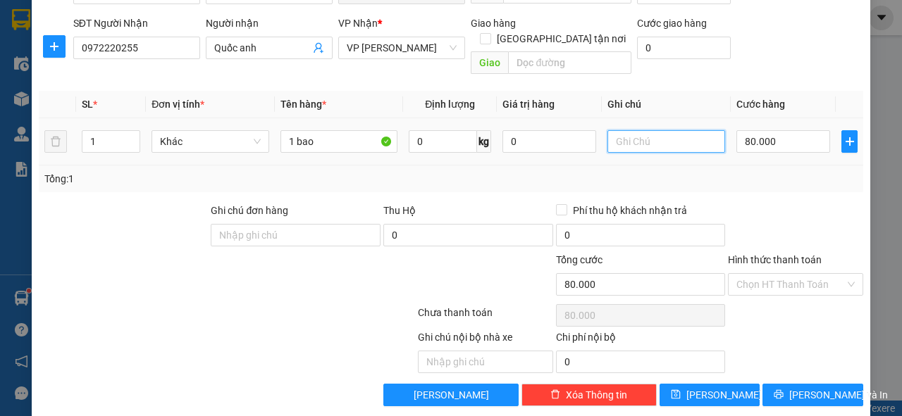
click at [661, 130] on input "text" at bounding box center [666, 141] width 118 height 23
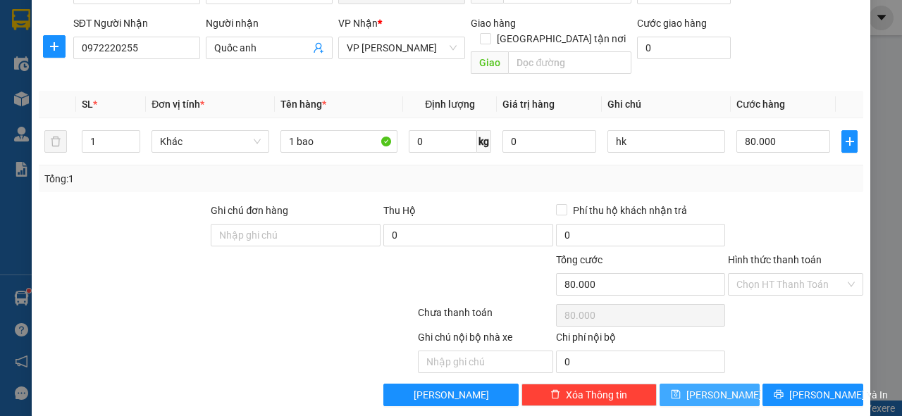
click at [683, 384] on button "[PERSON_NAME]" at bounding box center [709, 395] width 101 height 23
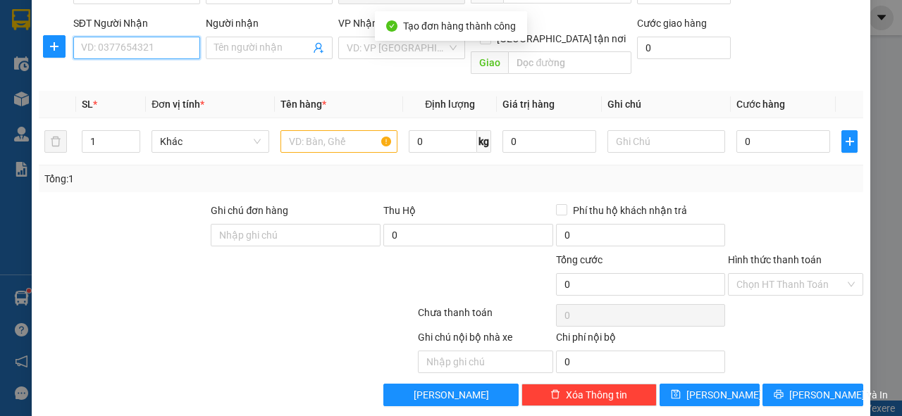
click at [117, 50] on input "SĐT Người Nhận" at bounding box center [136, 48] width 127 height 23
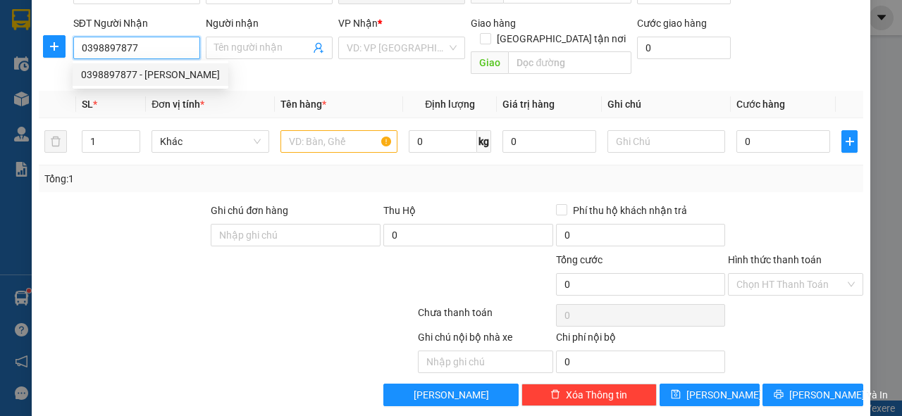
click at [144, 79] on div "0398897877 - [PERSON_NAME]" at bounding box center [150, 74] width 139 height 15
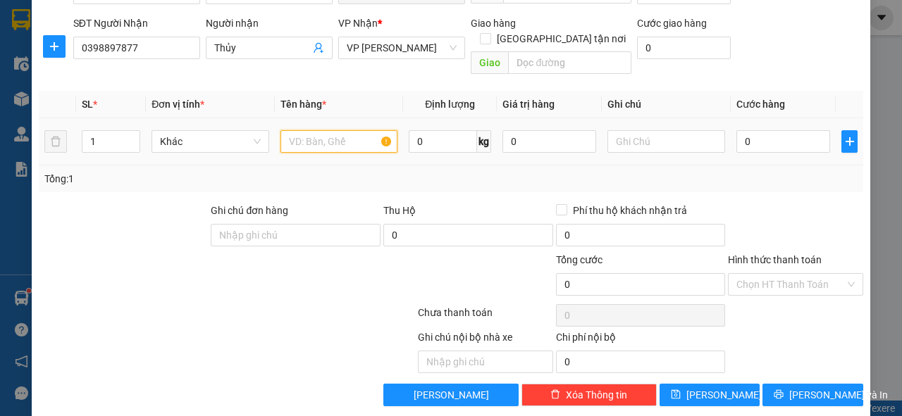
click at [330, 130] on input "text" at bounding box center [339, 141] width 118 height 23
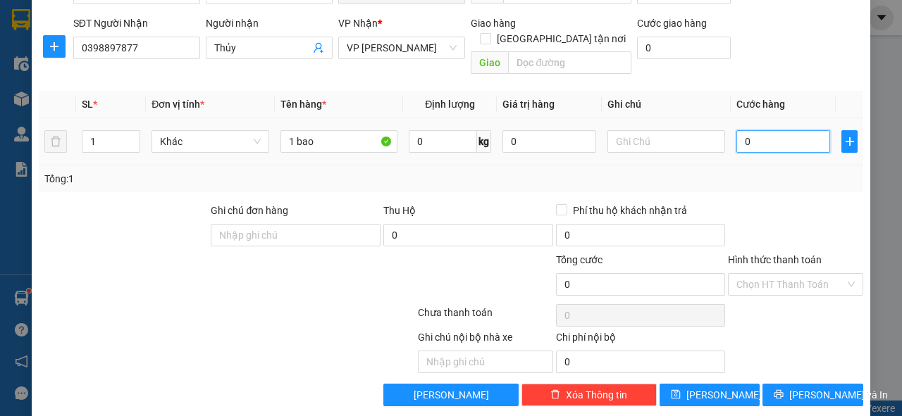
click at [742, 130] on input "0" at bounding box center [783, 141] width 94 height 23
click at [664, 140] on td at bounding box center [666, 141] width 129 height 47
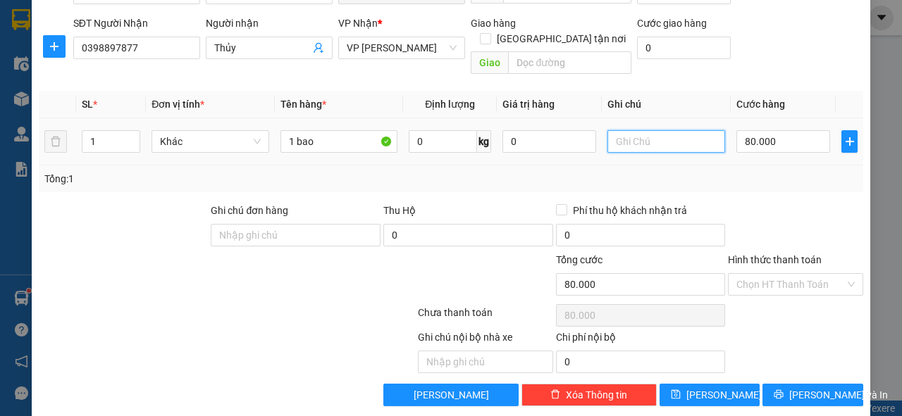
click at [634, 130] on input "text" at bounding box center [666, 141] width 118 height 23
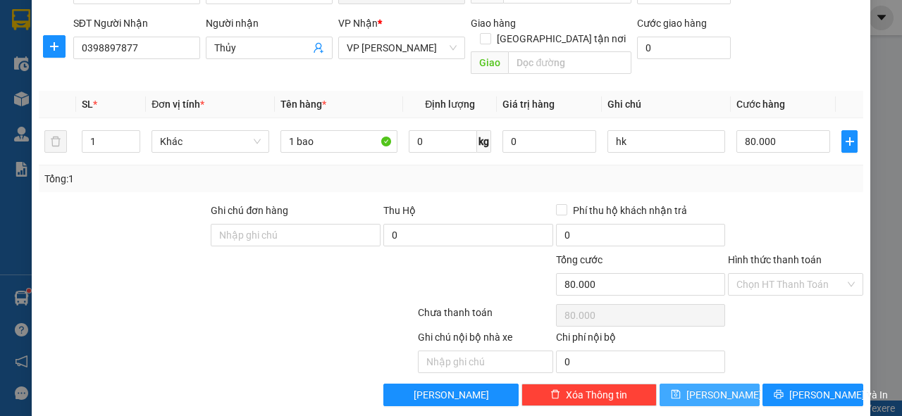
drag, startPoint x: 713, startPoint y: 374, endPoint x: 708, endPoint y: 366, distance: 9.2
click at [713, 387] on span "[PERSON_NAME]" at bounding box center [723, 394] width 75 height 15
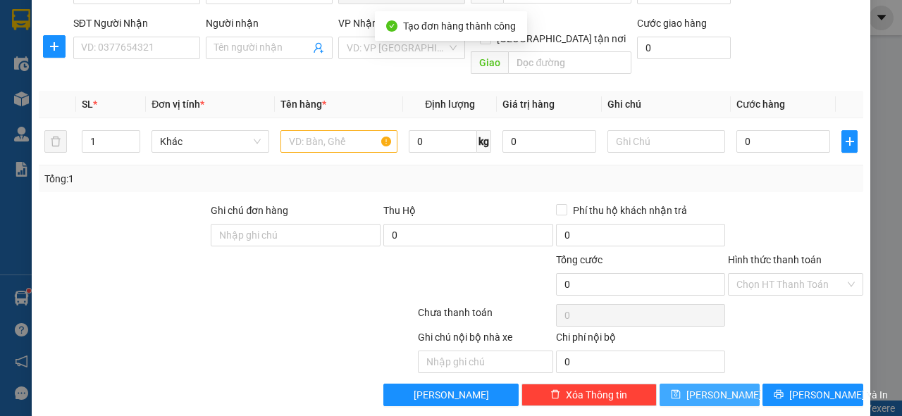
scroll to position [0, 0]
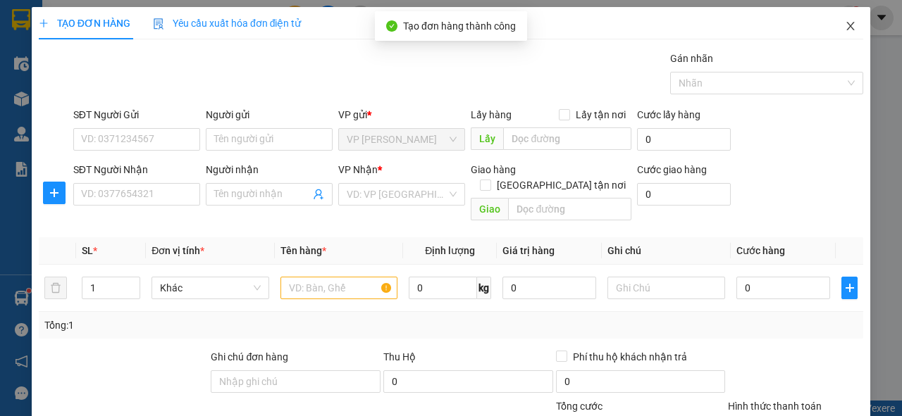
click at [849, 27] on span "Close" at bounding box center [850, 26] width 39 height 39
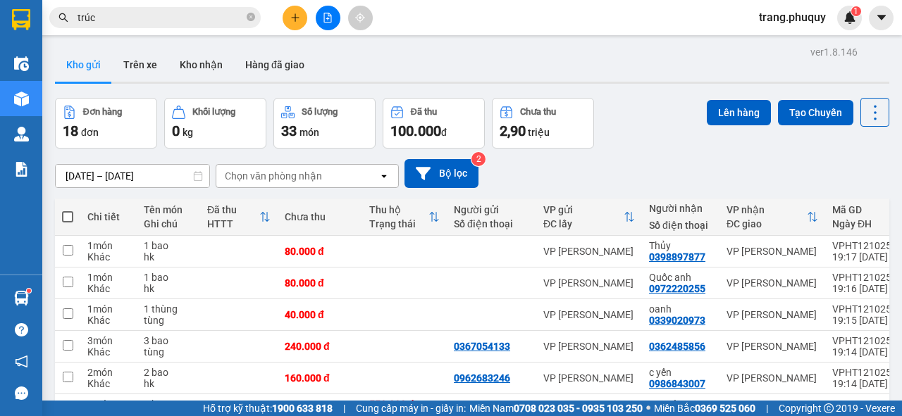
click at [316, 175] on div "Chọn văn phòng nhận" at bounding box center [273, 176] width 97 height 14
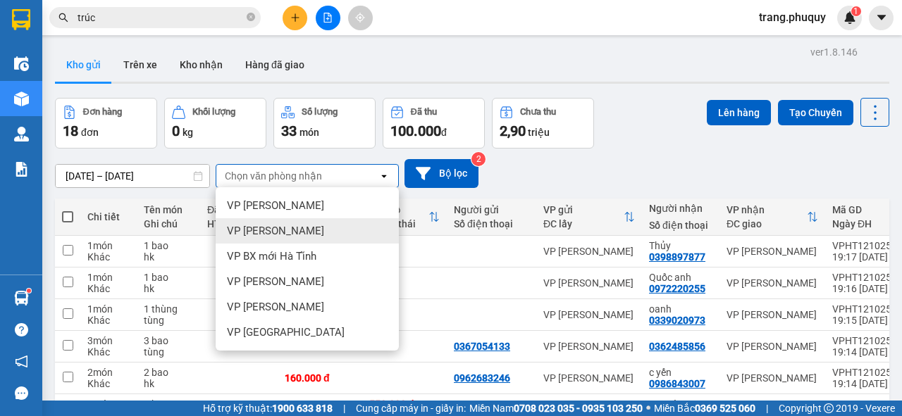
click at [295, 229] on div "VP [PERSON_NAME]" at bounding box center [307, 230] width 183 height 25
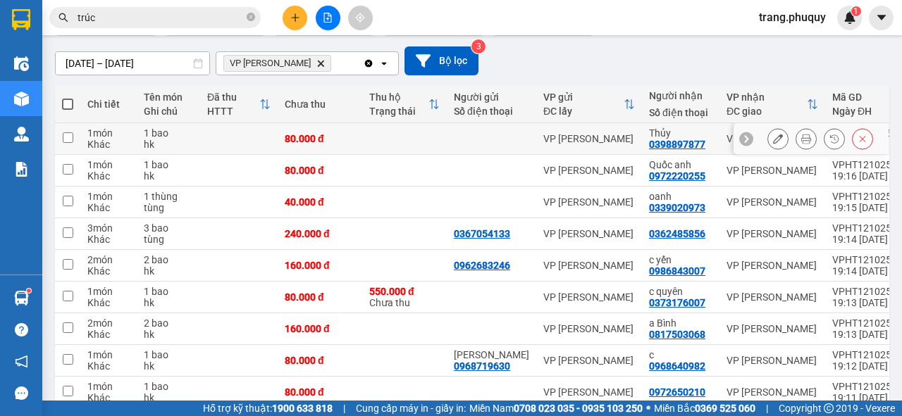
scroll to position [169, 0]
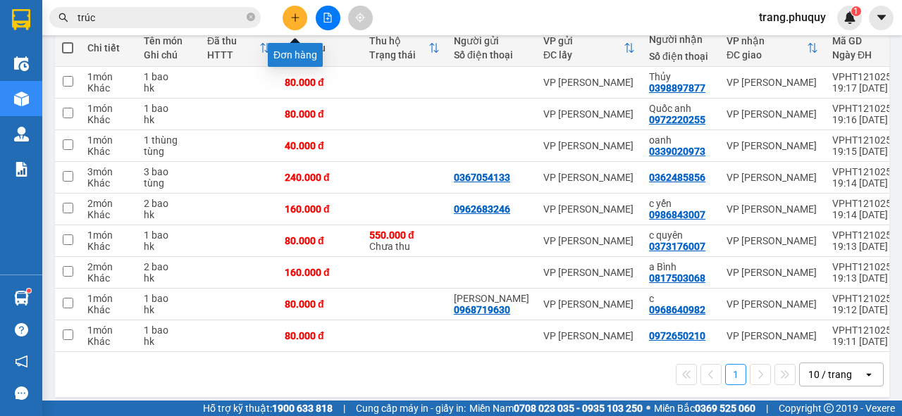
click at [292, 21] on icon "plus" at bounding box center [295, 18] width 10 height 10
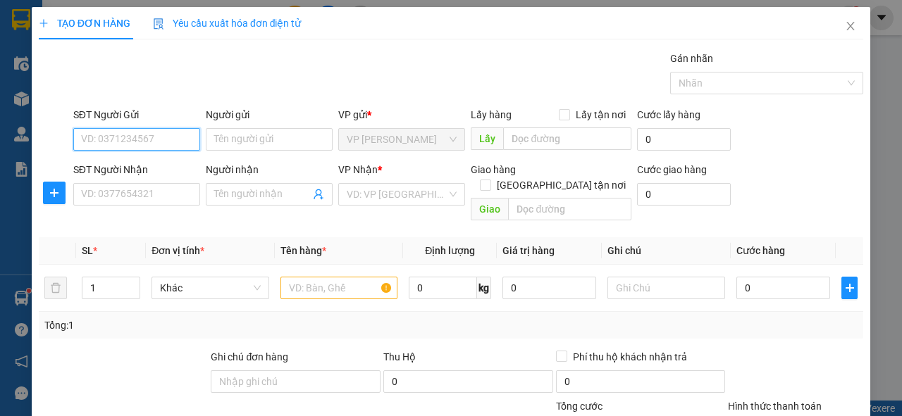
click at [141, 139] on input "SĐT Người Gửi" at bounding box center [136, 139] width 127 height 23
click at [137, 158] on div "0377393597 - C cúc" at bounding box center [135, 167] width 125 height 23
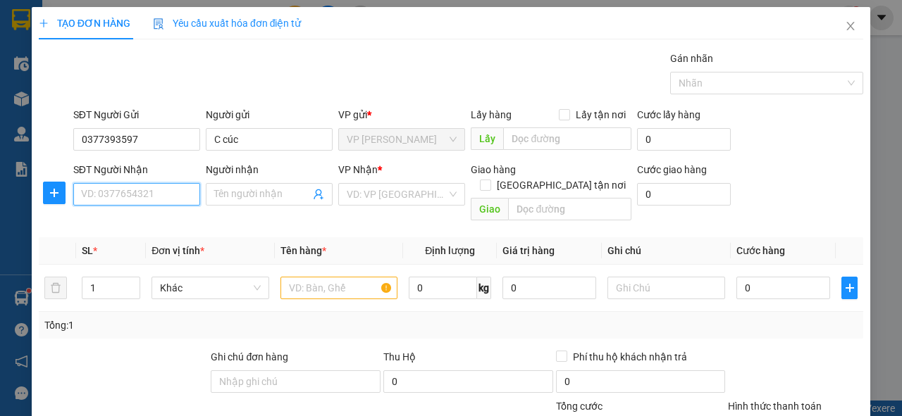
click at [154, 193] on input "SĐT Người Nhận" at bounding box center [136, 194] width 127 height 23
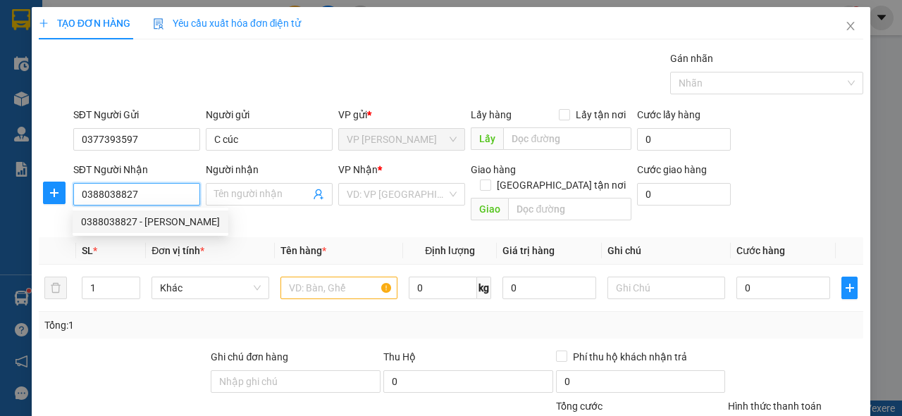
click at [160, 228] on div "0388038827 - [PERSON_NAME]" at bounding box center [150, 221] width 139 height 15
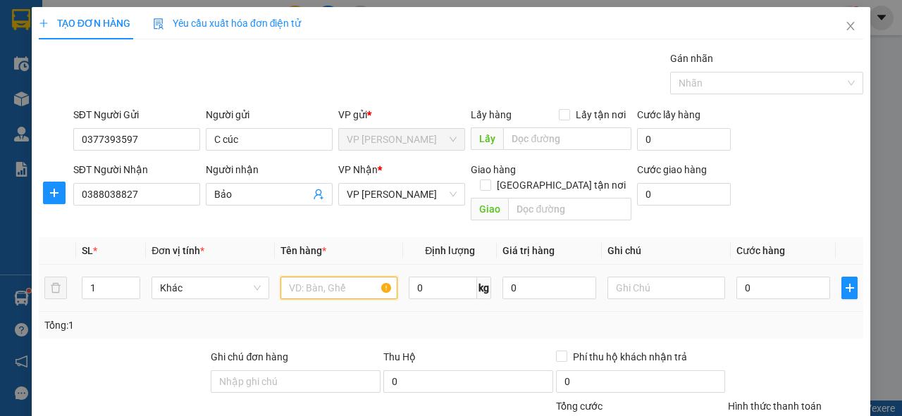
click at [293, 277] on input "text" at bounding box center [339, 288] width 118 height 23
click at [781, 277] on input "0" at bounding box center [783, 288] width 94 height 23
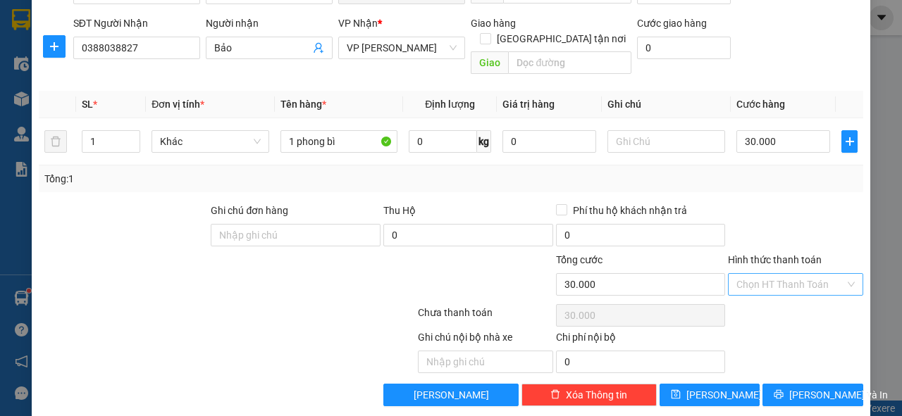
click at [764, 274] on input "Hình thức thanh toán" at bounding box center [790, 284] width 108 height 21
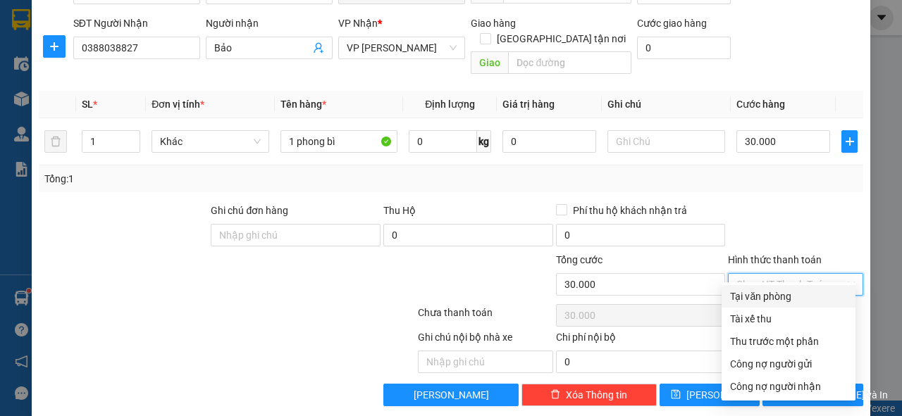
click at [756, 296] on div "Tại văn phòng" at bounding box center [788, 296] width 117 height 15
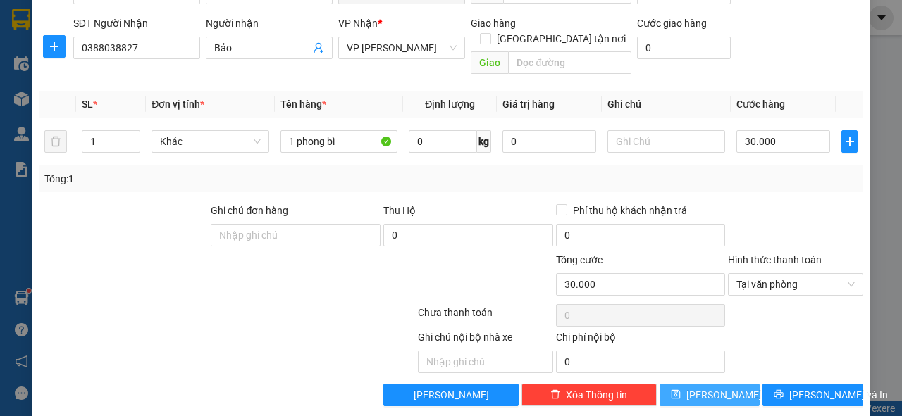
click at [680, 390] on icon "save" at bounding box center [675, 394] width 9 height 9
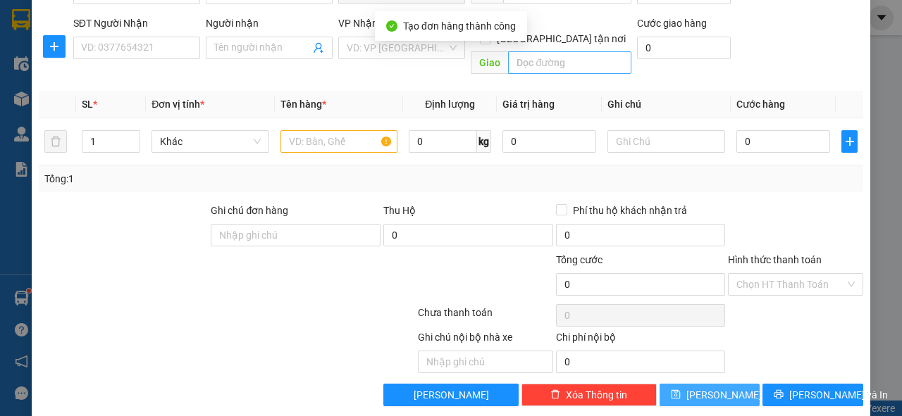
scroll to position [0, 0]
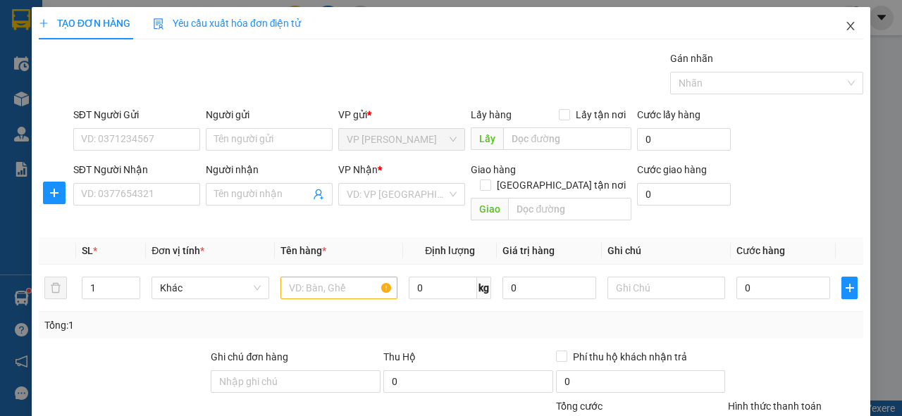
click at [845, 28] on icon "close" at bounding box center [850, 25] width 11 height 11
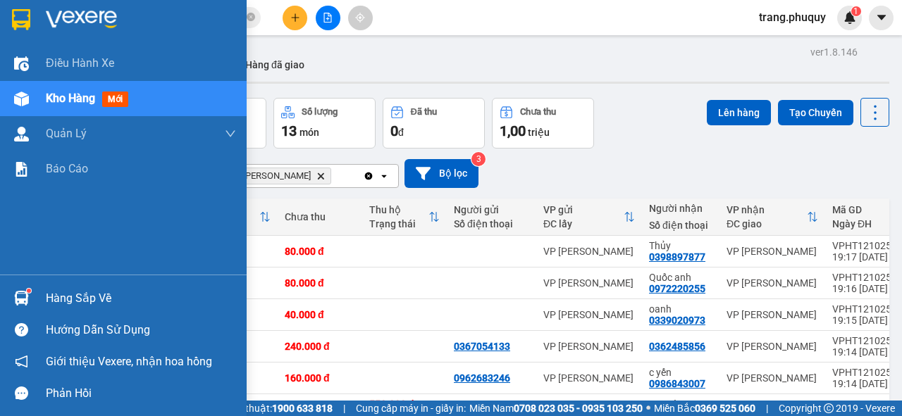
click at [78, 87] on div "Kho hàng mới" at bounding box center [141, 98] width 190 height 35
click at [83, 101] on span "Kho hàng" at bounding box center [70, 98] width 49 height 13
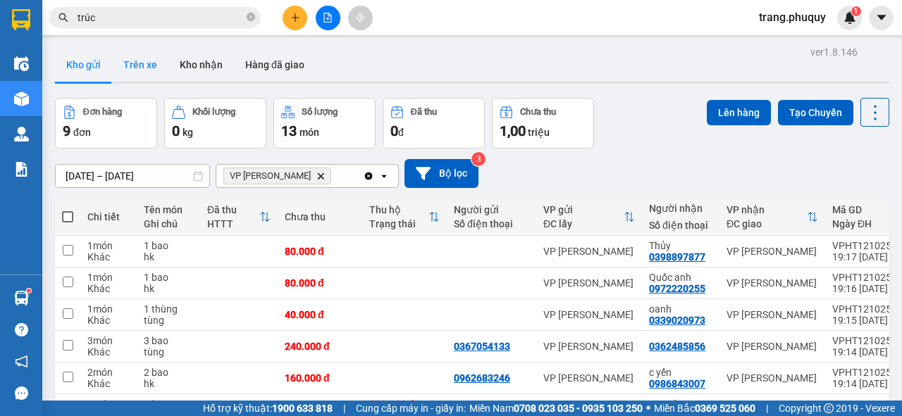
click at [149, 63] on button "Trên xe" at bounding box center [140, 65] width 56 height 34
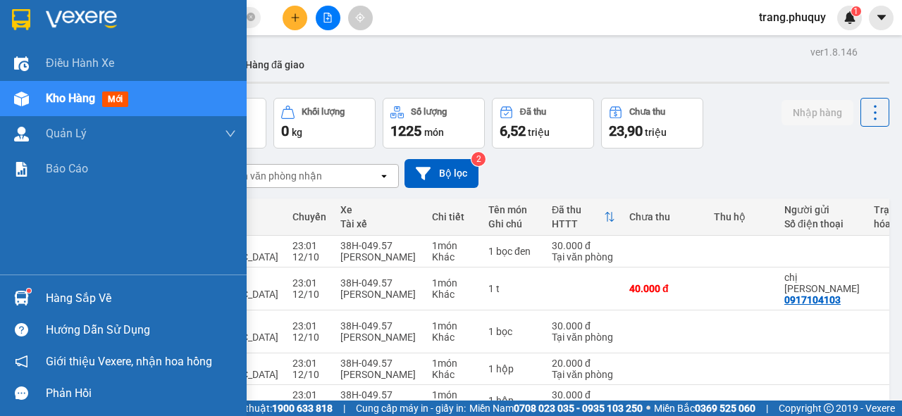
click at [34, 99] on div "Kho hàng mới" at bounding box center [123, 98] width 247 height 35
click at [39, 99] on div "Kho hàng mới" at bounding box center [123, 98] width 247 height 35
click at [64, 99] on span "Kho hàng" at bounding box center [70, 98] width 49 height 13
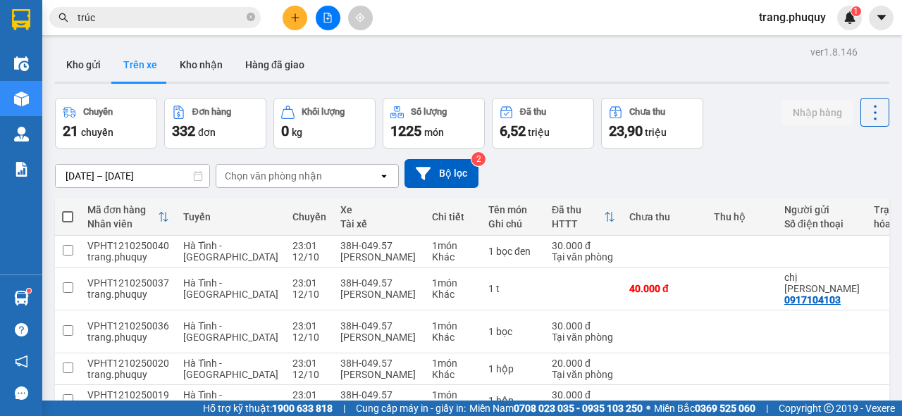
click at [337, 56] on div "Kho gửi Trên xe Kho nhận Hàng đã giao" at bounding box center [472, 66] width 834 height 37
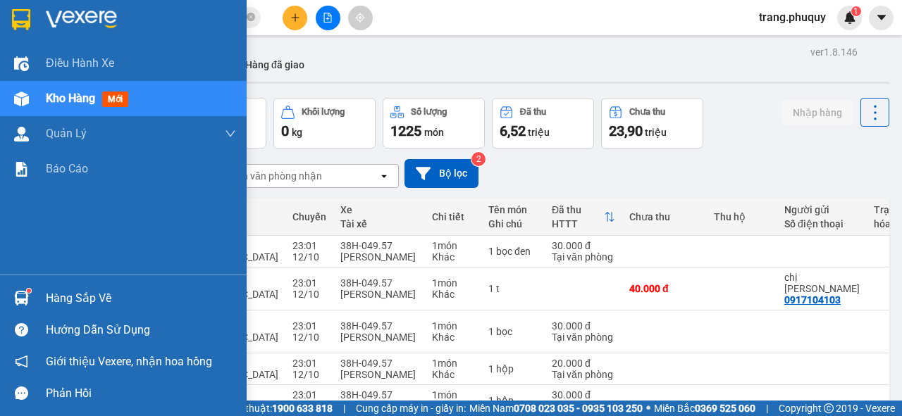
click at [59, 101] on span "Kho hàng" at bounding box center [70, 98] width 49 height 13
click at [84, 70] on span "Điều hành xe" at bounding box center [81, 63] width 70 height 18
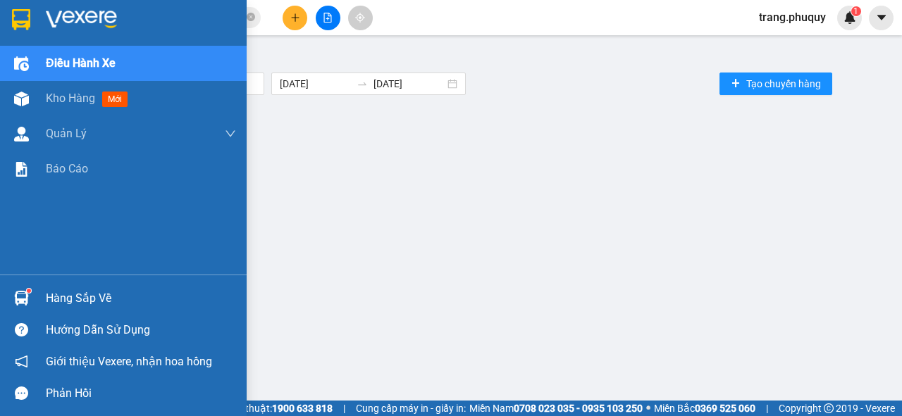
click at [77, 99] on div "Điều hành xe Chọn tuyến đường [DATE] [DATE] Tạo chuyến hàng Bộ lọc" at bounding box center [471, 223] width 845 height 362
click at [70, 99] on span "Kho hàng" at bounding box center [70, 98] width 49 height 13
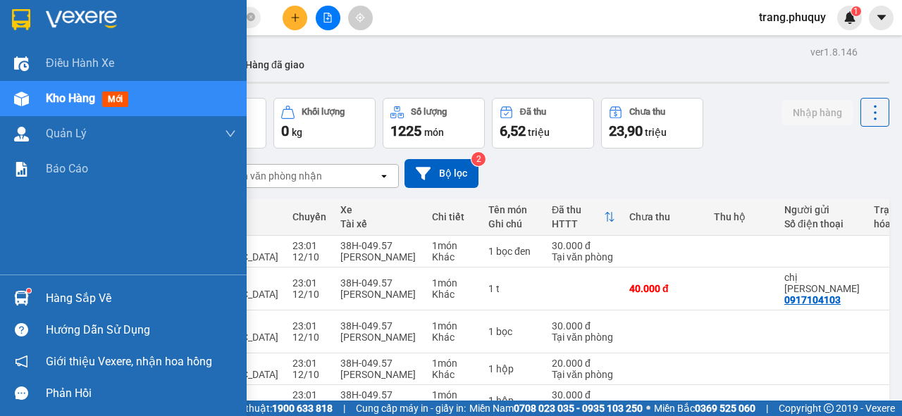
click at [59, 99] on span "Kho hàng" at bounding box center [70, 98] width 49 height 13
click at [51, 96] on span "Kho hàng" at bounding box center [70, 98] width 49 height 13
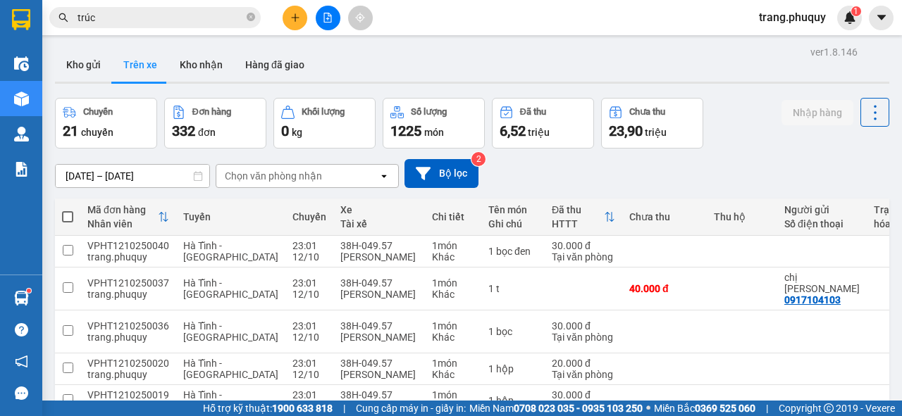
click at [84, 104] on button "Chuyến 21 chuyến" at bounding box center [106, 123] width 102 height 51
click at [85, 59] on button "Kho gửi" at bounding box center [83, 65] width 57 height 34
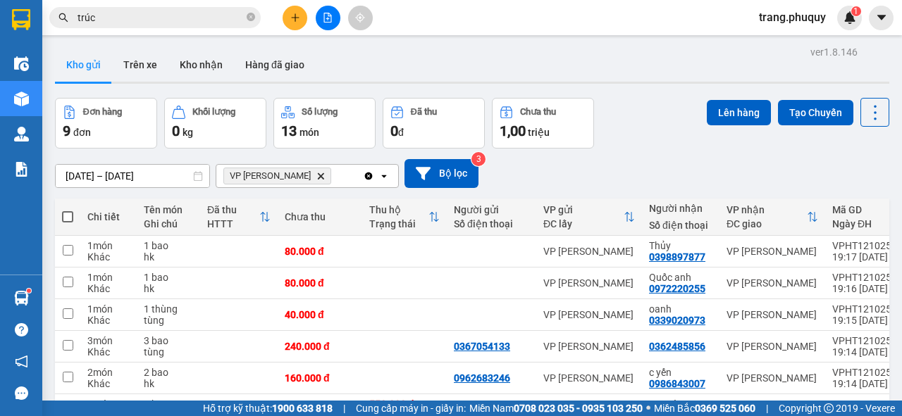
click at [316, 179] on icon "Delete" at bounding box center [320, 176] width 8 height 8
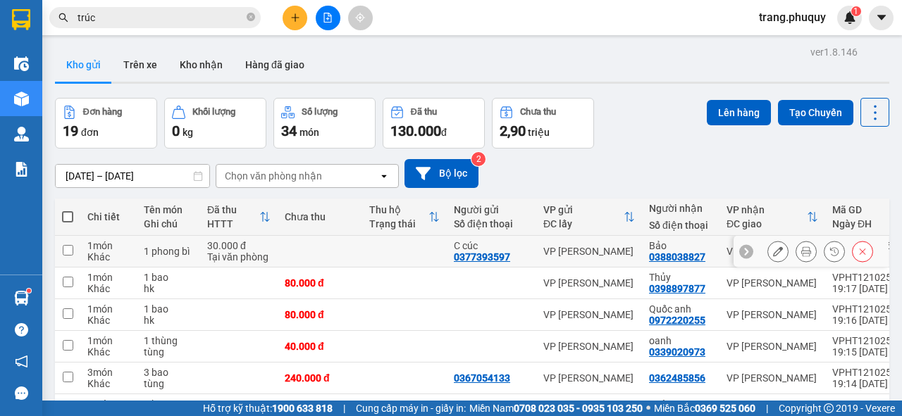
click at [69, 249] on input "checkbox" at bounding box center [68, 250] width 11 height 11
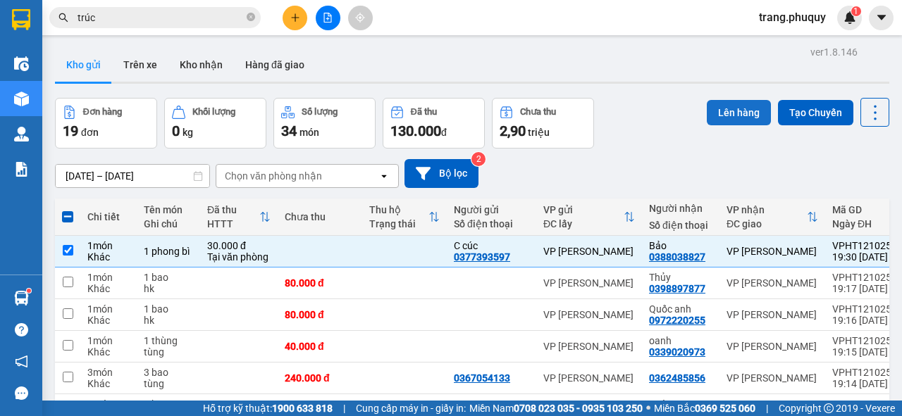
click at [729, 105] on button "Lên hàng" at bounding box center [739, 112] width 64 height 25
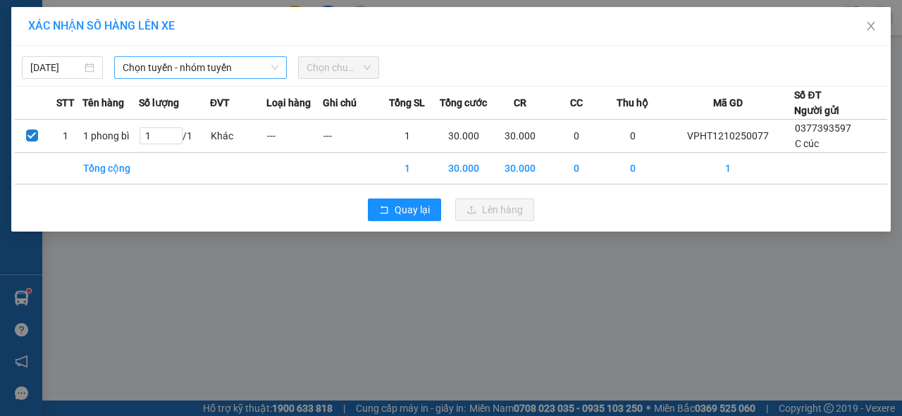
click at [200, 68] on span "Chọn tuyến - nhóm tuyến" at bounding box center [201, 67] width 156 height 21
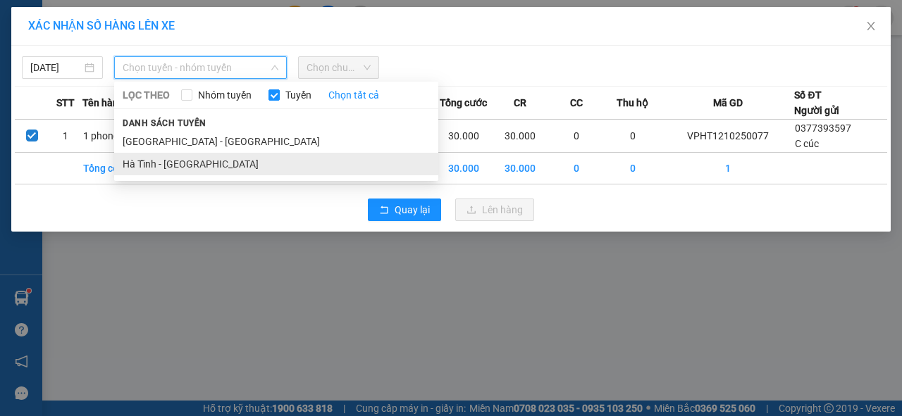
click at [184, 162] on li "Hà Tĩnh - [GEOGRAPHIC_DATA]" at bounding box center [276, 164] width 324 height 23
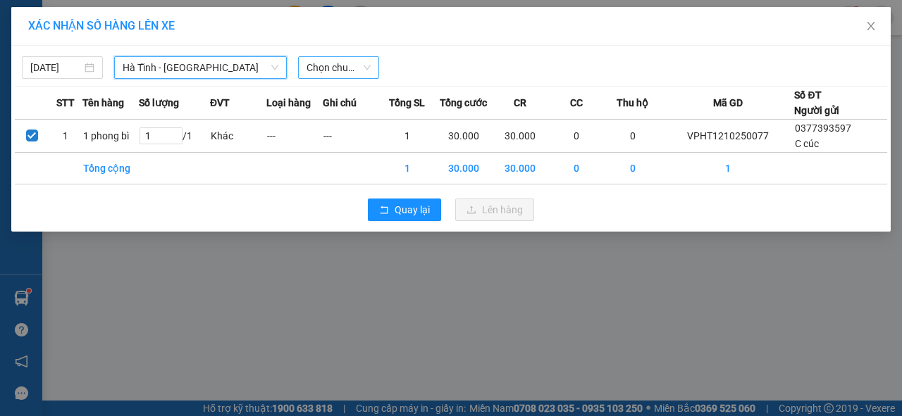
click at [337, 66] on span "Chọn chuyến" at bounding box center [338, 67] width 64 height 21
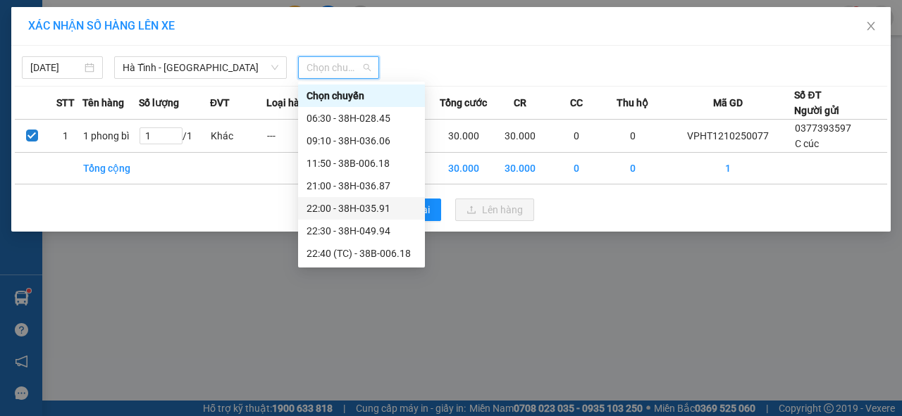
scroll to position [45, 0]
click at [369, 256] on div "23:01 - 38H-049.57" at bounding box center [361, 253] width 110 height 15
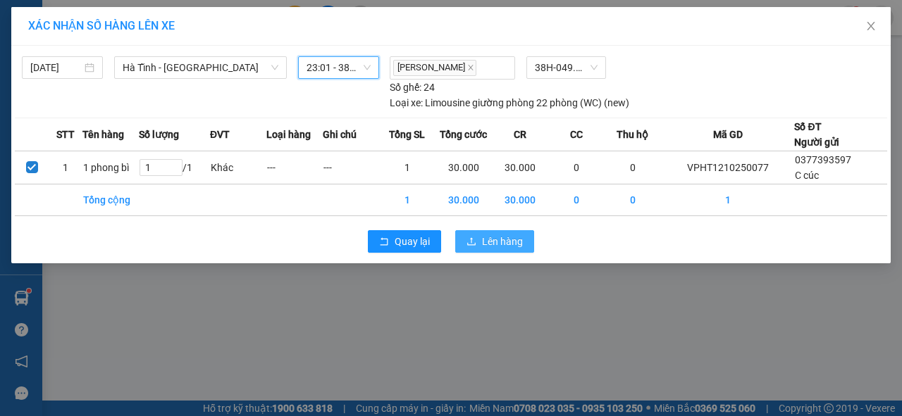
click at [478, 240] on button "Lên hàng" at bounding box center [494, 241] width 79 height 23
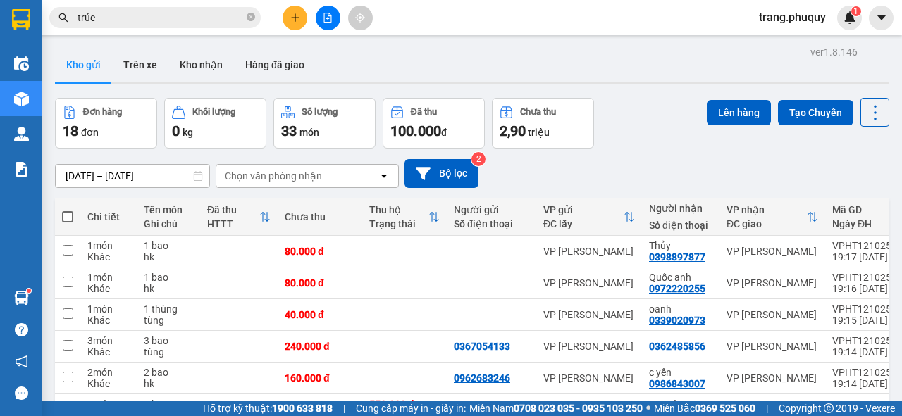
click at [251, 172] on div "Chọn văn phòng nhận" at bounding box center [273, 176] width 97 height 14
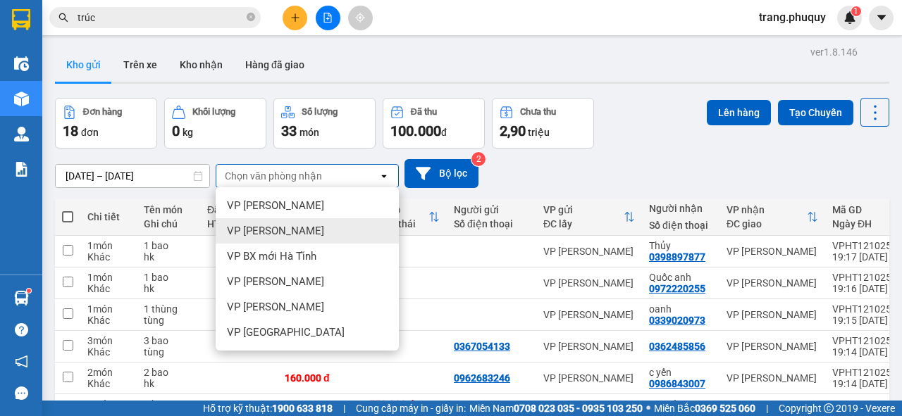
click at [279, 237] on span "VP [PERSON_NAME]" at bounding box center [275, 231] width 97 height 14
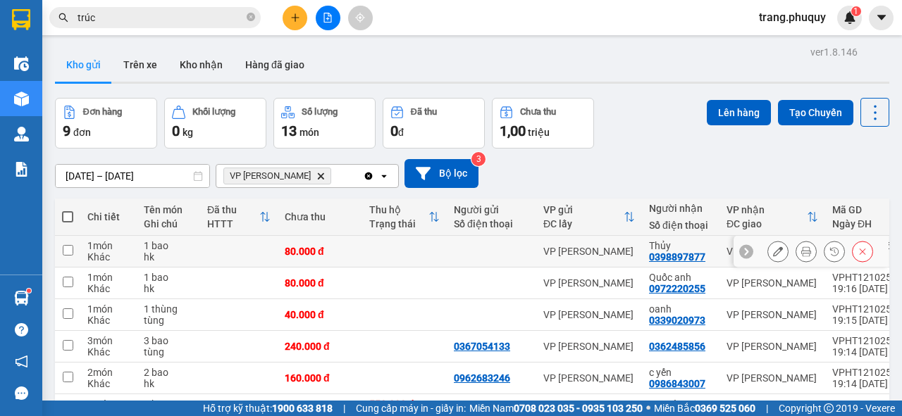
click at [657, 259] on div "0398897877" at bounding box center [677, 256] width 56 height 11
click at [625, 253] on td "VP [PERSON_NAME]" at bounding box center [589, 252] width 106 height 32
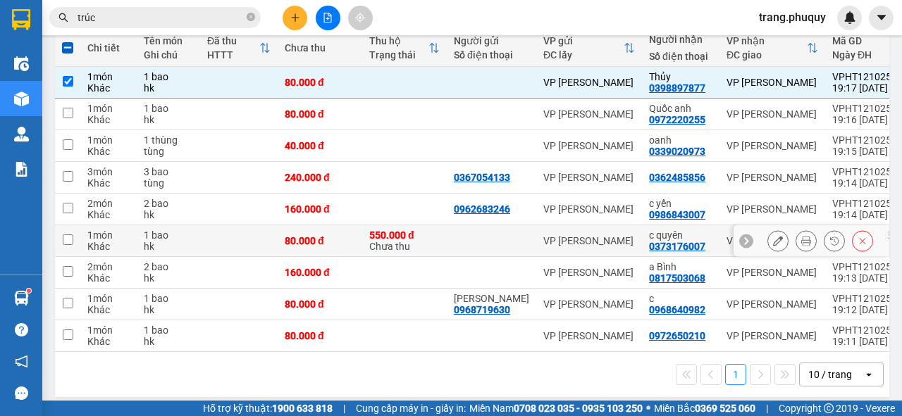
scroll to position [56, 0]
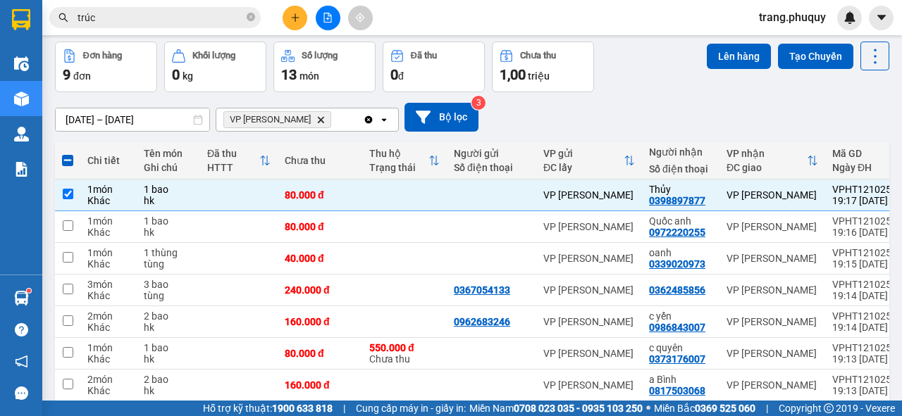
click at [654, 113] on div "[DATE] – [DATE] Press the down arrow key to interact with the calendar and sele…" at bounding box center [472, 117] width 834 height 29
click at [66, 193] on input "checkbox" at bounding box center [68, 194] width 11 height 11
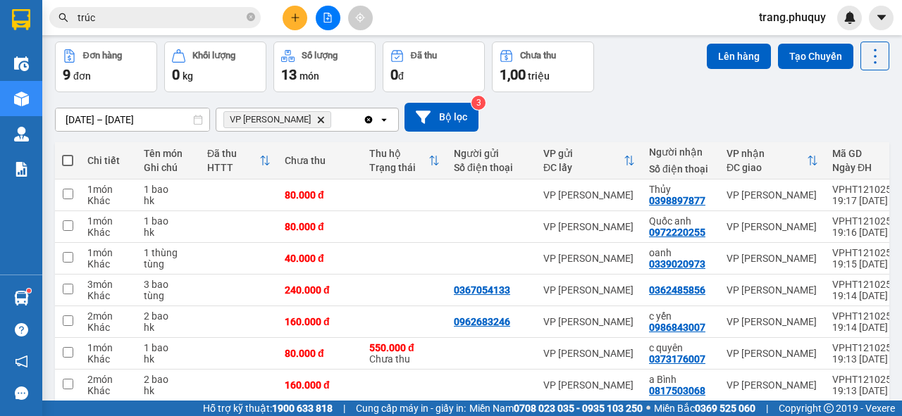
click at [654, 100] on div "[DATE] – [DATE] Press the down arrow key to interact with the calendar and sele…" at bounding box center [472, 117] width 834 height 50
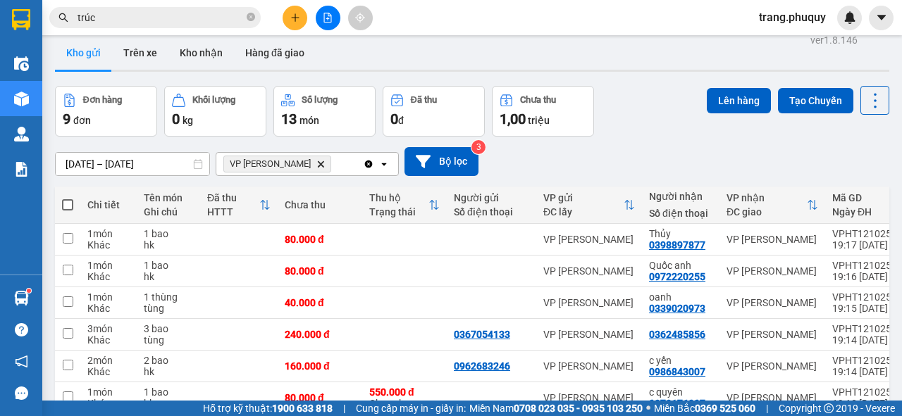
scroll to position [0, 0]
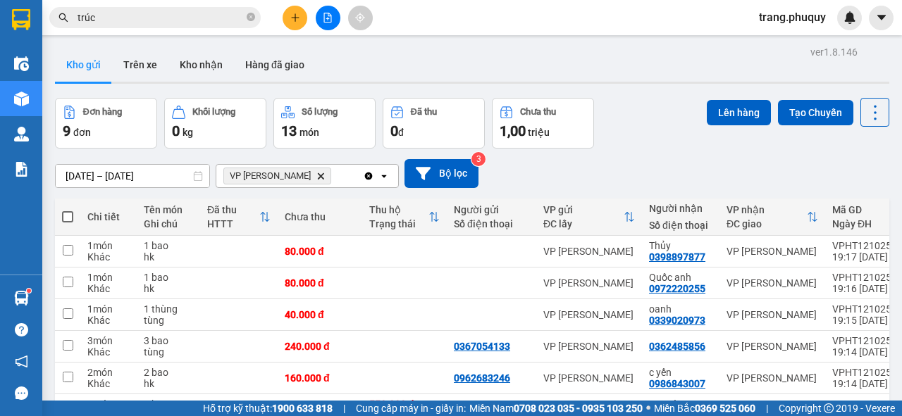
click at [297, 176] on span "VP Ngọc Hồi Delete" at bounding box center [277, 176] width 108 height 17
click at [316, 177] on icon "Delete" at bounding box center [320, 176] width 8 height 8
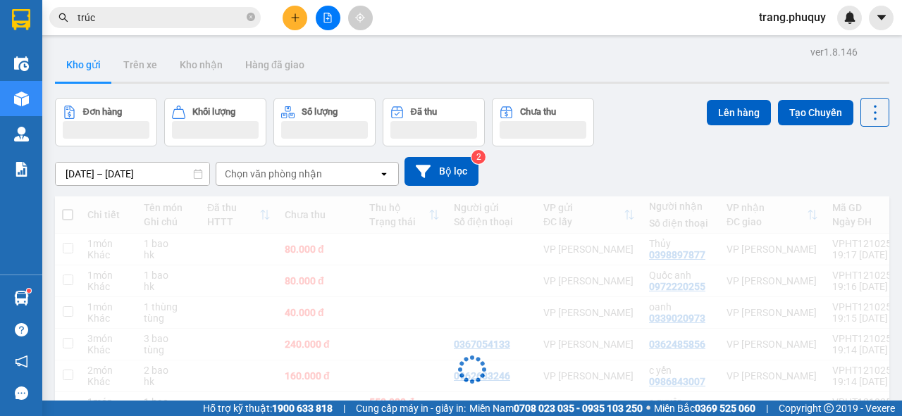
click at [290, 175] on div "Chọn văn phòng nhận" at bounding box center [273, 174] width 97 height 14
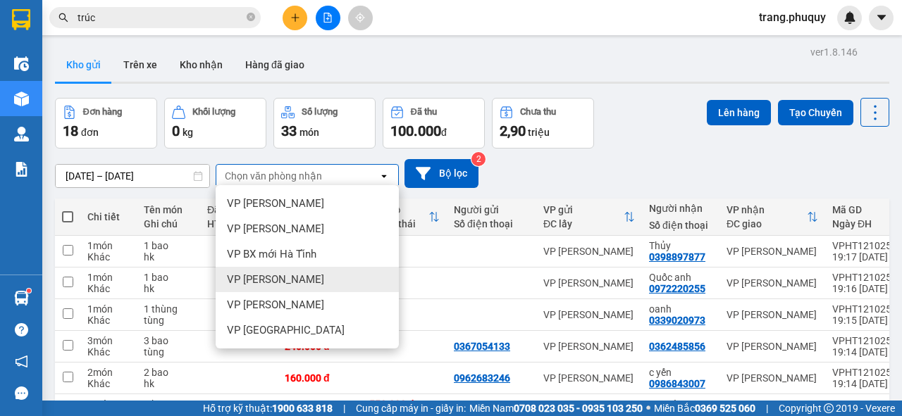
click at [299, 273] on span "VP [PERSON_NAME]" at bounding box center [275, 280] width 97 height 14
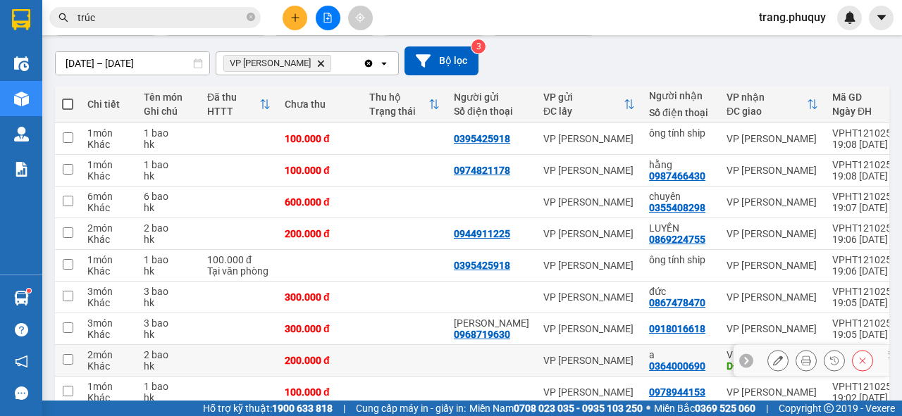
scroll to position [169, 0]
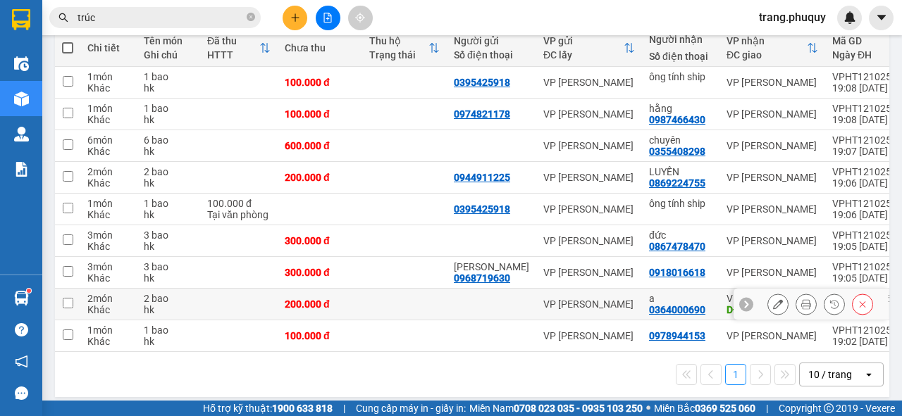
click at [667, 307] on div "0364000690" at bounding box center [677, 309] width 56 height 11
click at [651, 306] on div "0364000690" at bounding box center [677, 309] width 56 height 11
click at [773, 302] on icon at bounding box center [778, 304] width 10 height 10
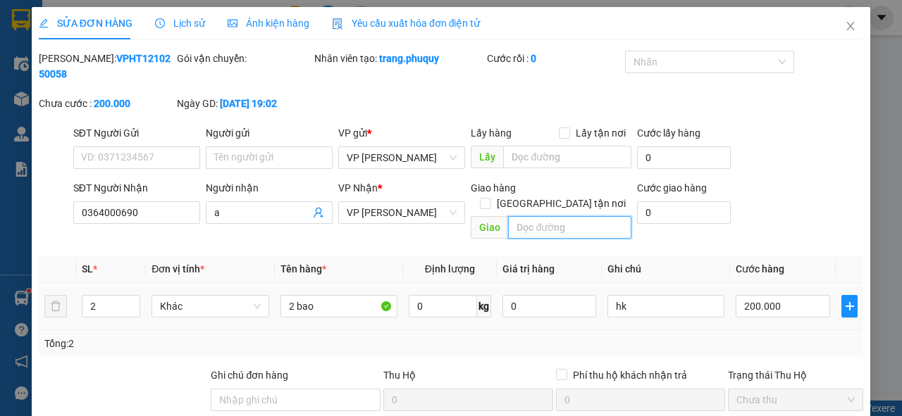
scroll to position [166, 0]
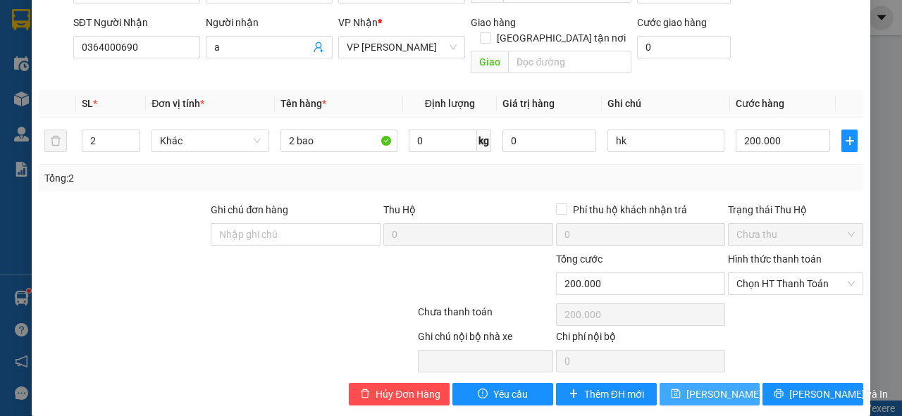
click at [701, 387] on span "[PERSON_NAME] thay đổi" at bounding box center [742, 394] width 113 height 15
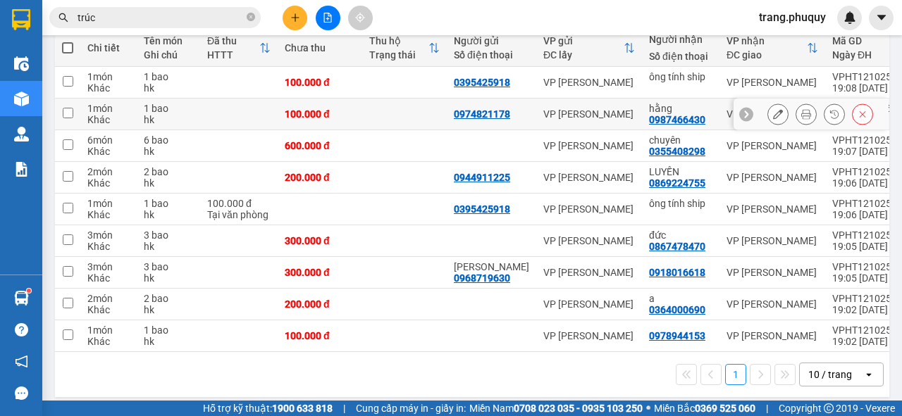
scroll to position [56, 0]
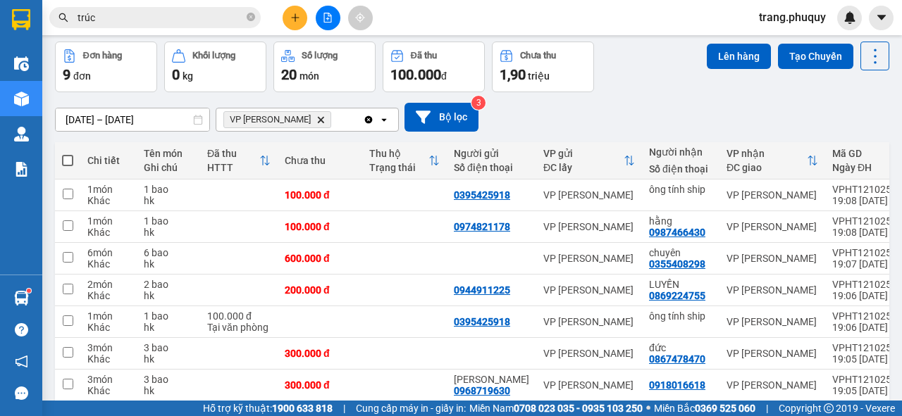
click at [67, 159] on span at bounding box center [67, 160] width 11 height 11
click at [68, 154] on input "checkbox" at bounding box center [68, 154] width 0 height 0
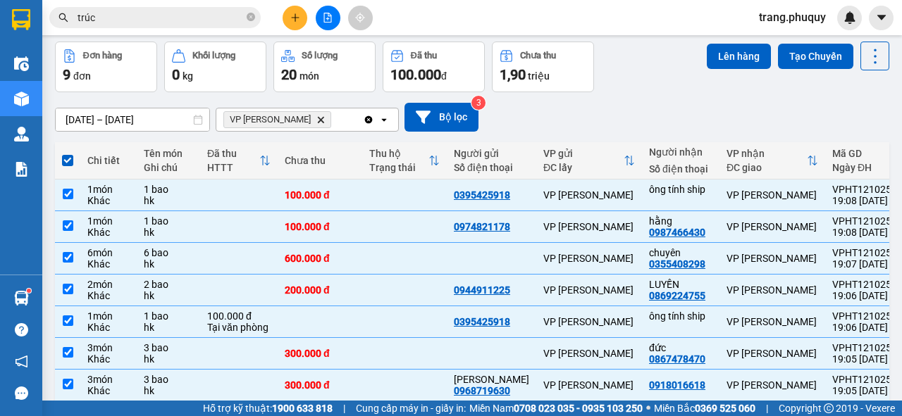
click at [318, 123] on icon "Delete" at bounding box center [320, 120] width 8 height 8
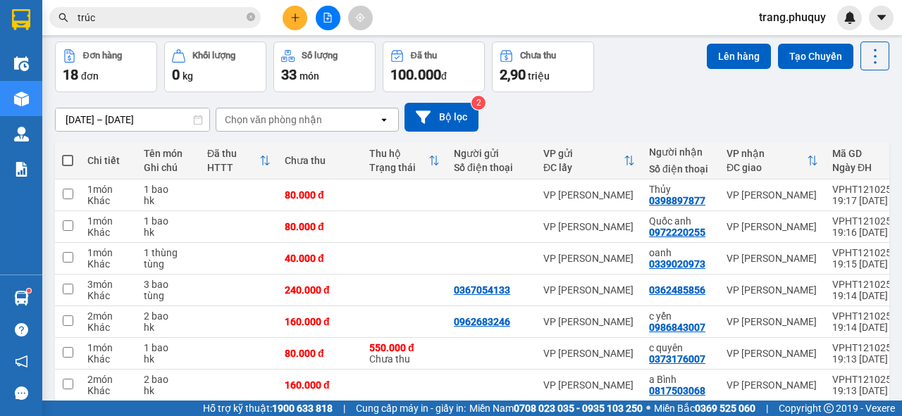
click at [73, 161] on th at bounding box center [67, 160] width 25 height 37
click at [66, 161] on span at bounding box center [67, 160] width 11 height 11
click at [68, 154] on input "checkbox" at bounding box center [68, 154] width 0 height 0
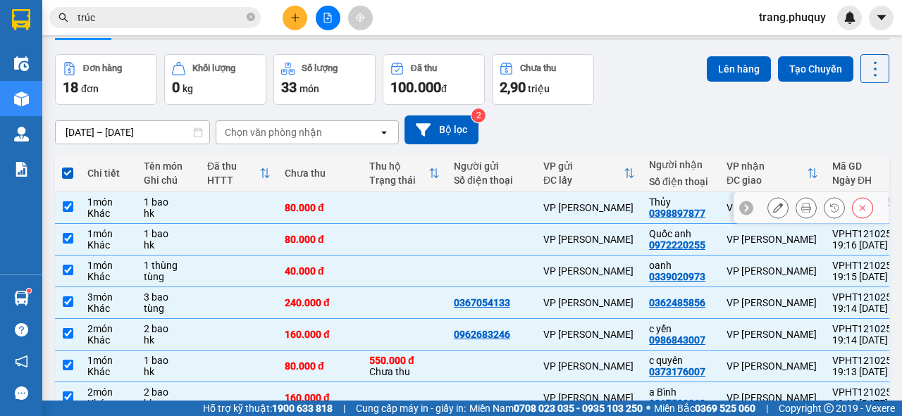
scroll to position [0, 0]
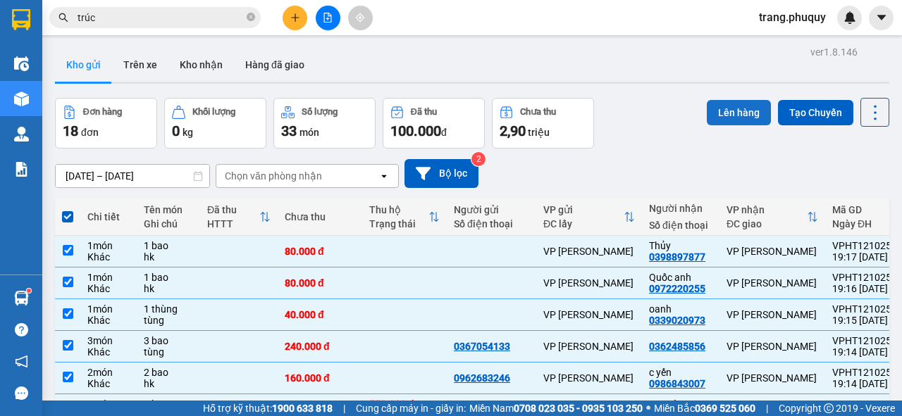
click at [739, 109] on button "Lên hàng" at bounding box center [739, 112] width 64 height 25
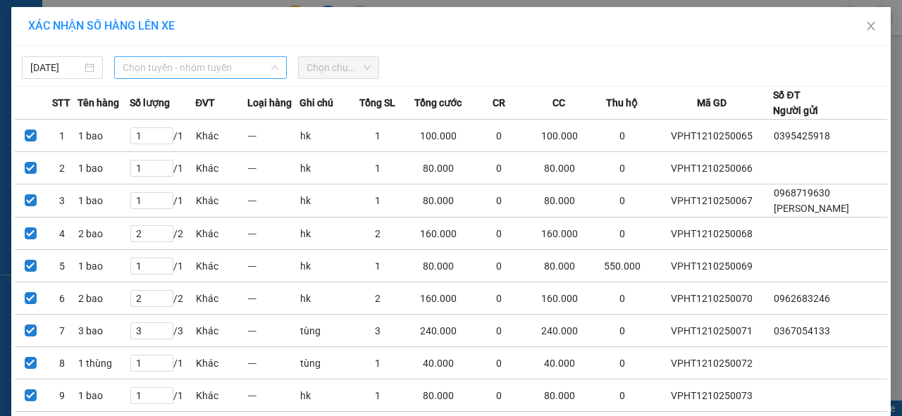
drag, startPoint x: 160, startPoint y: 66, endPoint x: 159, endPoint y: 97, distance: 30.3
click at [160, 68] on span "Chọn tuyến - nhóm tuyến" at bounding box center [201, 67] width 156 height 21
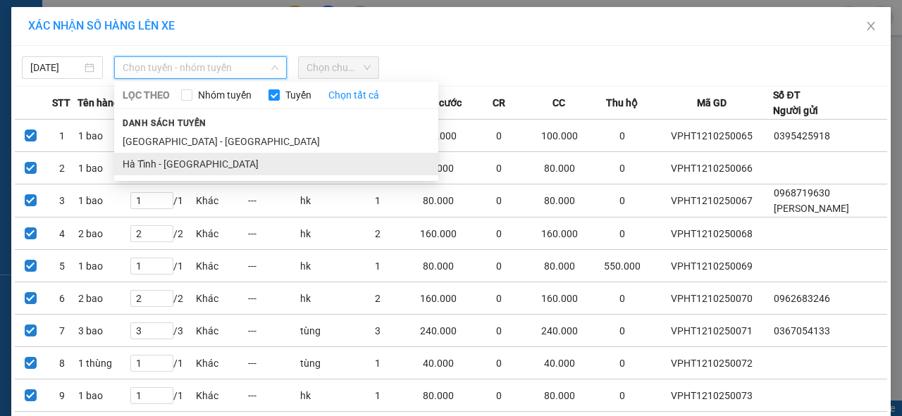
click at [162, 164] on li "Hà Tĩnh - [GEOGRAPHIC_DATA]" at bounding box center [276, 164] width 324 height 23
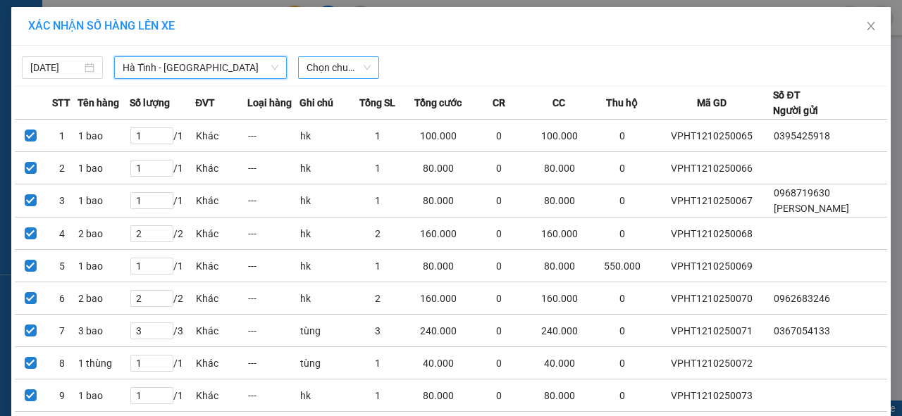
click at [335, 63] on span "Chọn chuyến" at bounding box center [338, 67] width 64 height 21
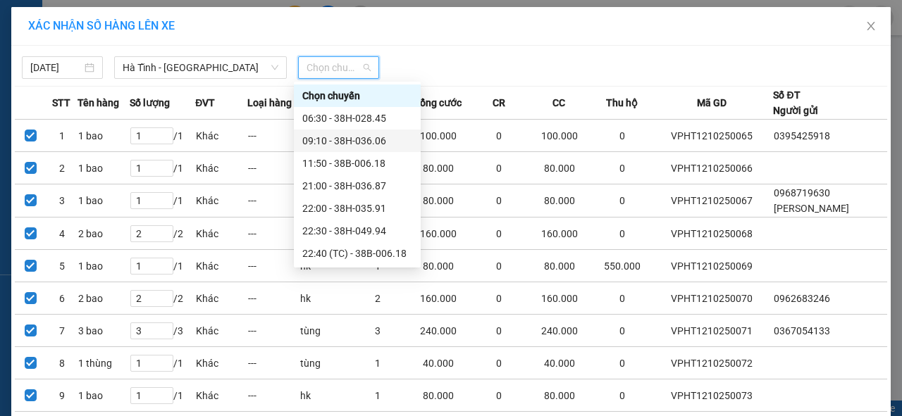
scroll to position [45, 0]
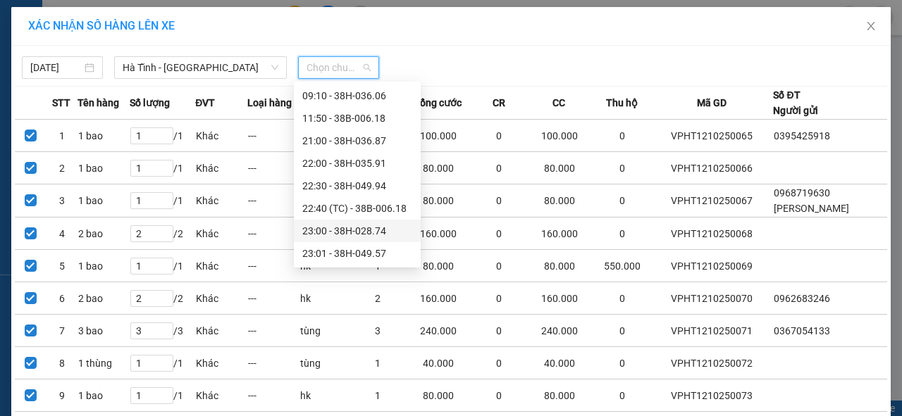
click at [372, 225] on div "23:00 - 38H-028.74" at bounding box center [357, 230] width 110 height 15
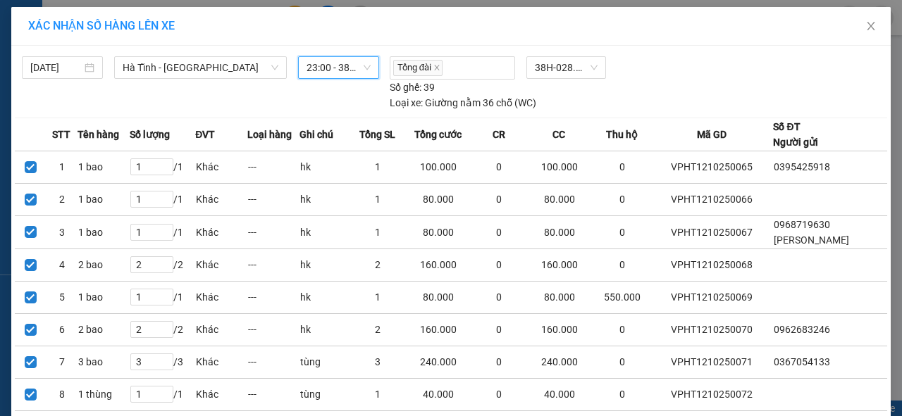
scroll to position [153, 0]
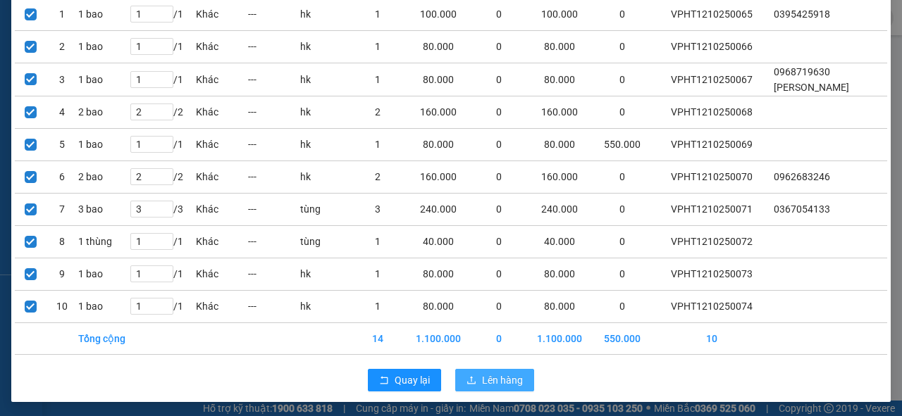
click at [492, 378] on span "Lên hàng" at bounding box center [502, 380] width 41 height 15
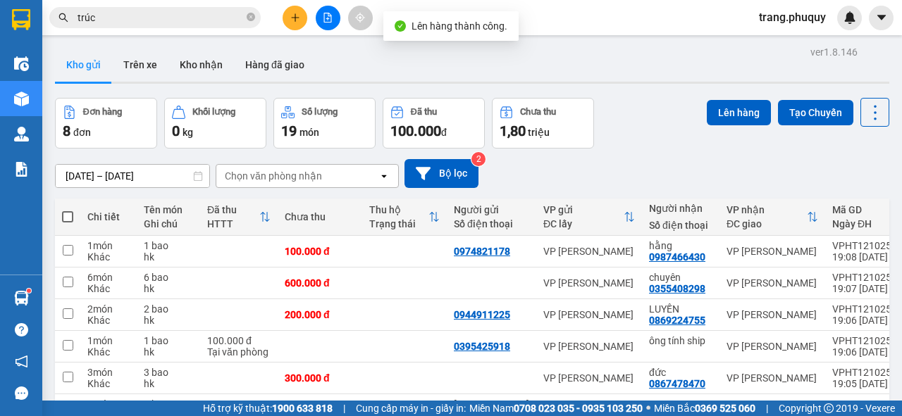
click at [70, 216] on span at bounding box center [67, 216] width 11 height 11
click at [68, 210] on input "checkbox" at bounding box center [68, 210] width 0 height 0
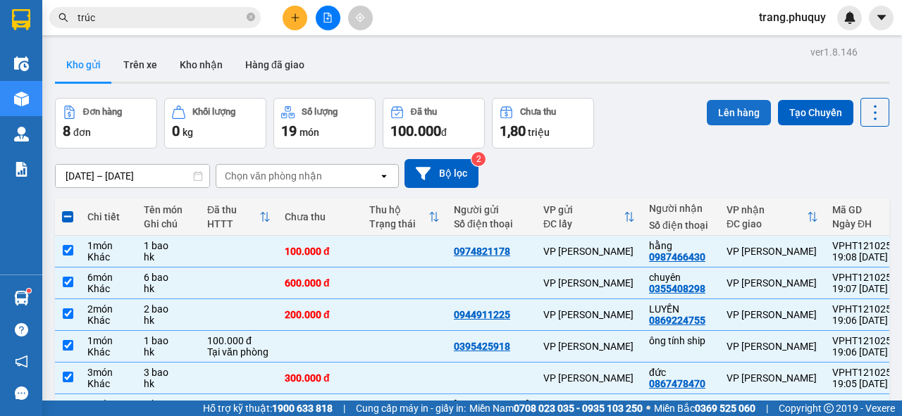
click at [712, 107] on button "Lên hàng" at bounding box center [739, 112] width 64 height 25
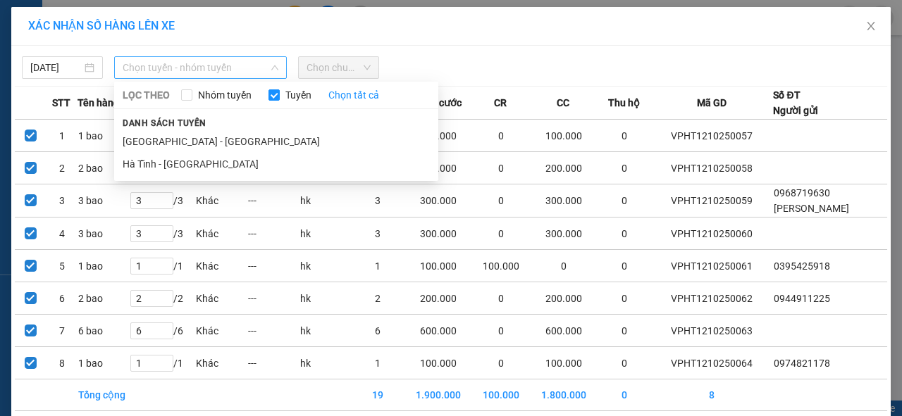
click at [227, 68] on span "Chọn tuyến - nhóm tuyến" at bounding box center [201, 67] width 156 height 21
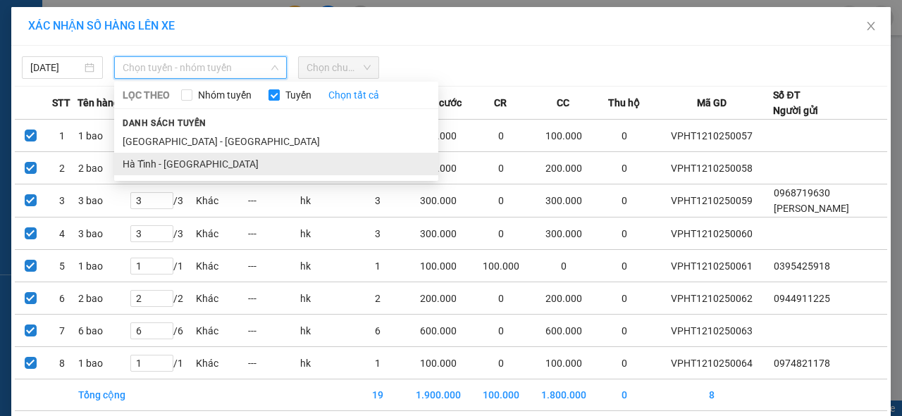
click at [197, 163] on li "Hà Tĩnh - [GEOGRAPHIC_DATA]" at bounding box center [276, 164] width 324 height 23
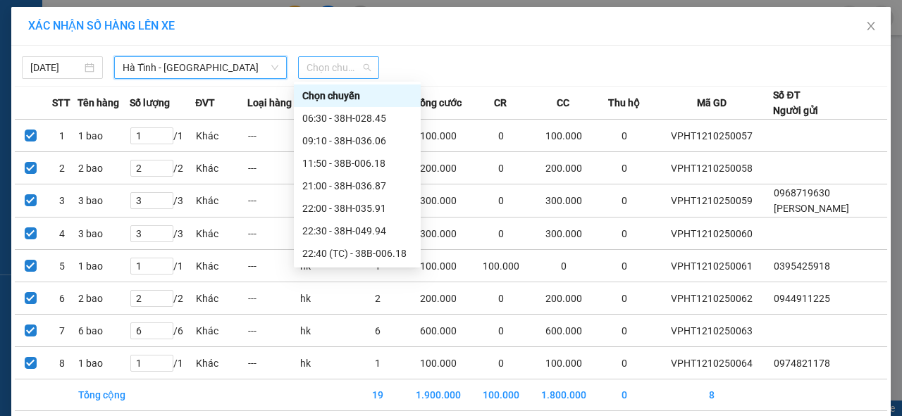
click at [344, 59] on span "Chọn chuyến" at bounding box center [338, 67] width 64 height 21
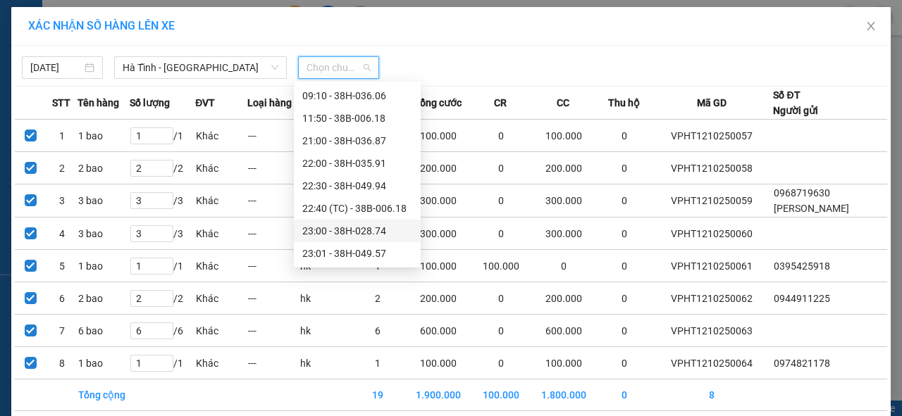
click at [369, 228] on div "23:00 - 38H-028.74" at bounding box center [357, 230] width 110 height 15
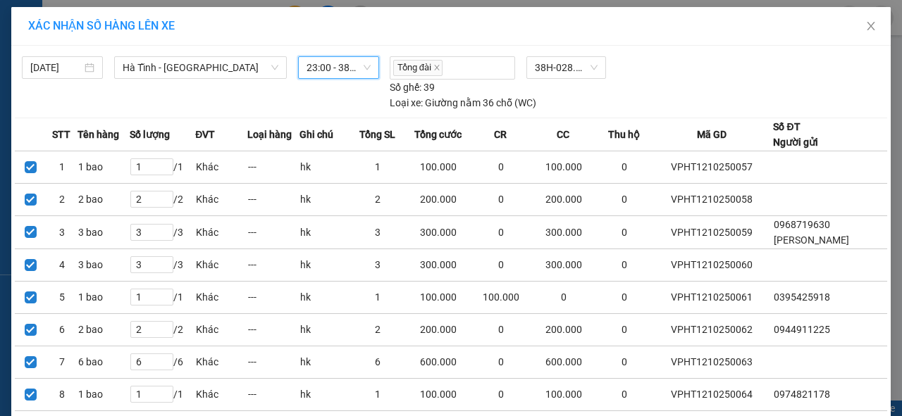
scroll to position [88, 0]
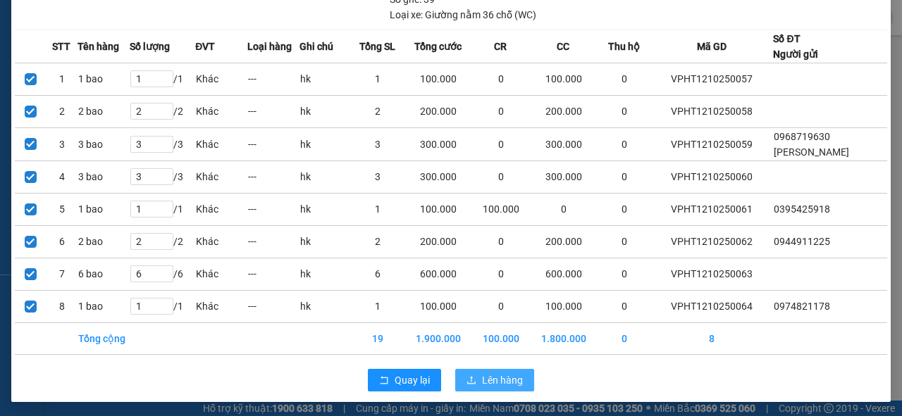
click at [508, 378] on span "Lên hàng" at bounding box center [502, 380] width 41 height 15
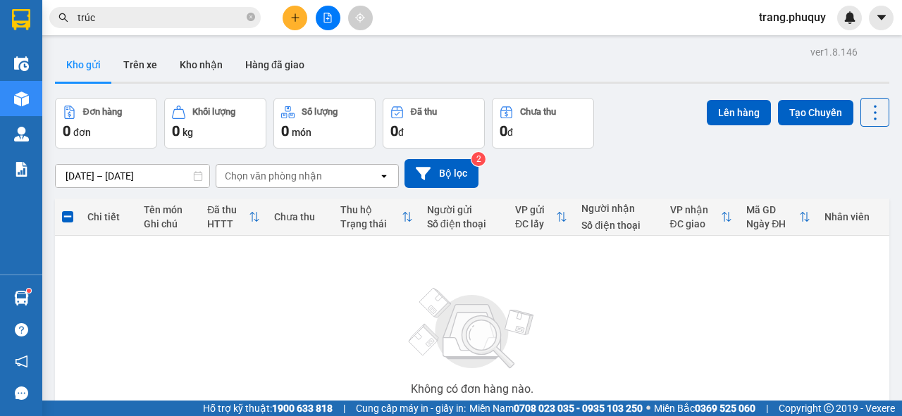
click at [127, 10] on input "trúc" at bounding box center [160, 17] width 166 height 15
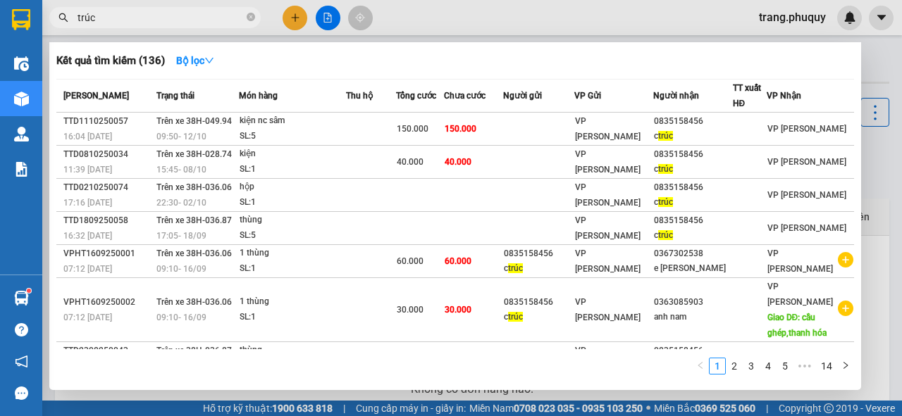
drag, startPoint x: 117, startPoint y: 13, endPoint x: 51, endPoint y: 28, distance: 67.9
click at [51, 28] on div "Kết quả tìm kiếm ( 136 ) Bộ lọc Mã ĐH Trạng thái Món hàng Thu hộ Tổng cước Chưa…" at bounding box center [137, 18] width 275 height 25
